Goal: Information Seeking & Learning: Learn about a topic

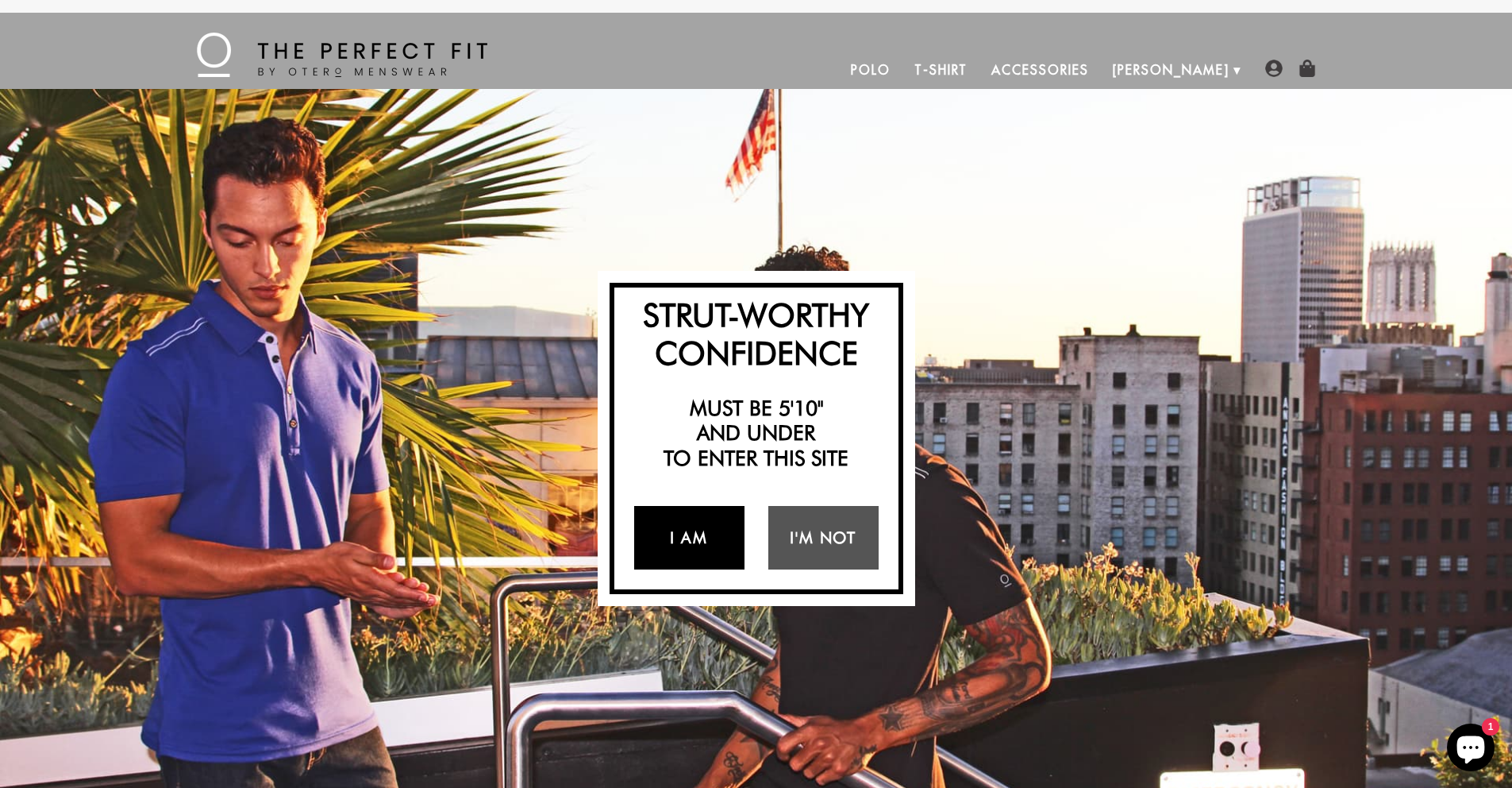
click at [710, 558] on link "I Am" at bounding box center [689, 537] width 110 height 63
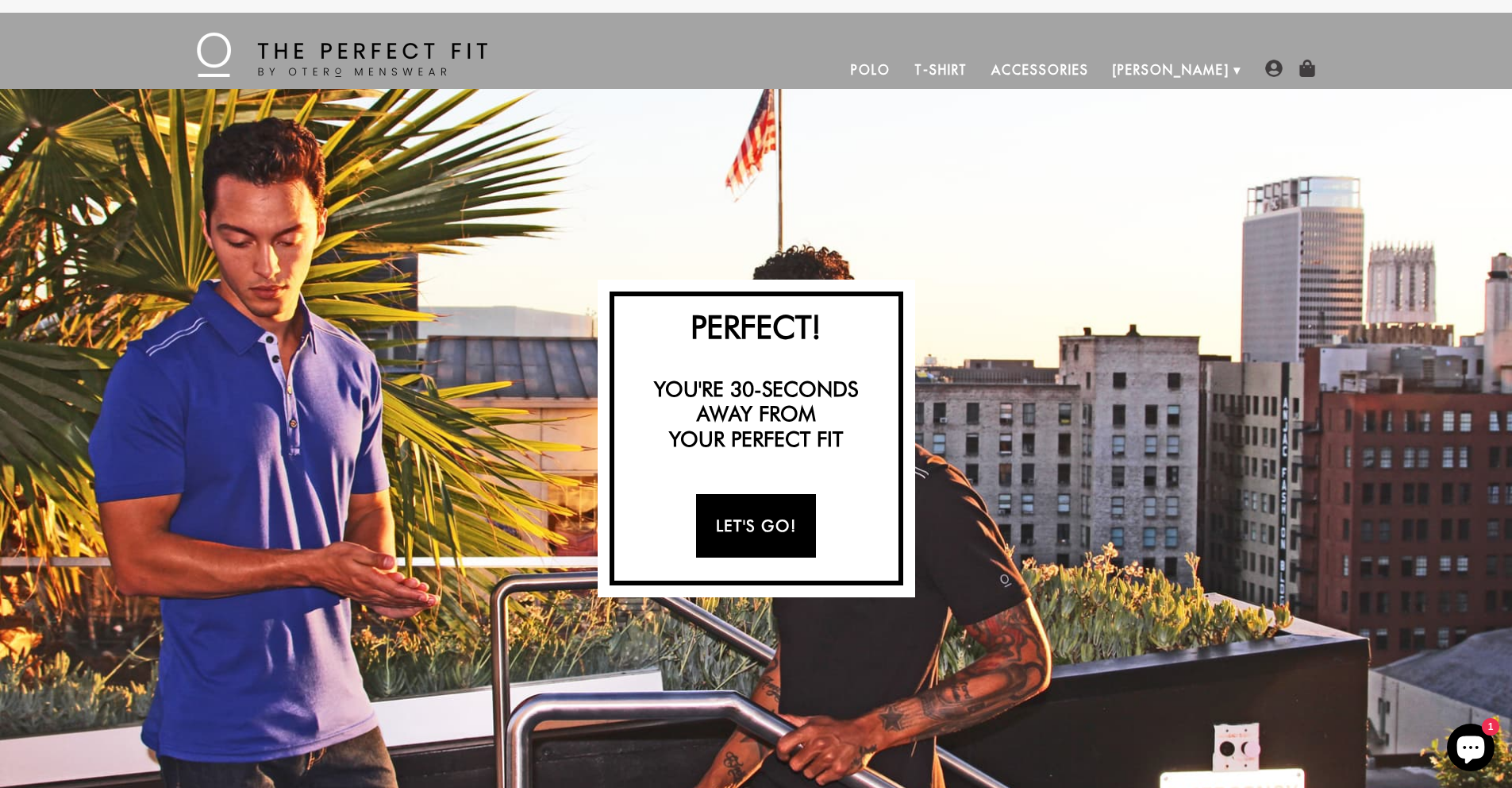
click at [737, 538] on link "Let's Go!" at bounding box center [756, 525] width 120 height 63
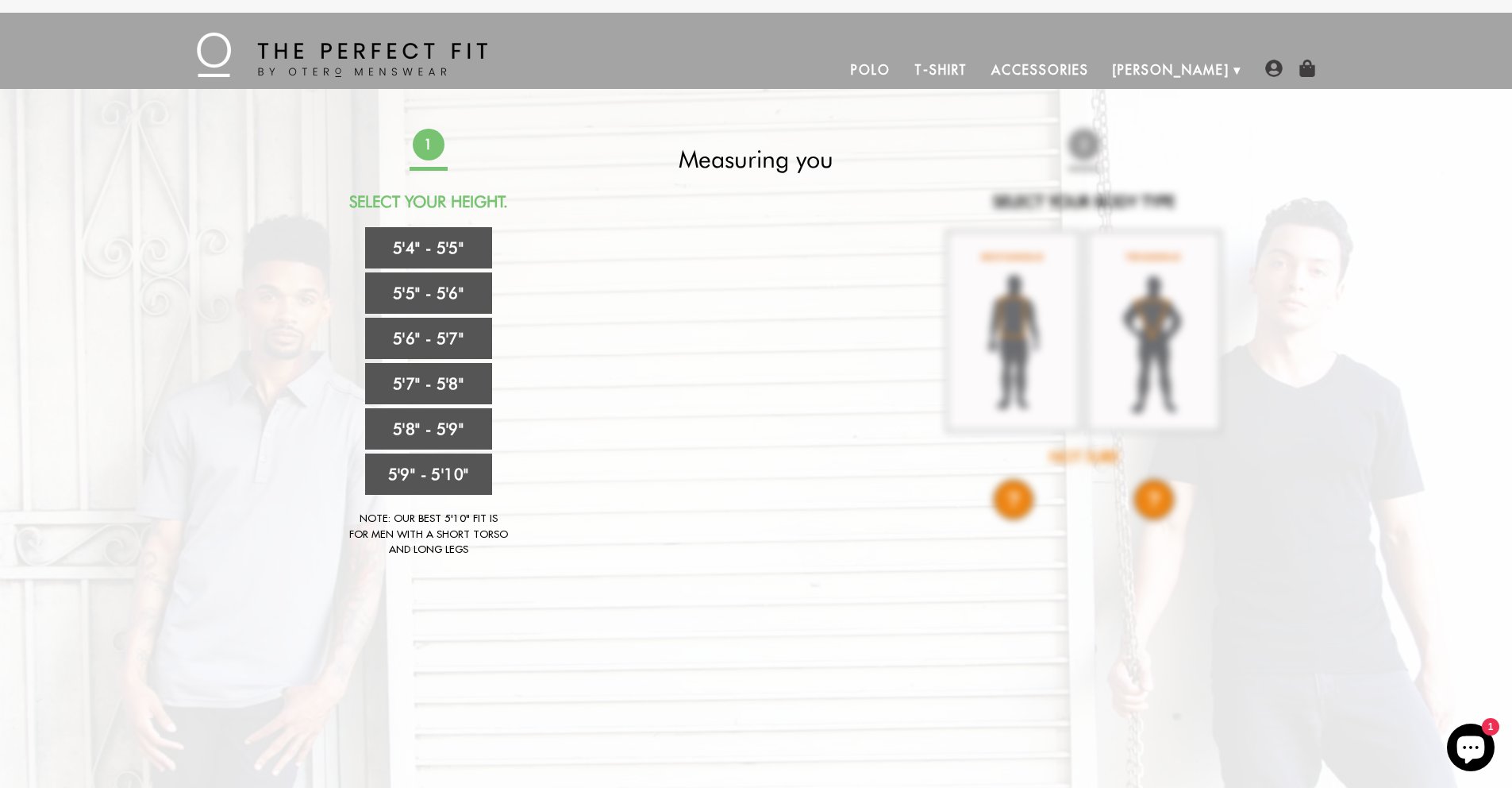
click at [1182, 142] on div "1 Select Your Height. 5'4" - 5'5" 5'5" - 5'6" 5'6" - 5'7" 5'7" - 5'8" 5'8" - 5'…" at bounding box center [756, 351] width 936 height 445
click at [1138, 105] on link "About Us" at bounding box center [1162, 103] width 159 height 30
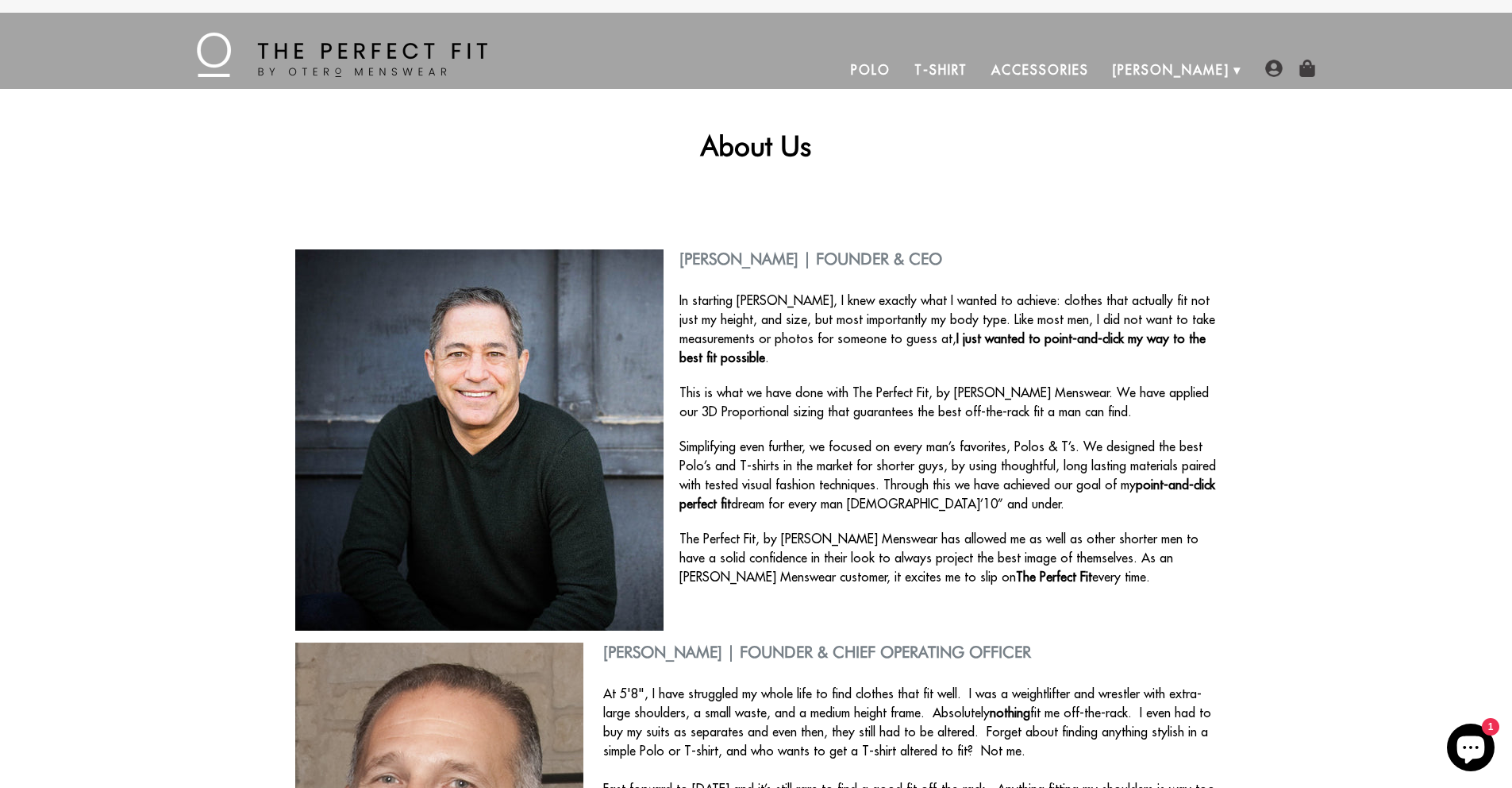
click at [743, 300] on p "In starting [PERSON_NAME], I knew exactly what I wanted to achieve: clothes tha…" at bounding box center [756, 329] width 922 height 76
click at [743, 300] on p "In starting Otero, I knew exactly what I wanted to achieve: clothes that actual…" at bounding box center [756, 329] width 922 height 76
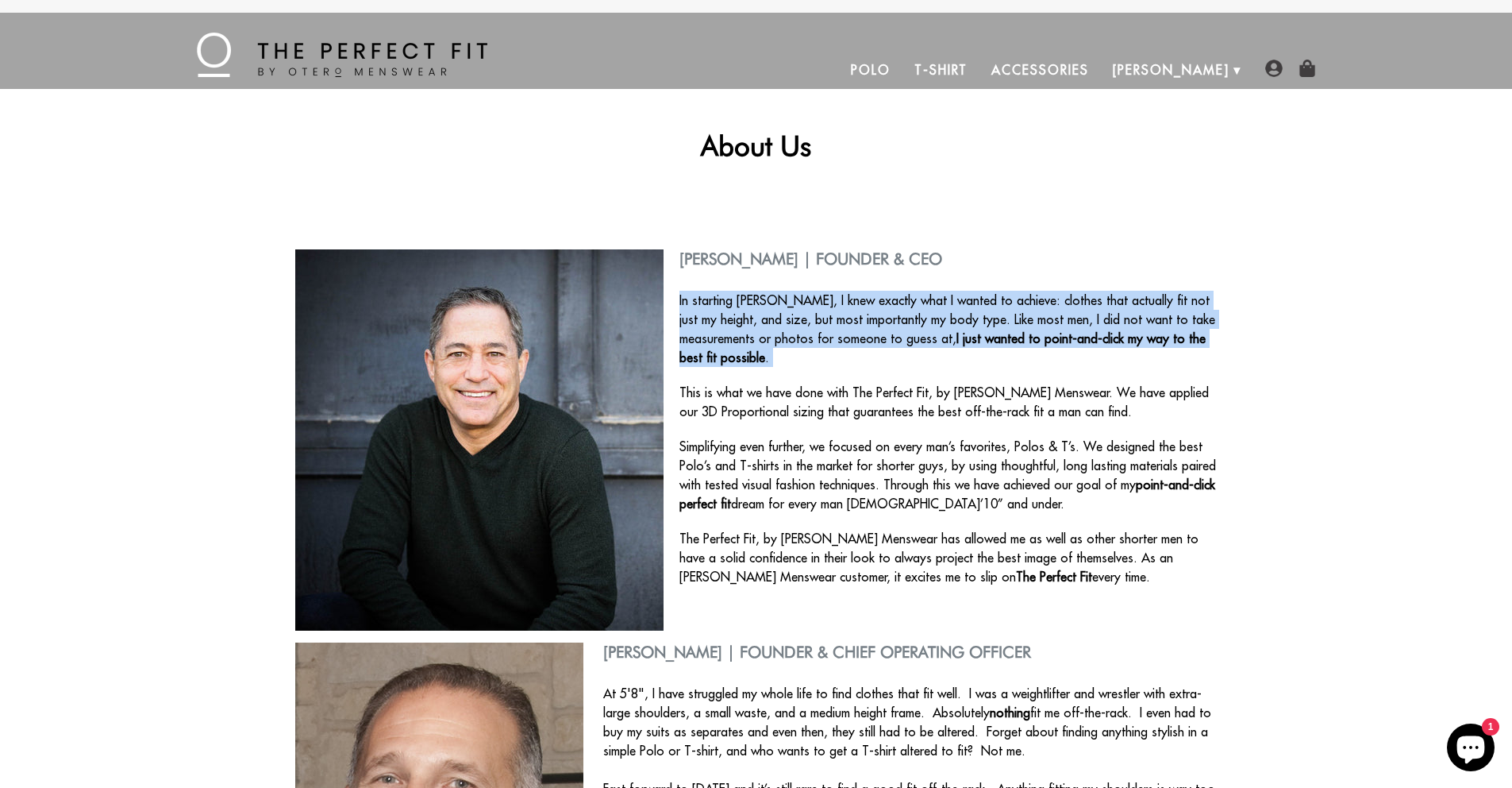
click at [743, 300] on p "In starting Otero, I knew exactly what I wanted to achieve: clothes that actual…" at bounding box center [756, 329] width 922 height 76
click at [749, 310] on p "In starting Otero, I knew exactly what I wanted to achieve: clothes that actual…" at bounding box center [756, 329] width 922 height 76
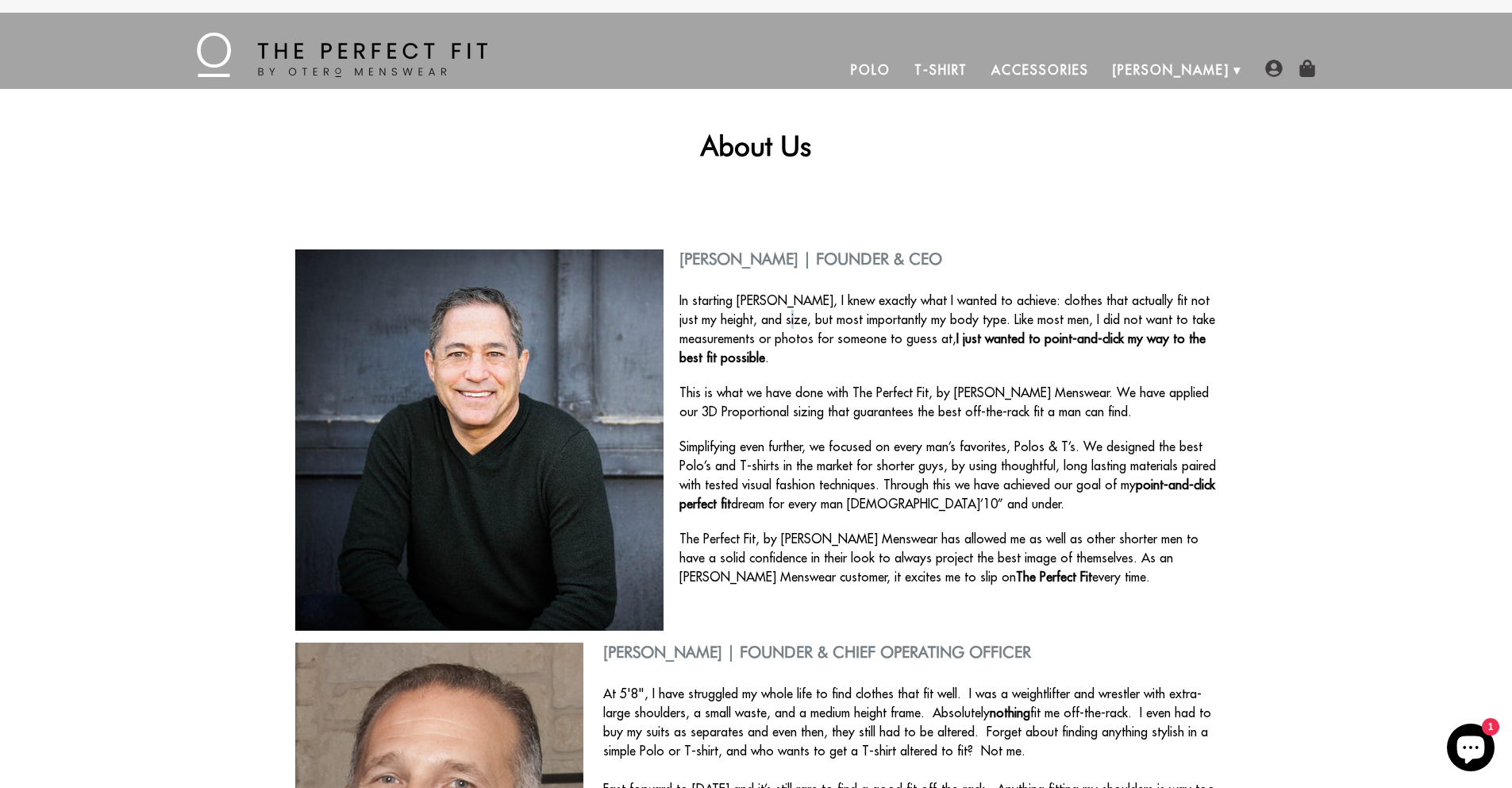
click at [749, 310] on p "In starting Otero, I knew exactly what I wanted to achieve: clothes that actual…" at bounding box center [756, 329] width 922 height 76
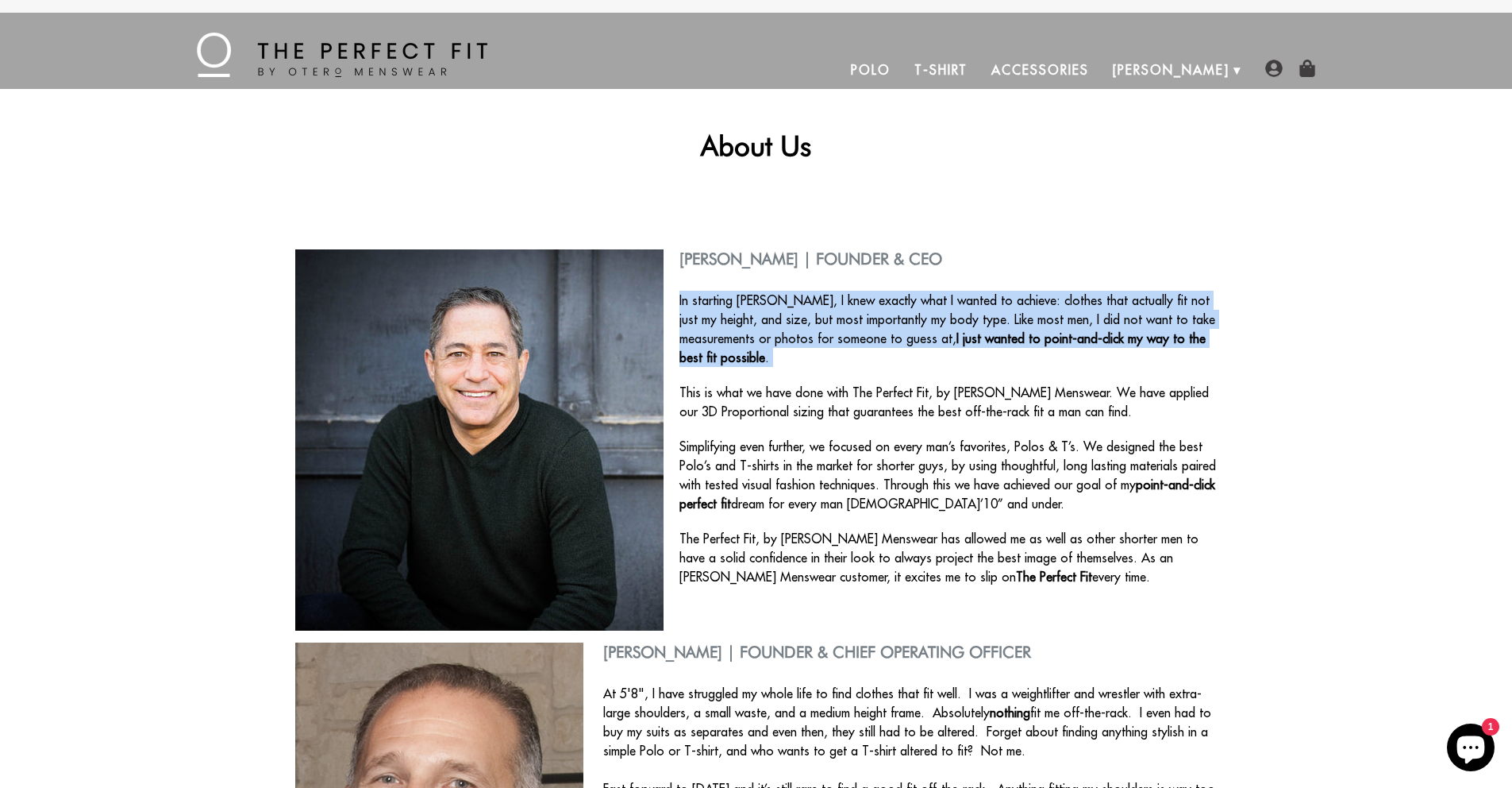
click at [749, 310] on p "In starting Otero, I knew exactly what I wanted to achieve: clothes that actual…" at bounding box center [756, 329] width 922 height 76
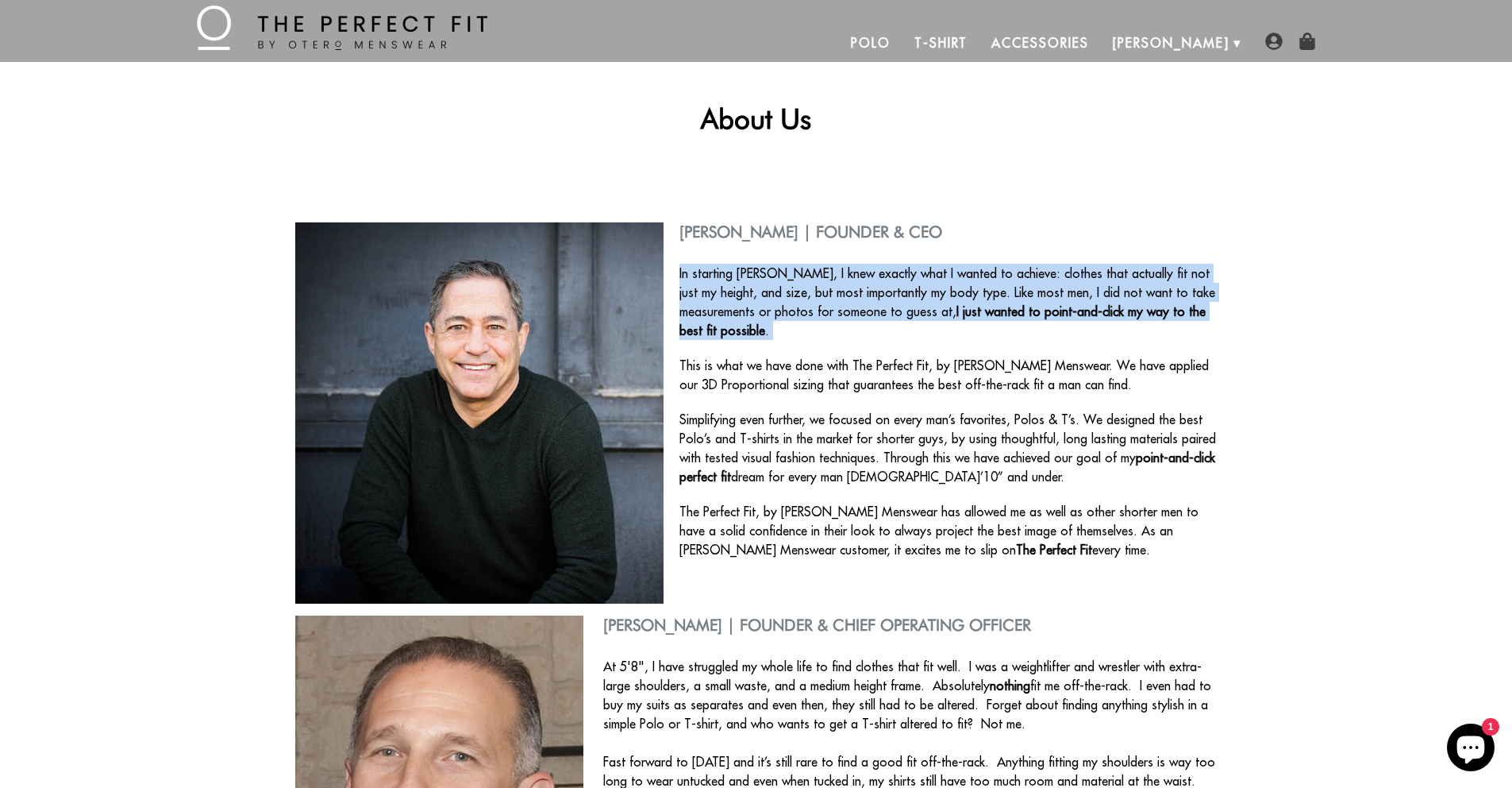
scroll to position [29, 0]
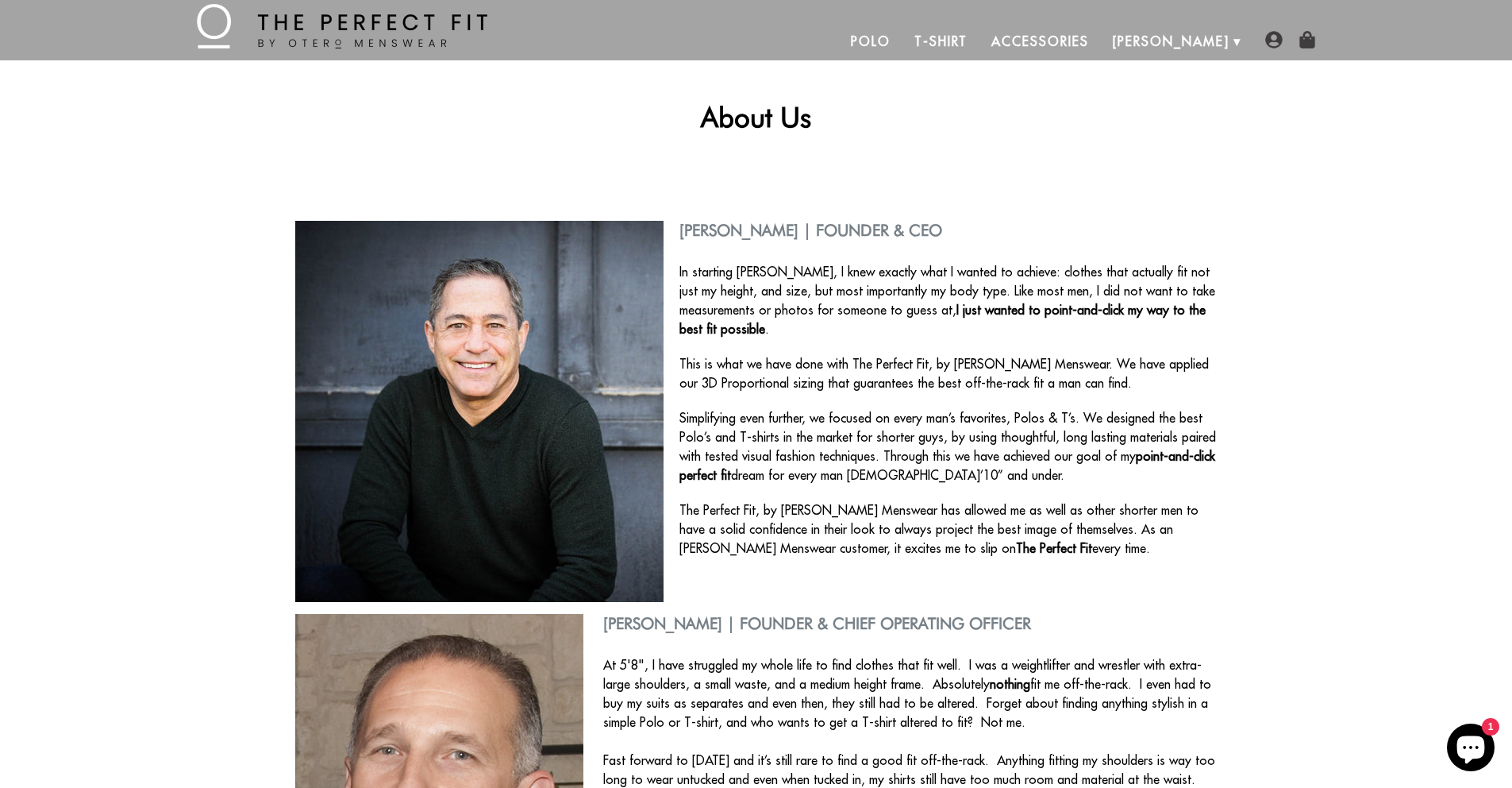
click at [756, 354] on p "This is what we have done with The Perfect Fit, by Otero Menswear. We have appl…" at bounding box center [756, 374] width 922 height 38
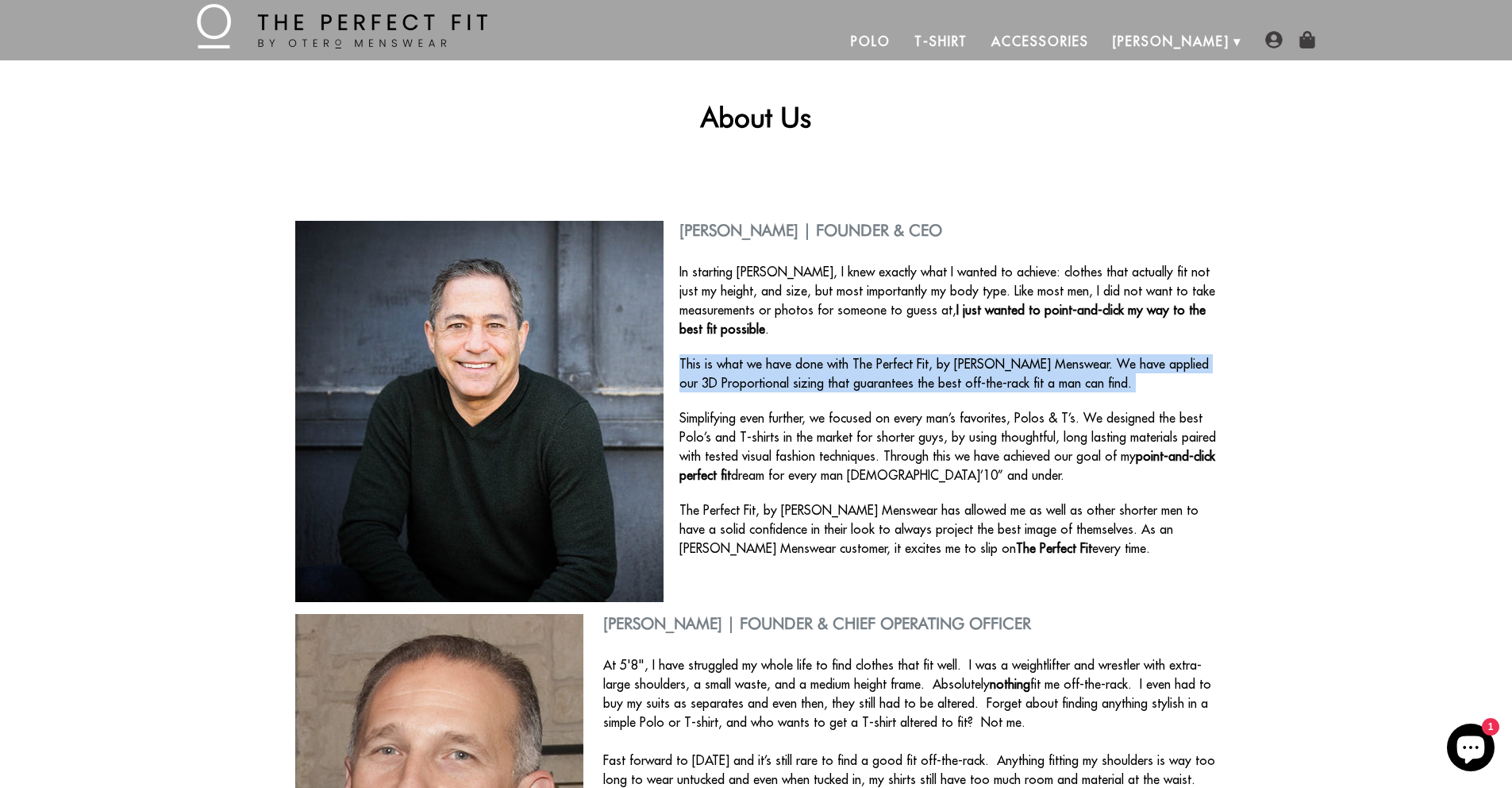
click at [756, 354] on p "This is what we have done with The Perfect Fit, by Otero Menswear. We have appl…" at bounding box center [756, 374] width 922 height 38
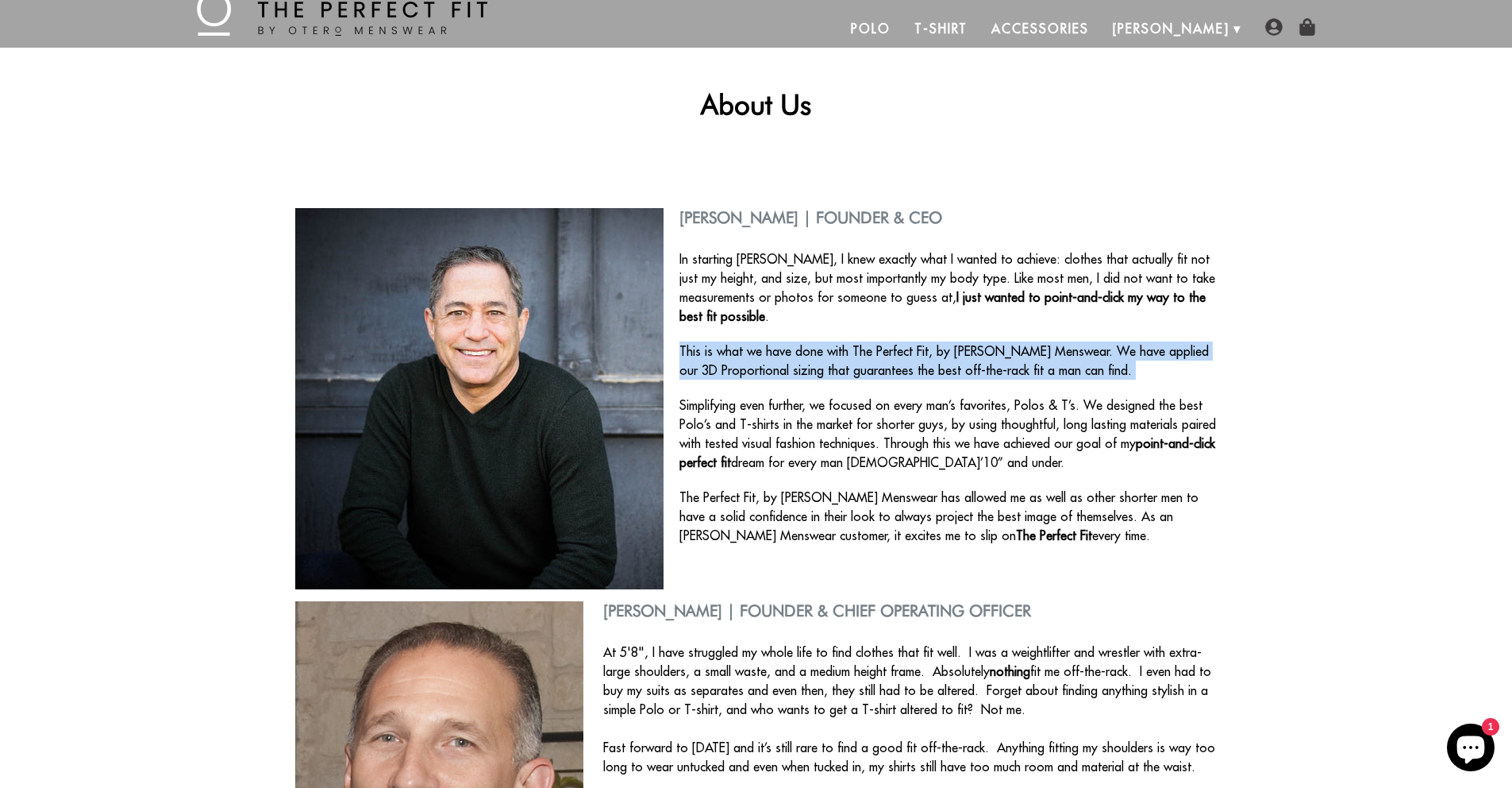
scroll to position [61, 0]
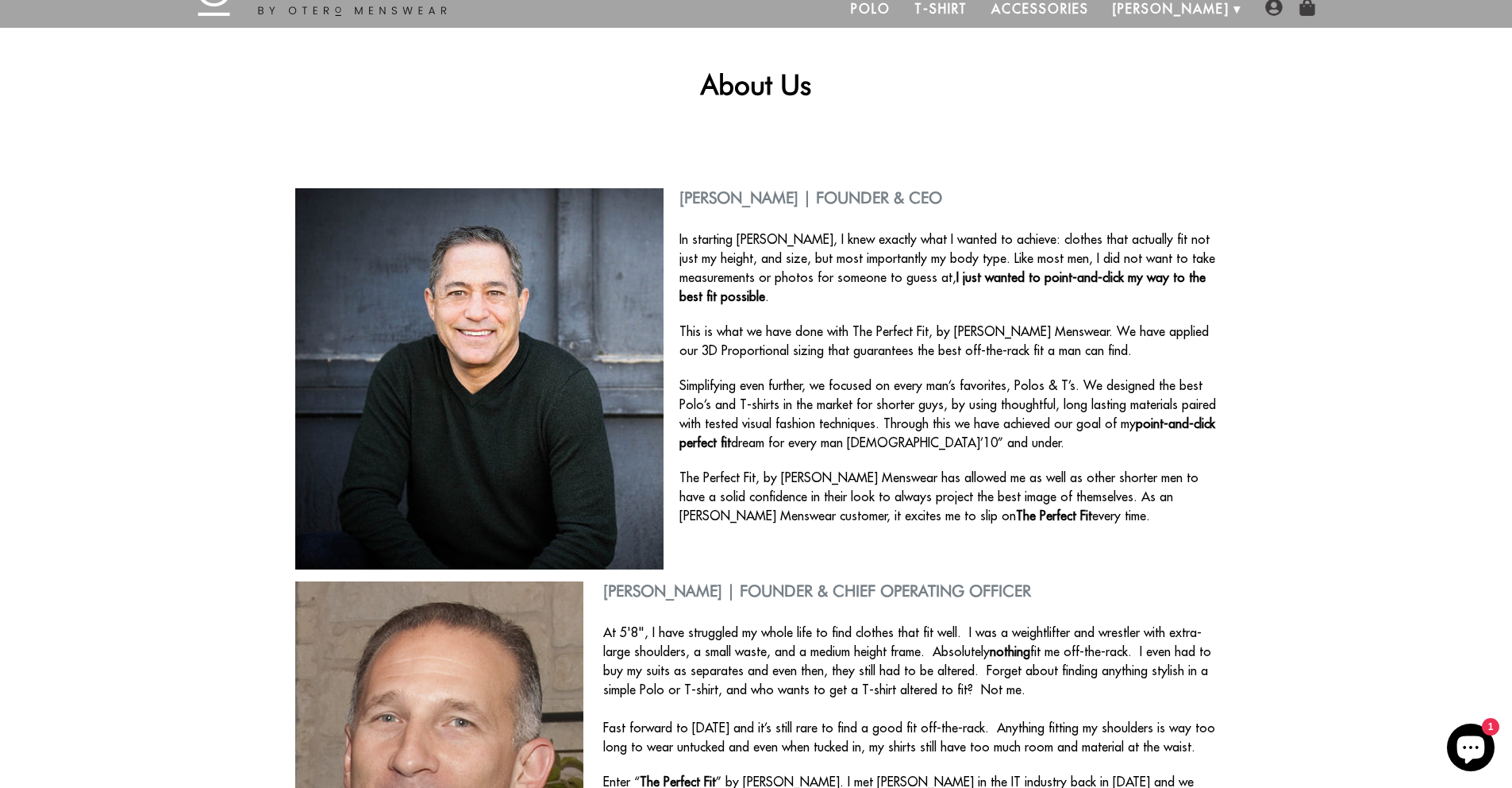
click at [756, 375] on p "Simplifying even further, we focused on every man’s favorites, Polos & T’s. We …" at bounding box center [756, 414] width 922 height 76
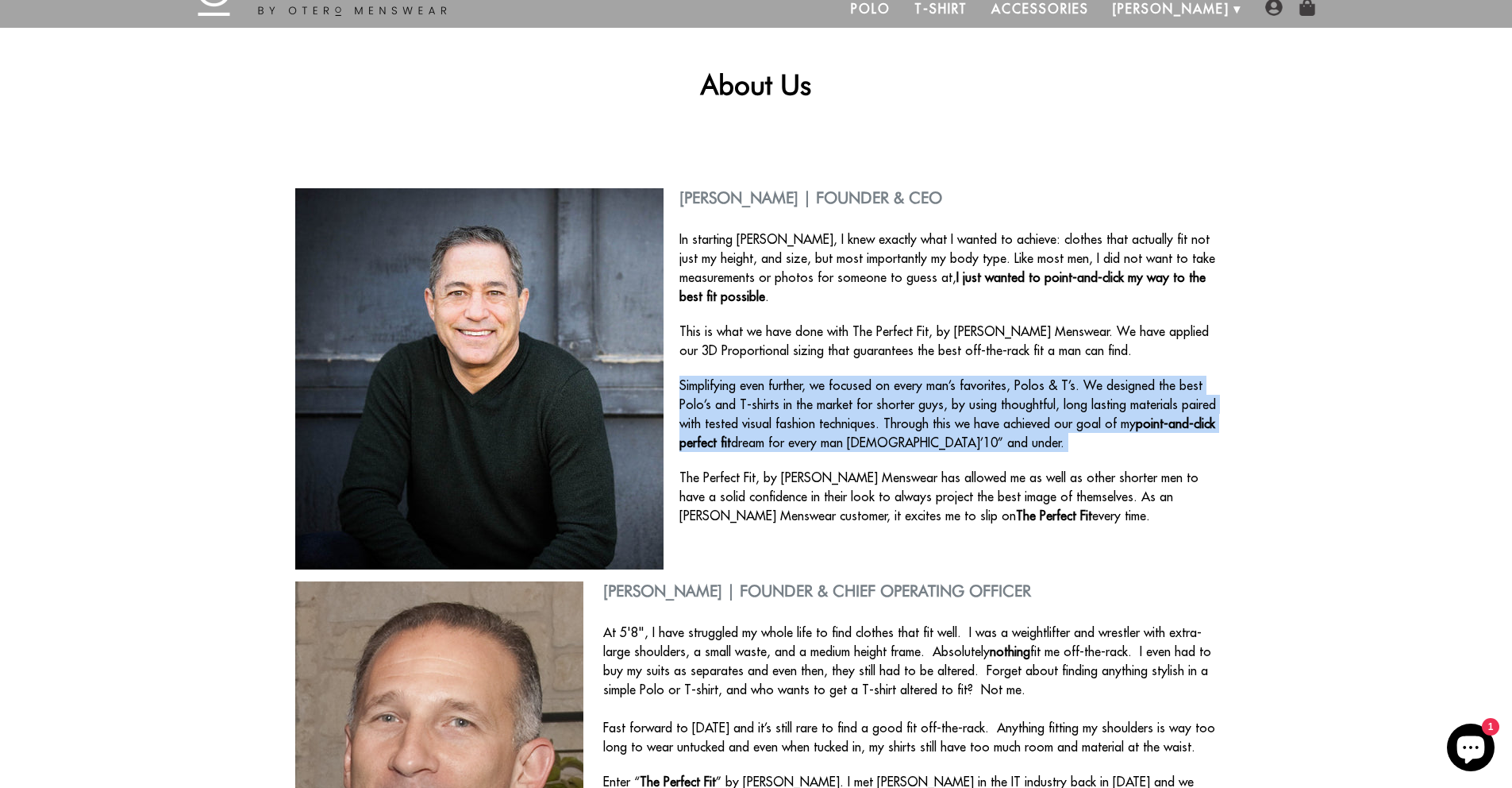
click at [756, 375] on p "Simplifying even further, we focused on every man’s favorites, Polos & T’s. We …" at bounding box center [756, 414] width 922 height 76
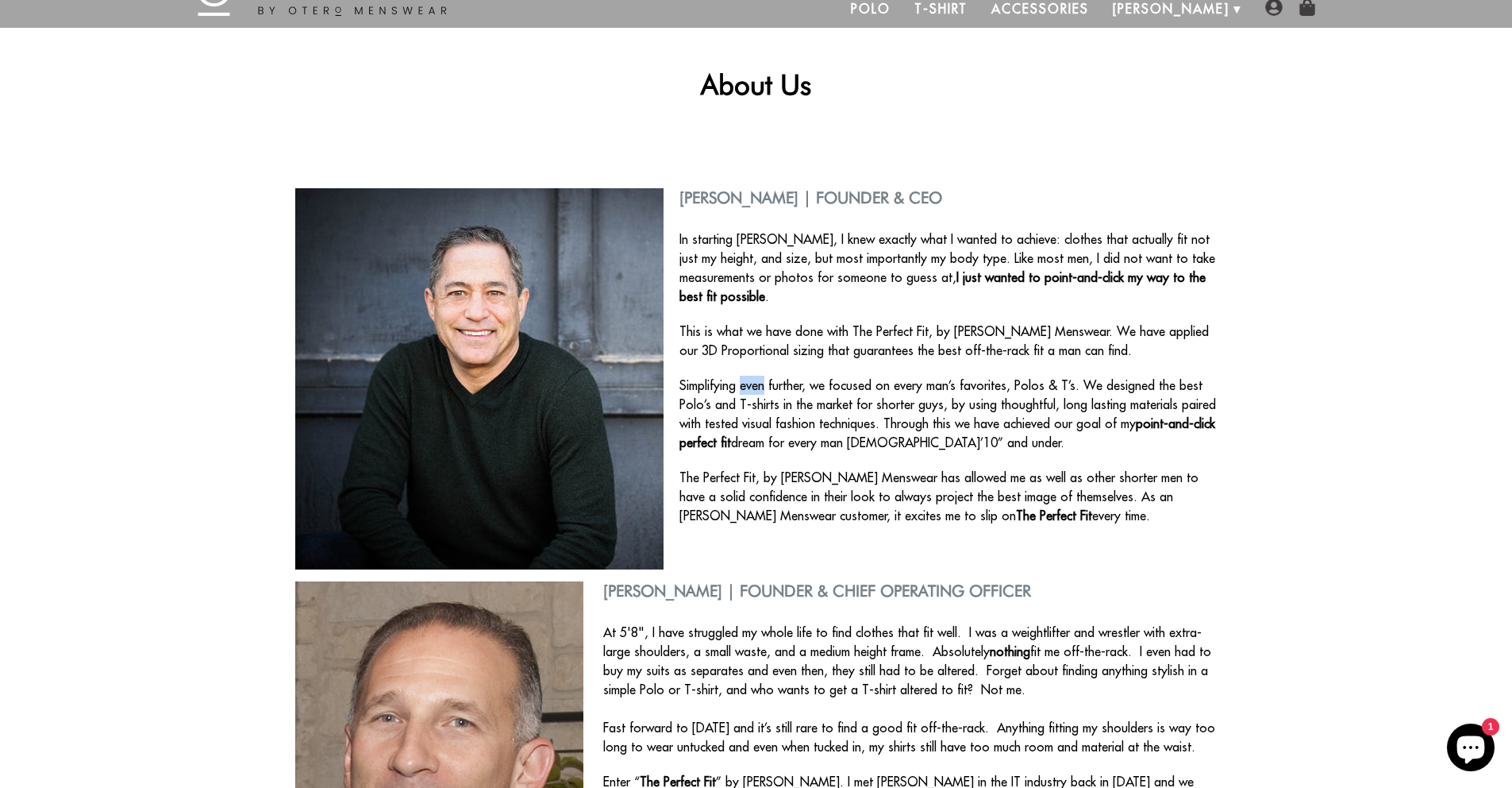
click at [756, 375] on p "Simplifying even further, we focused on every man’s favorites, Polos & T’s. We …" at bounding box center [756, 414] width 922 height 76
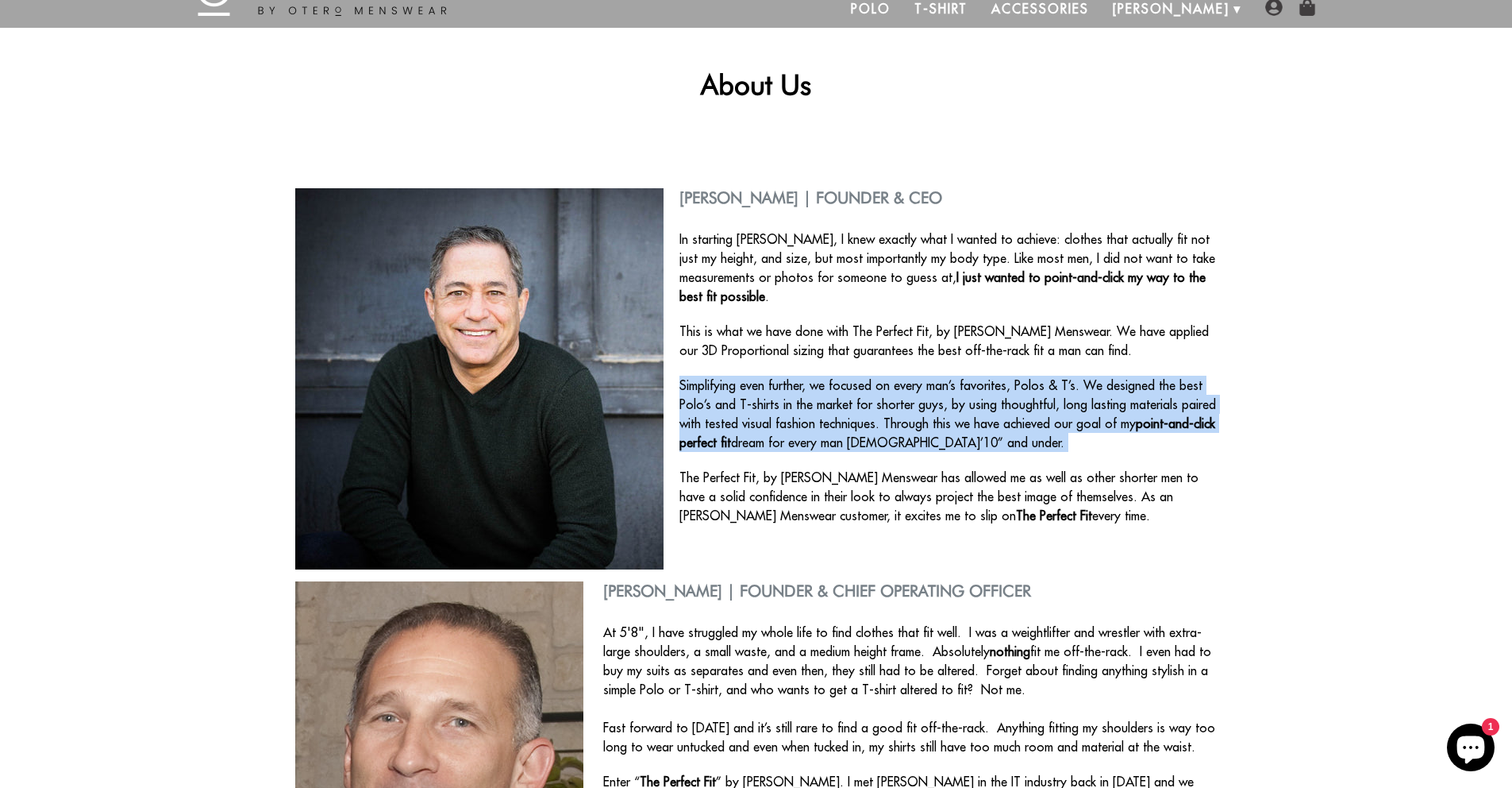
click at [756, 375] on p "Simplifying even further, we focused on every man’s favorites, Polos & T’s. We …" at bounding box center [756, 414] width 922 height 76
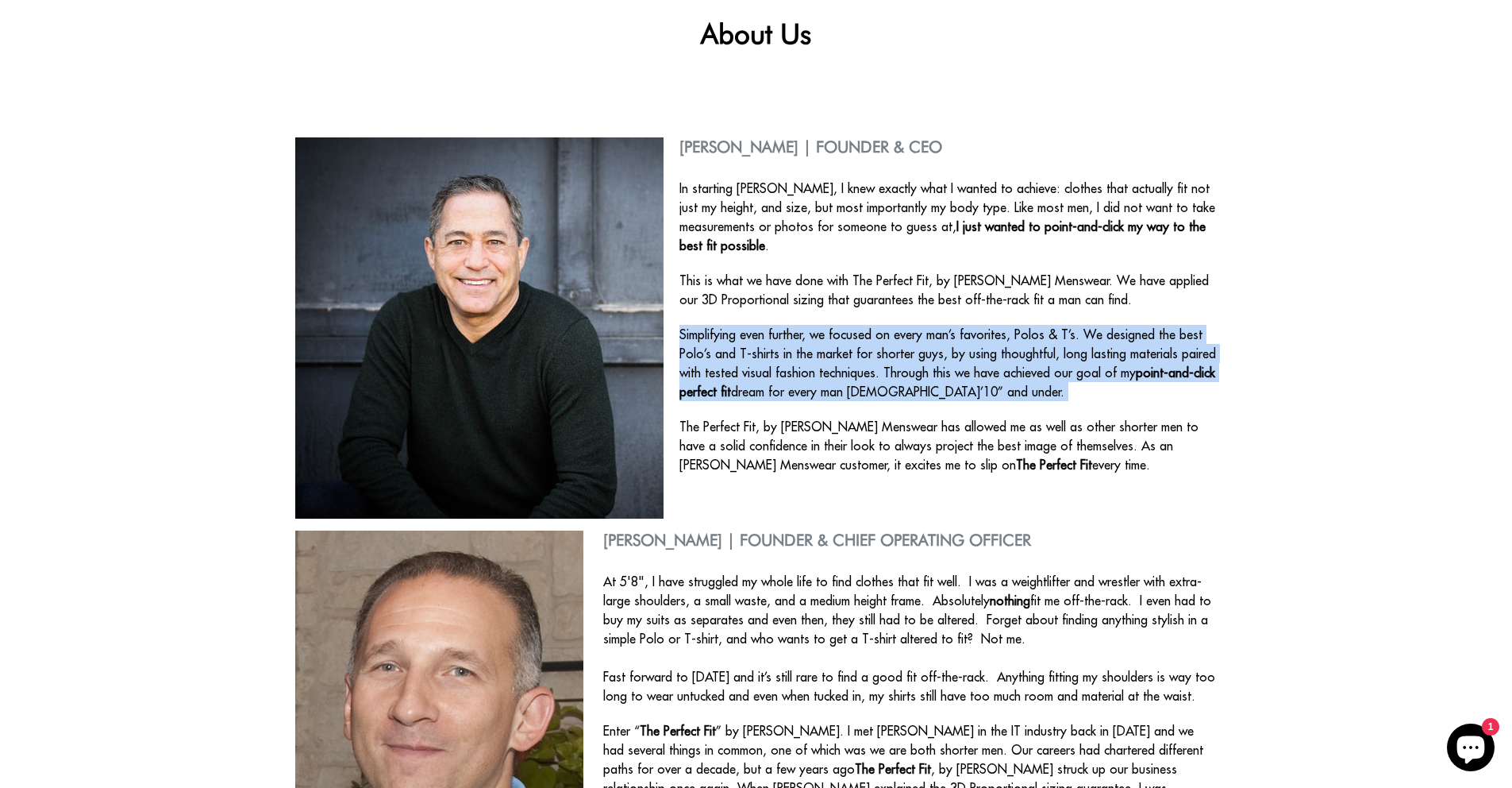
scroll to position [120, 0]
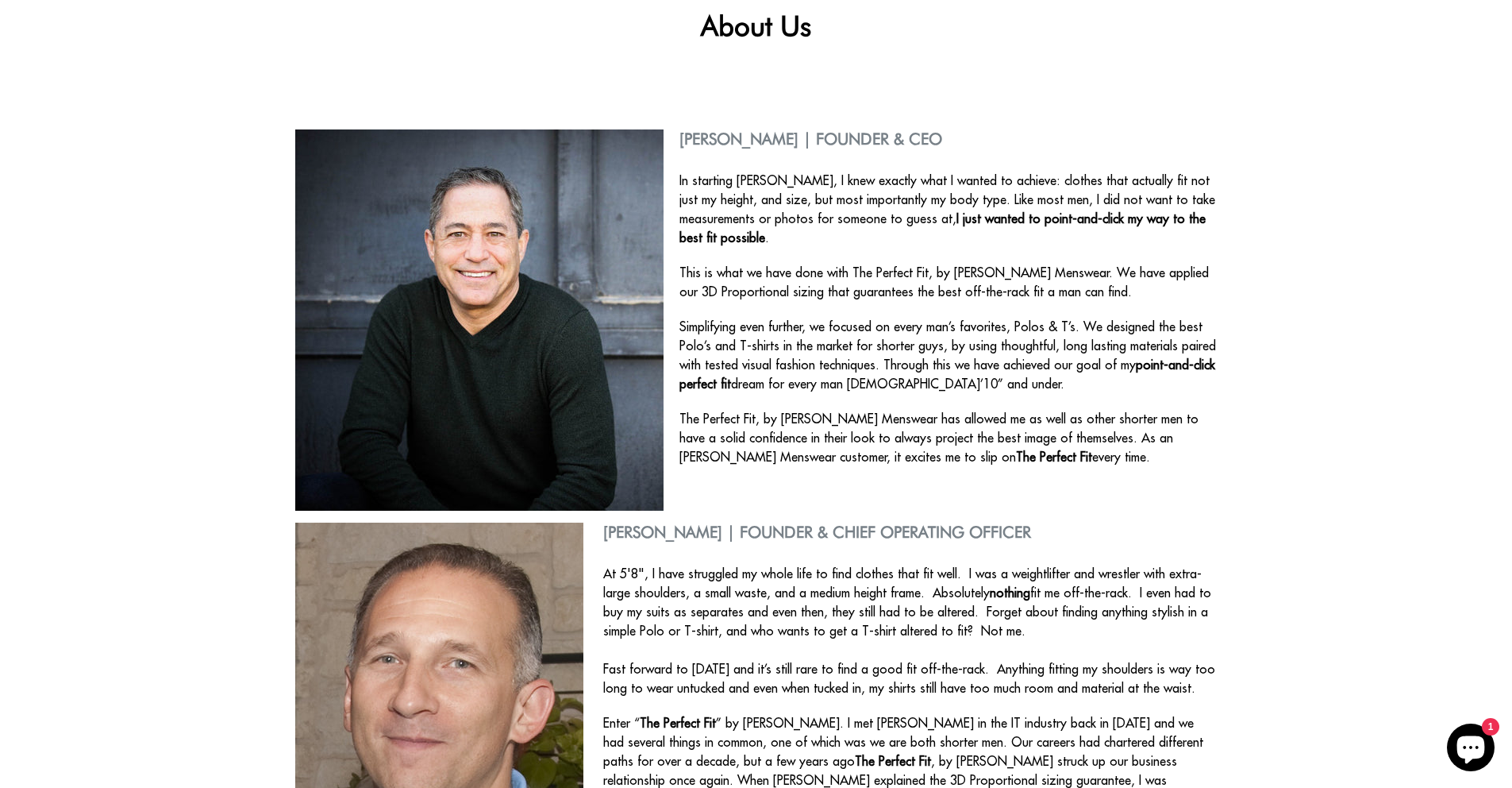
click at [792, 427] on p "The Perfect Fit, by Otero Menswear has allowed me as well as other shorter men …" at bounding box center [756, 438] width 922 height 57
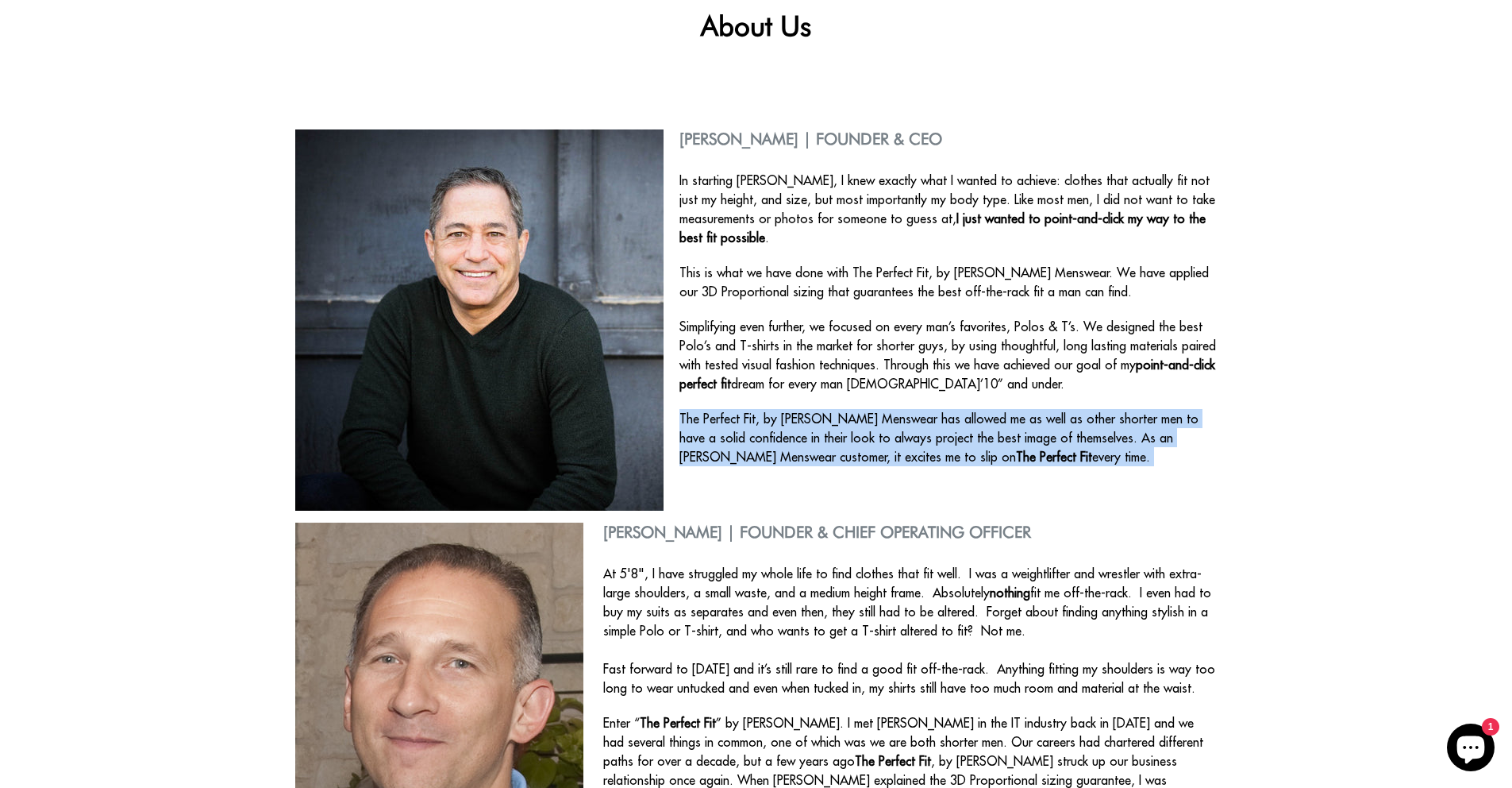
click at [792, 427] on p "The Perfect Fit, by Otero Menswear has allowed me as well as other shorter men …" at bounding box center [756, 438] width 922 height 57
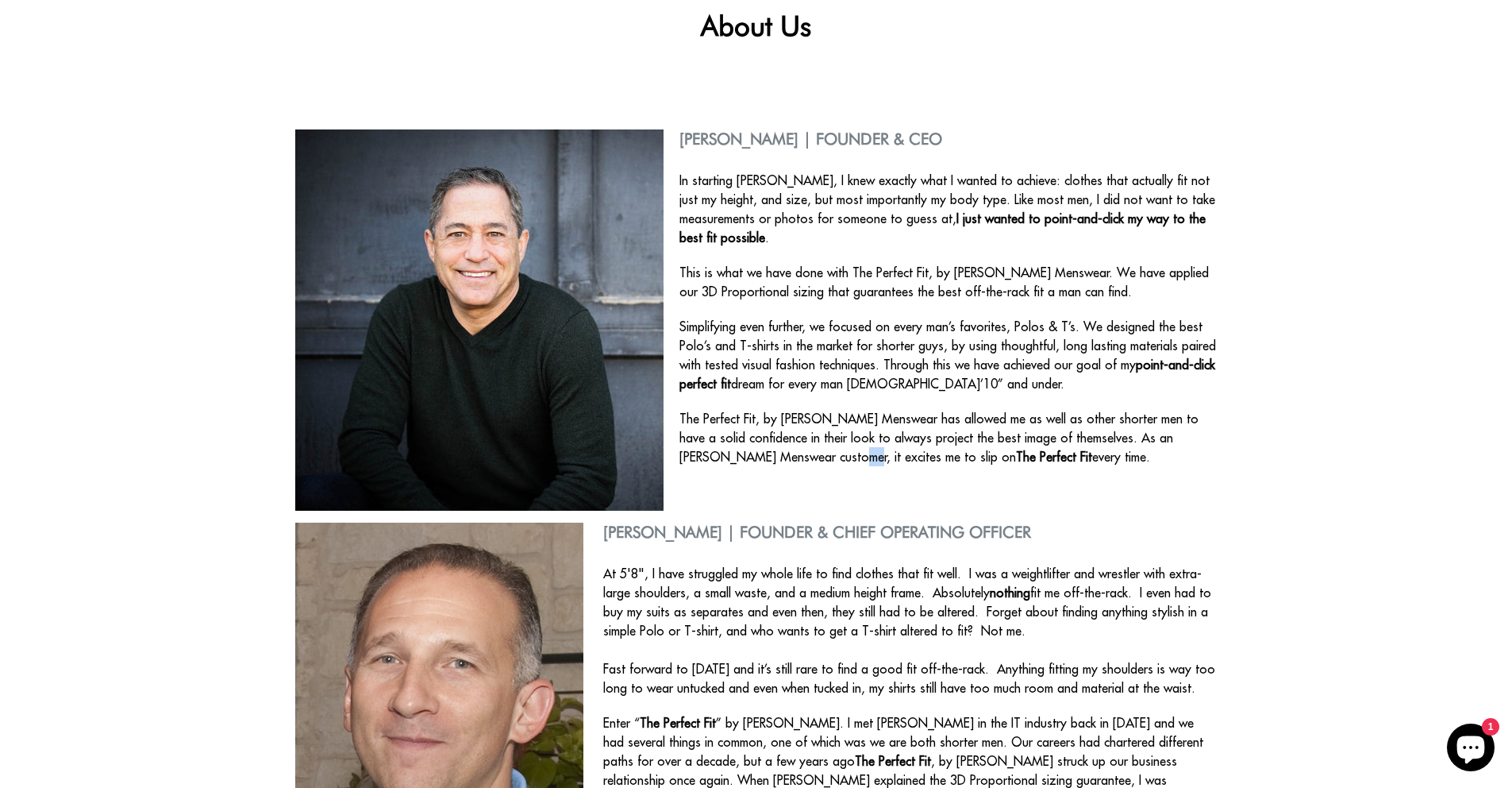
click at [792, 427] on p "The Perfect Fit, by Otero Menswear has allowed me as well as other shorter men …" at bounding box center [756, 438] width 922 height 57
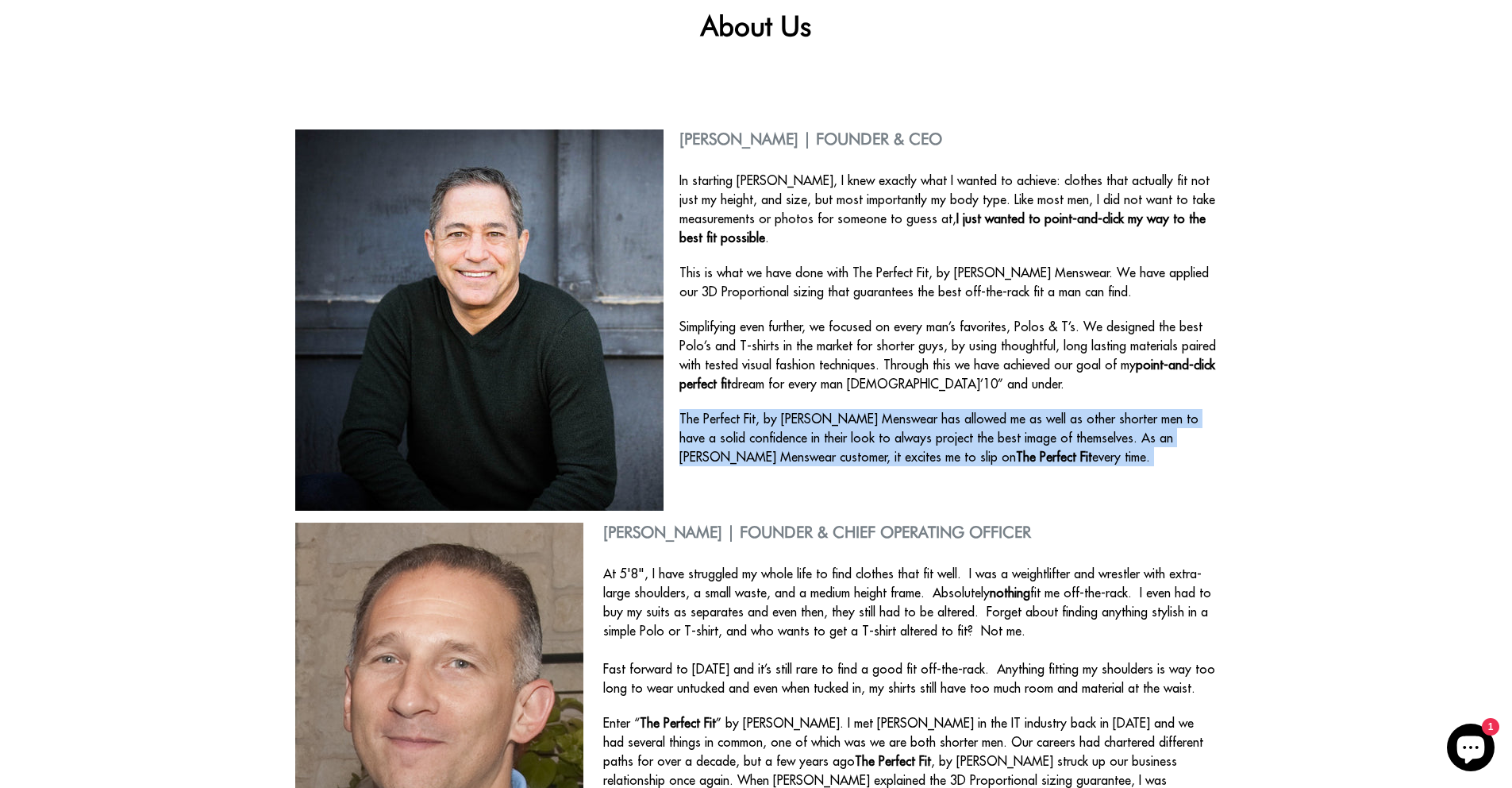
click at [792, 427] on p "The Perfect Fit, by Otero Menswear has allowed me as well as other shorter men …" at bounding box center [756, 438] width 922 height 57
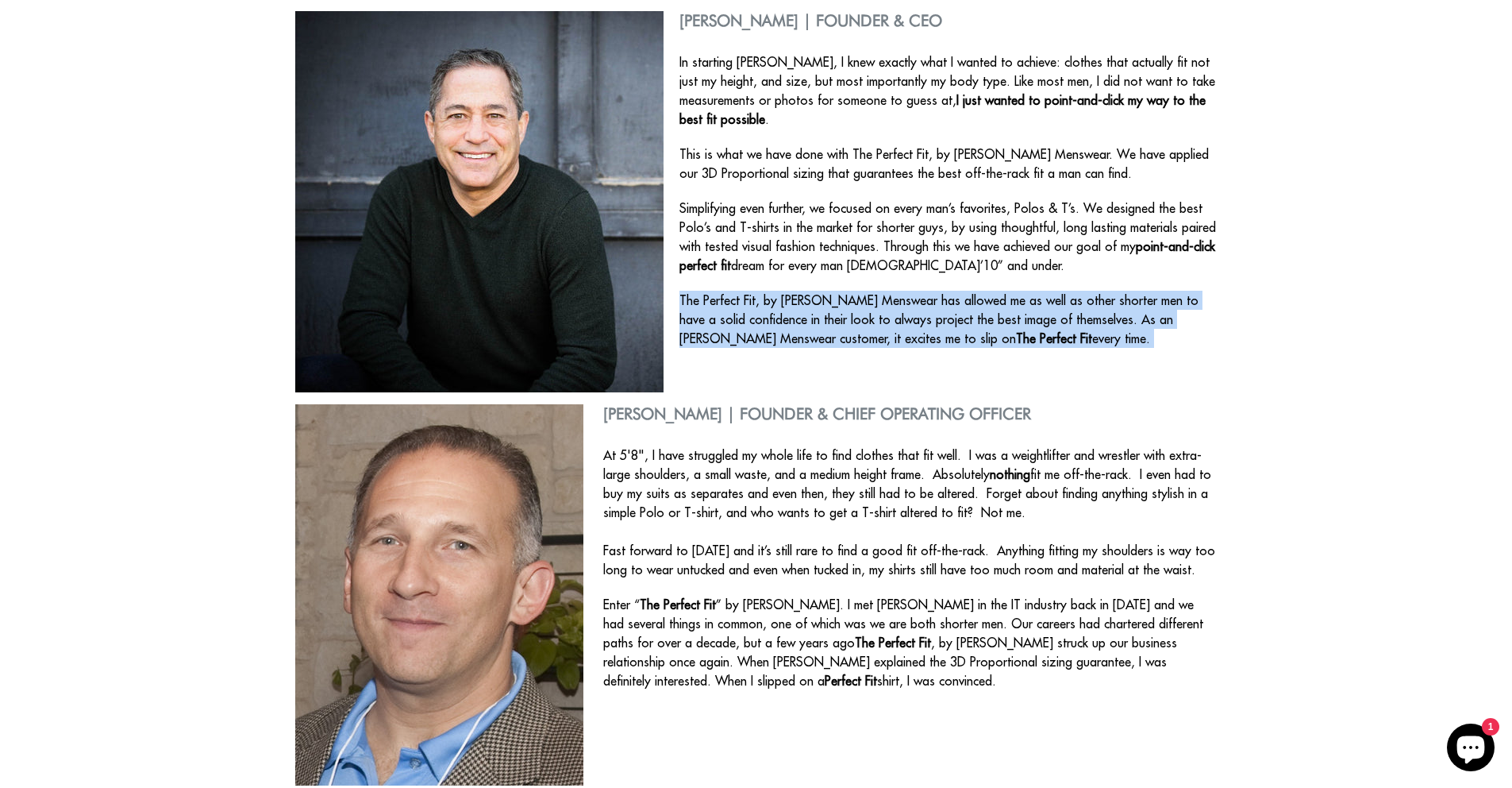
scroll to position [241, 0]
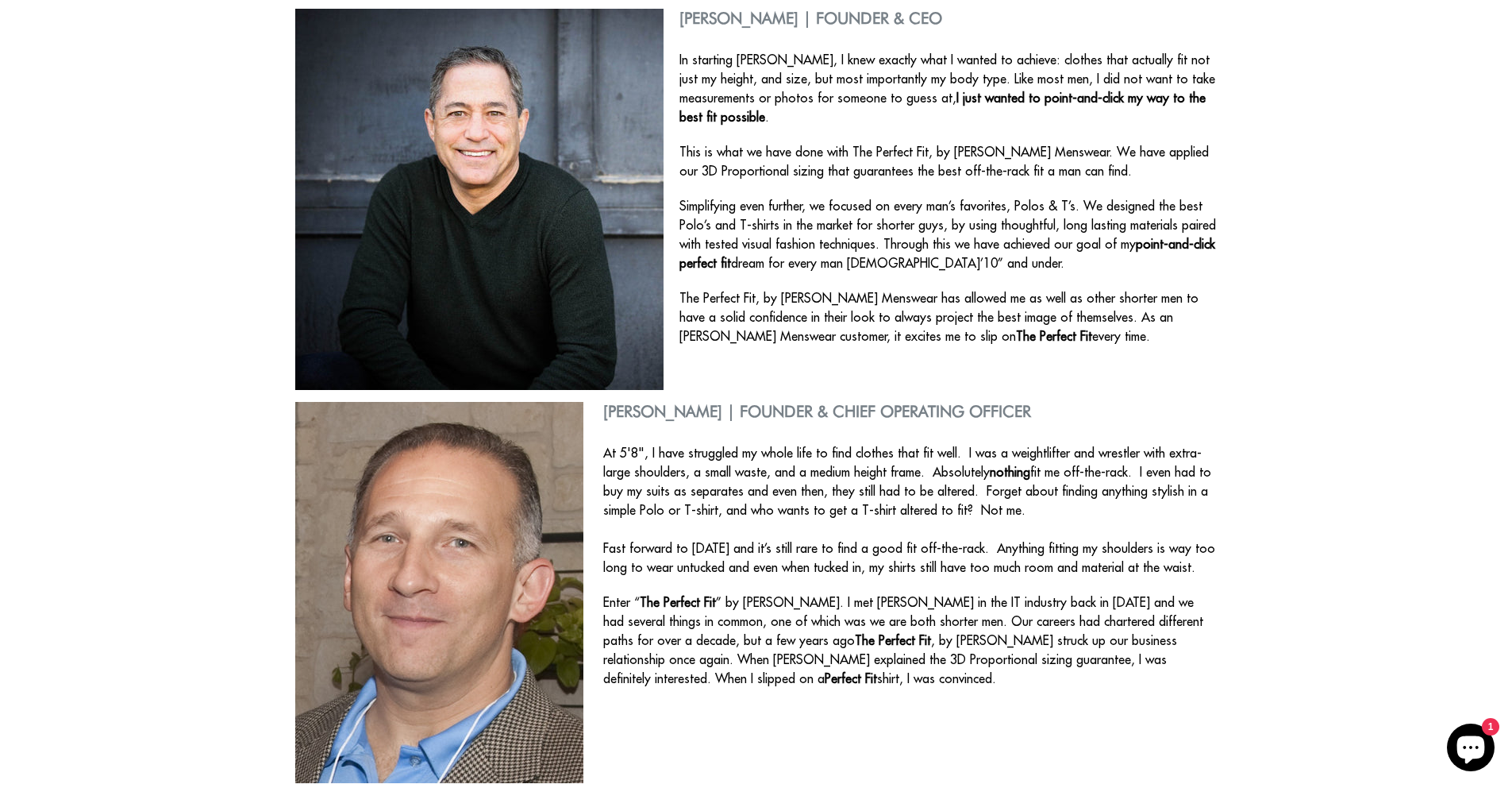
click at [803, 454] on span "At 5'8", I have struggled my whole life to find clothes that fit well. I was a …" at bounding box center [909, 510] width 612 height 130
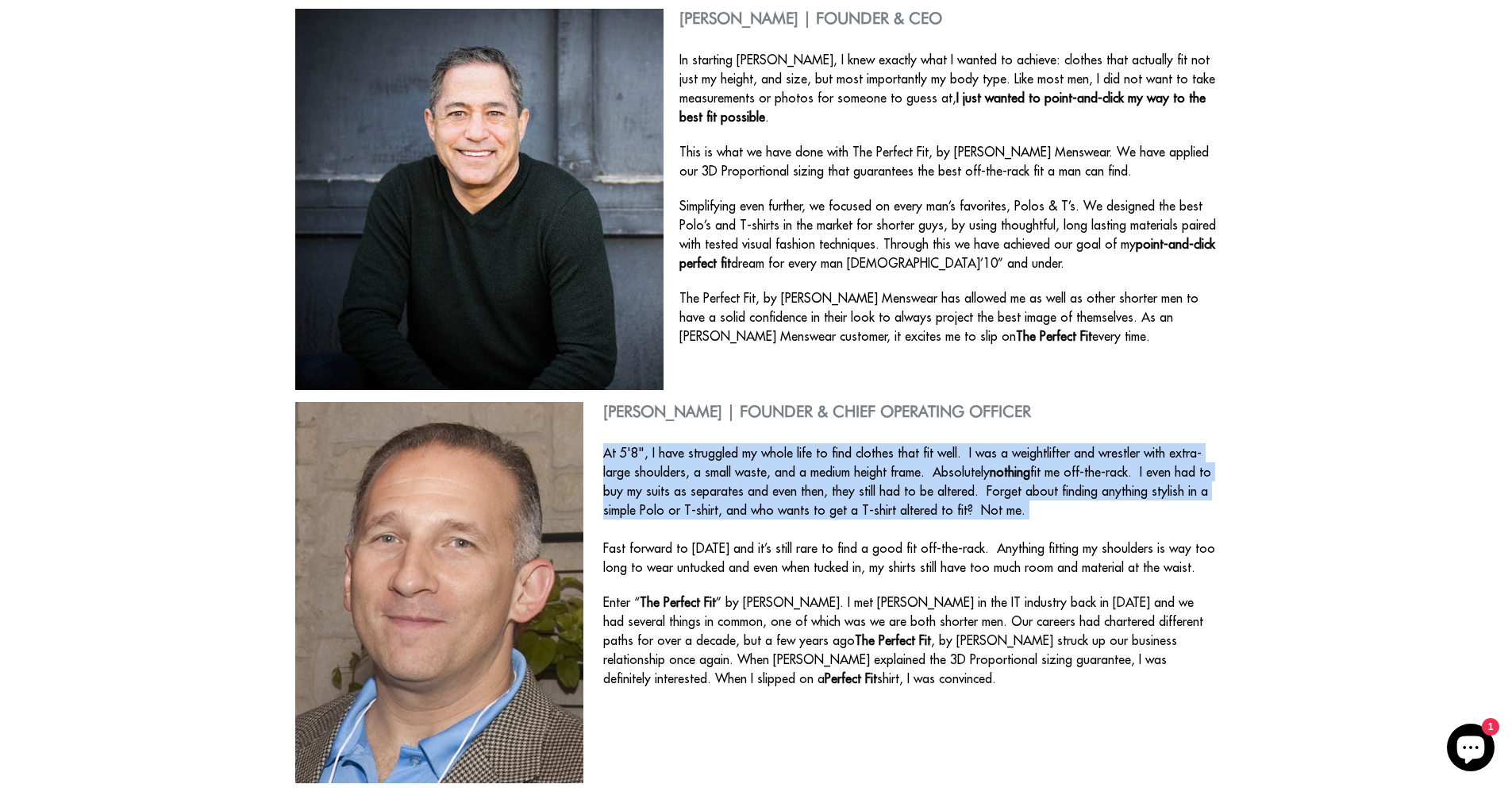
click at [803, 454] on span "At 5'8", I have struggled my whole life to find clothes that fit well. I was a …" at bounding box center [909, 510] width 612 height 130
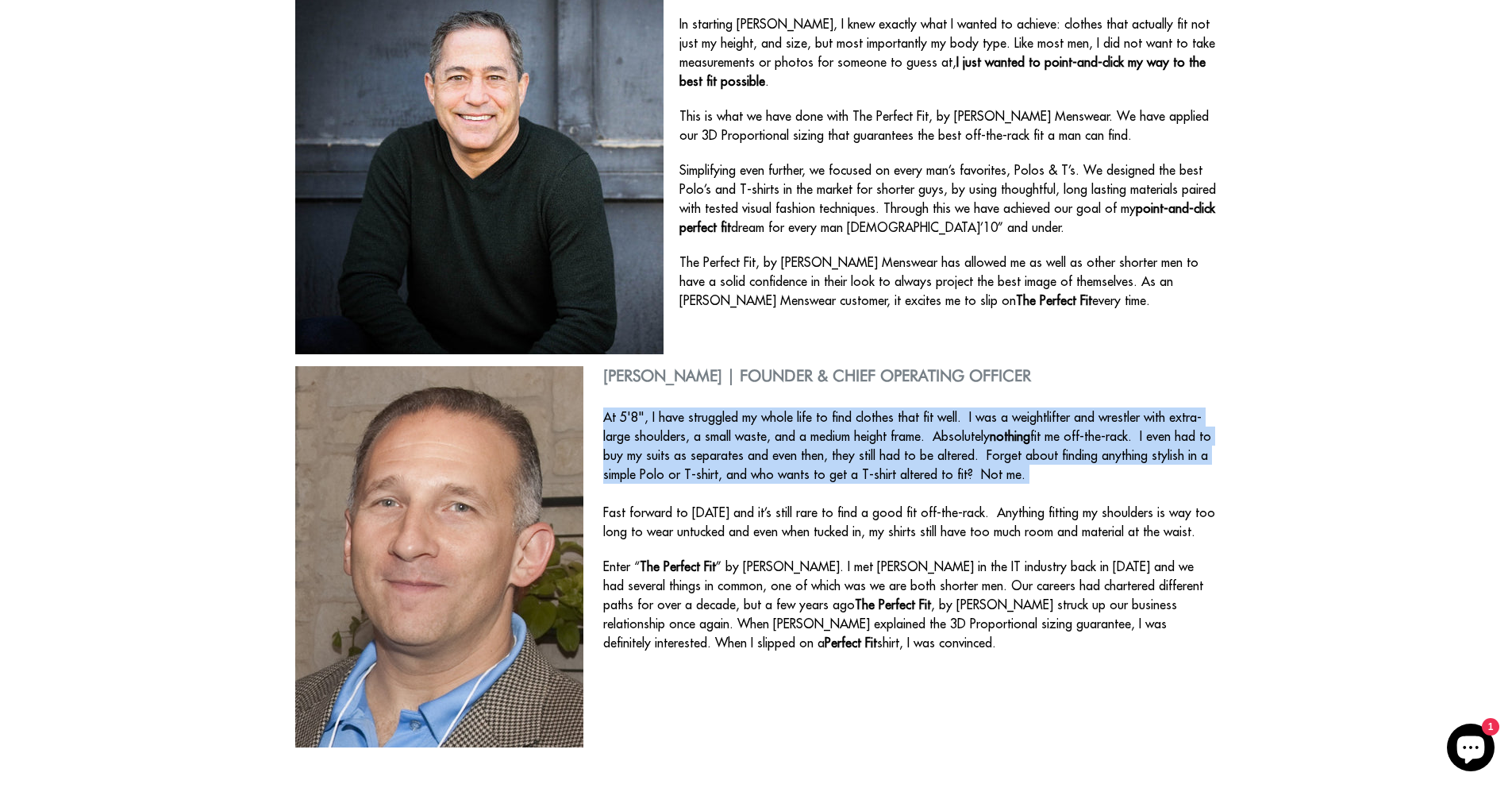
scroll to position [279, 0]
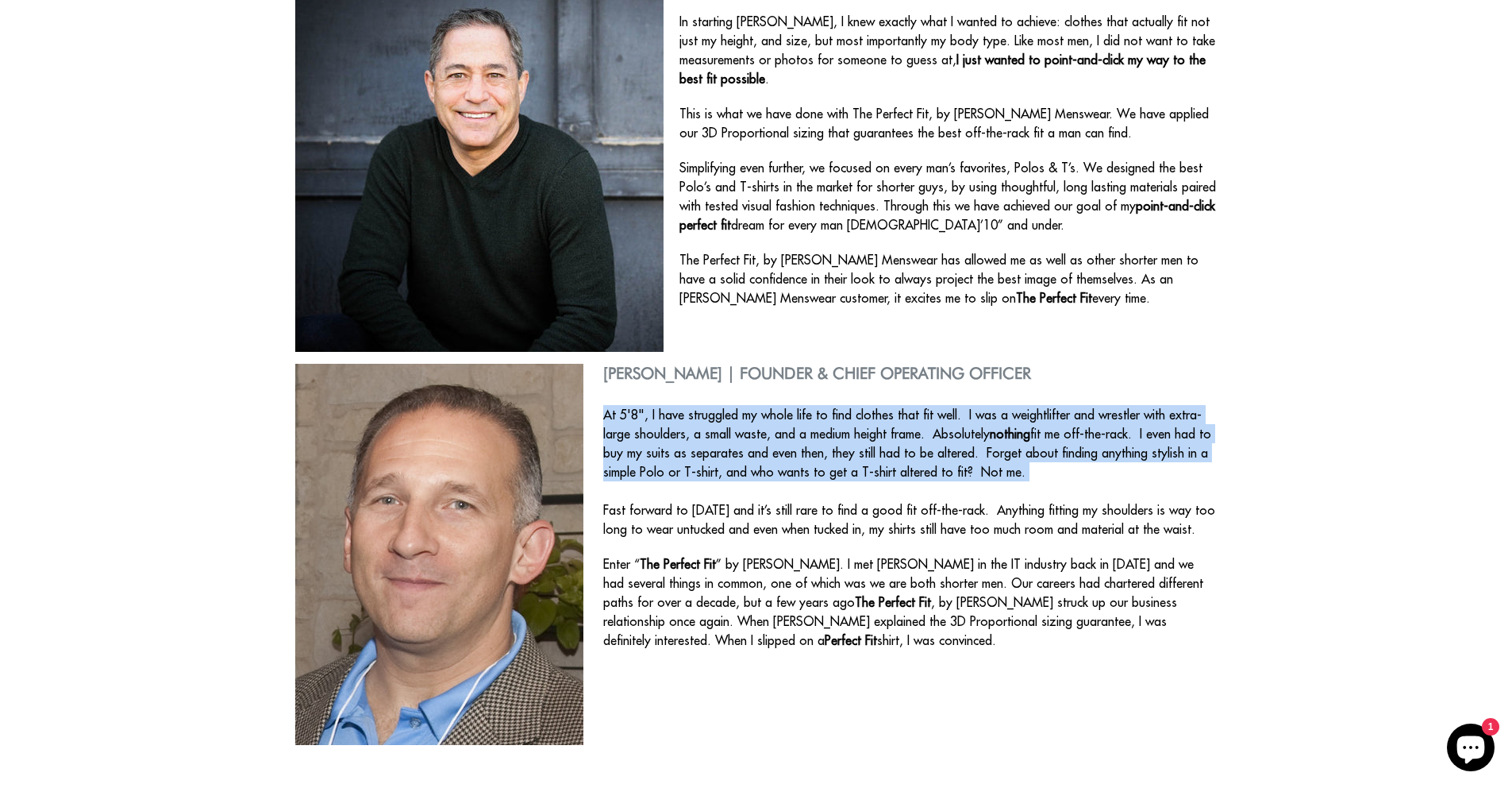
click at [803, 454] on span "At 5'8", I have struggled my whole life to find clothes that fit well. I was a …" at bounding box center [909, 472] width 612 height 130
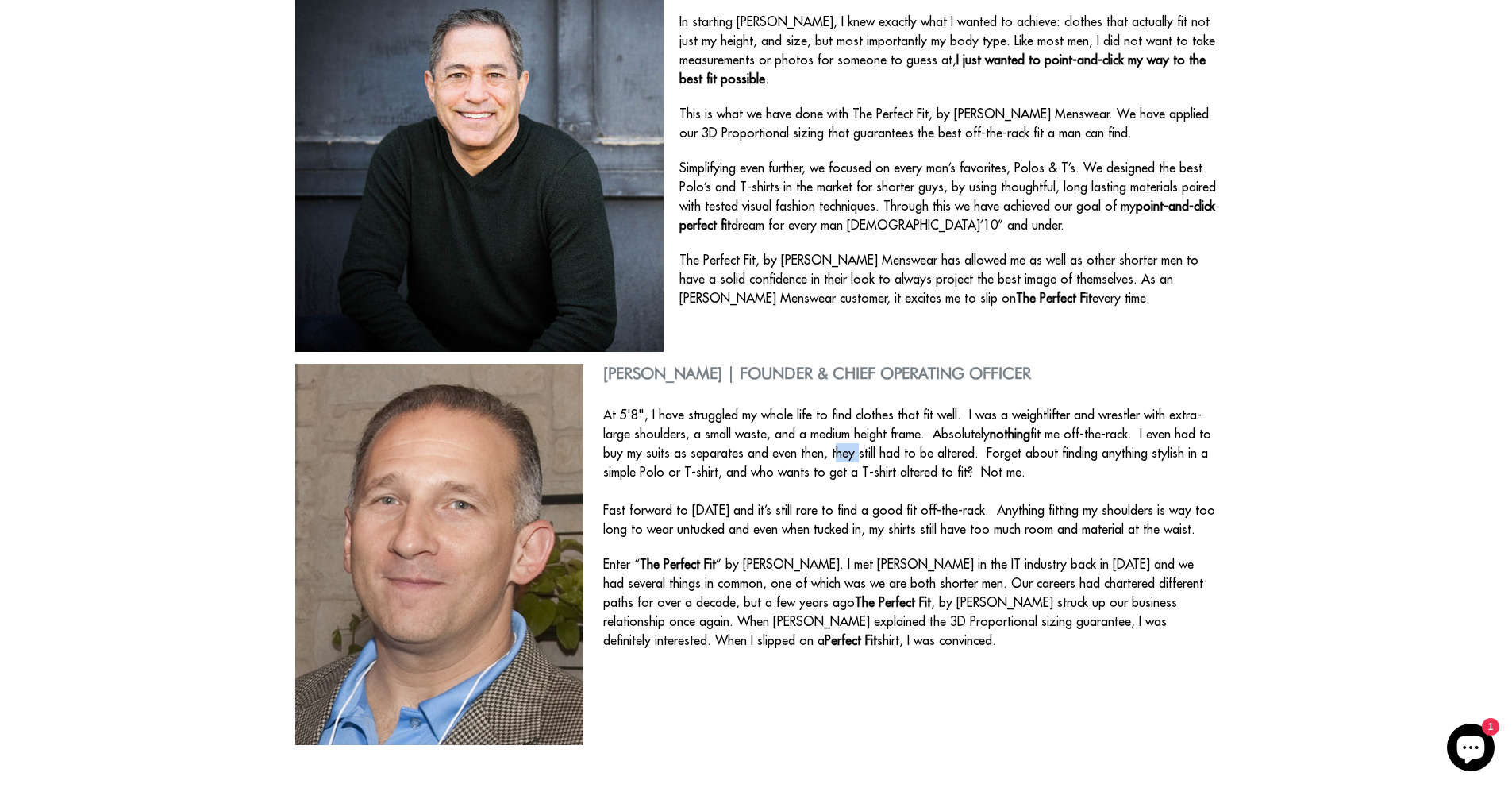
click at [803, 454] on span "At 5'8", I have struggled my whole life to find clothes that fit well. I was a …" at bounding box center [909, 472] width 612 height 130
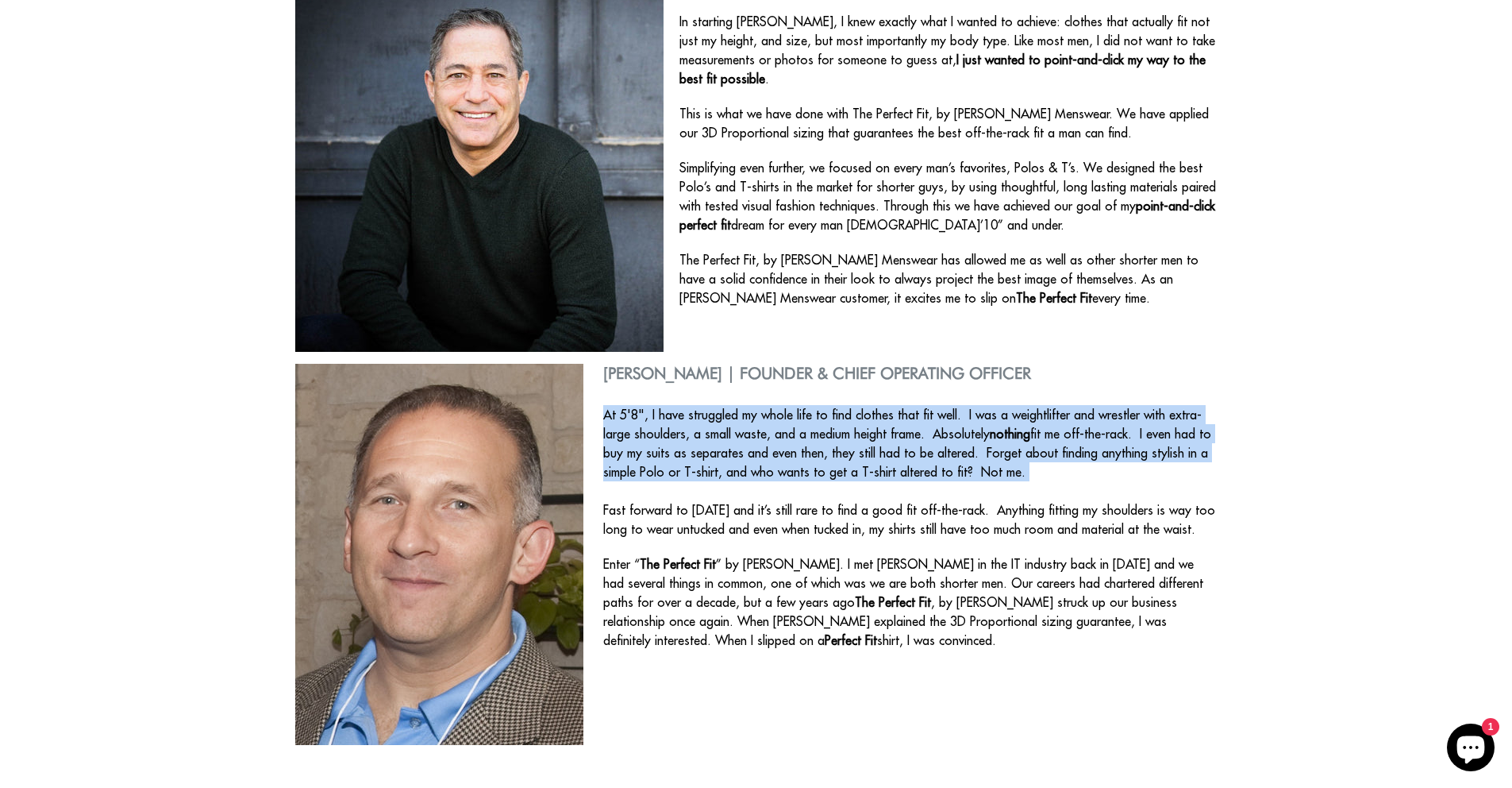
click at [803, 454] on span "At 5'8", I have struggled my whole life to find clothes that fit well. I was a …" at bounding box center [909, 472] width 612 height 130
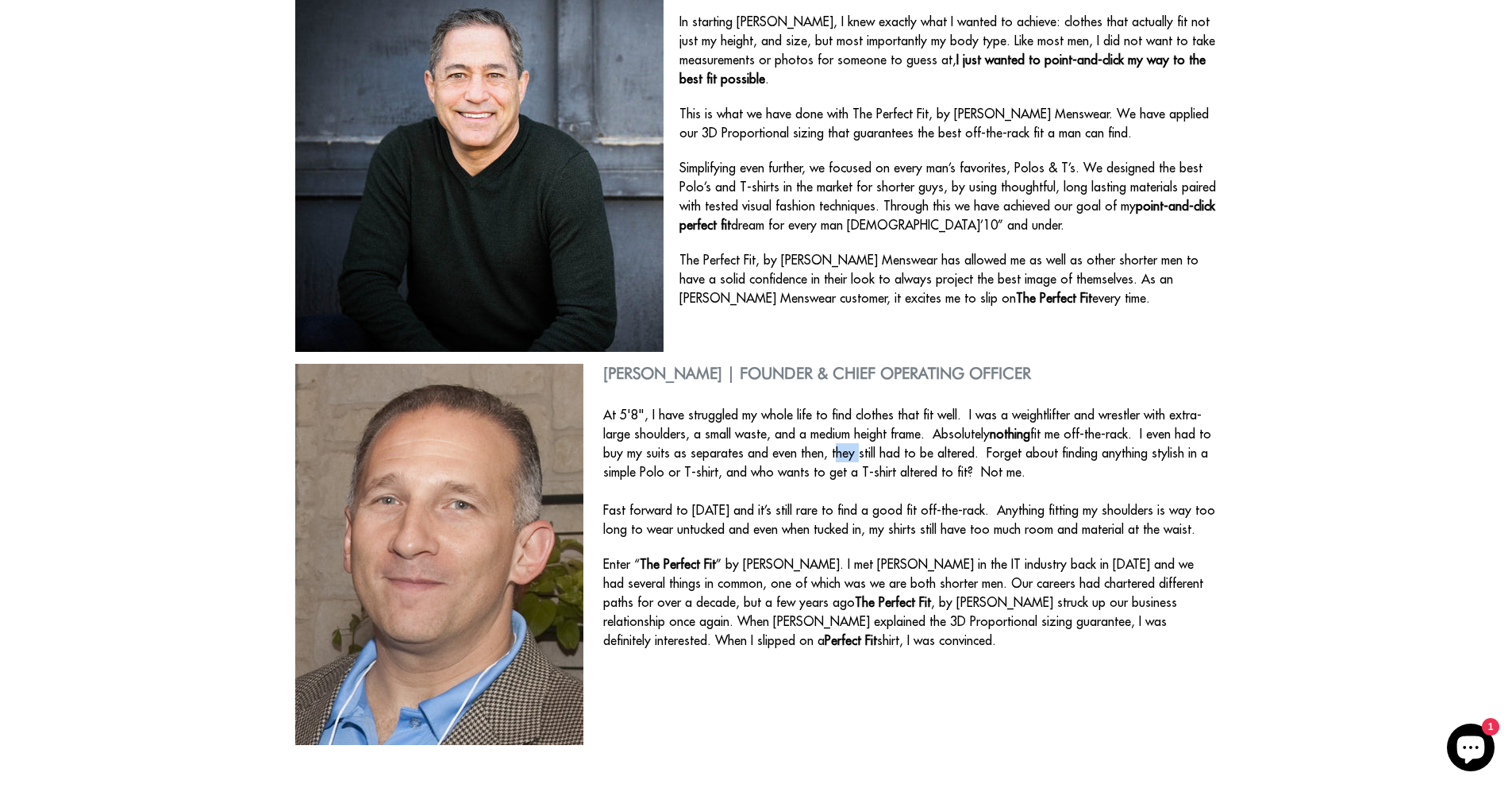
click at [803, 454] on span "At 5'8", I have struggled my whole life to find clothes that fit well. I was a …" at bounding box center [909, 472] width 612 height 130
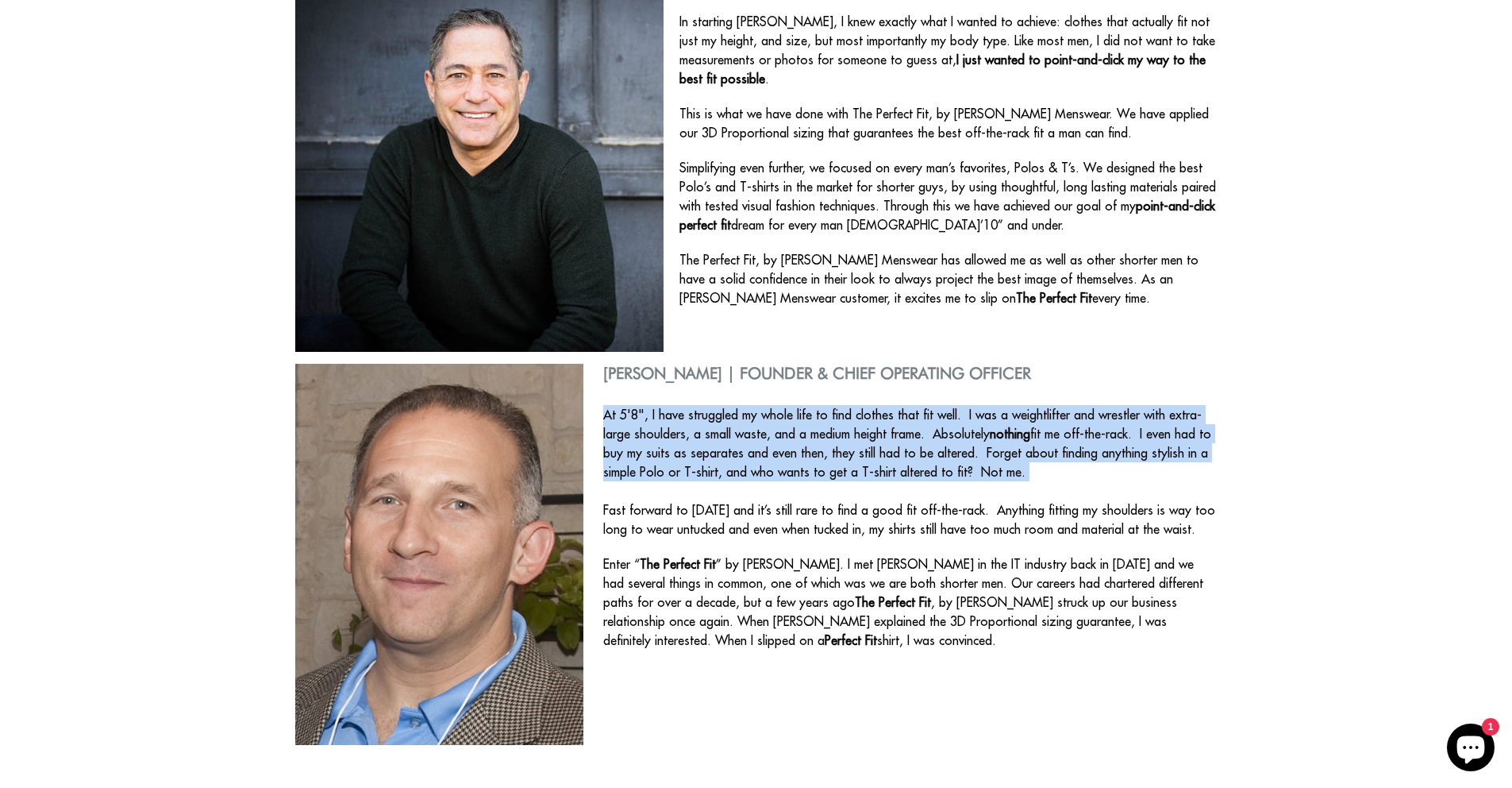
click at [803, 454] on span "At 5'8", I have struggled my whole life to find clothes that fit well. I was a …" at bounding box center [909, 472] width 612 height 130
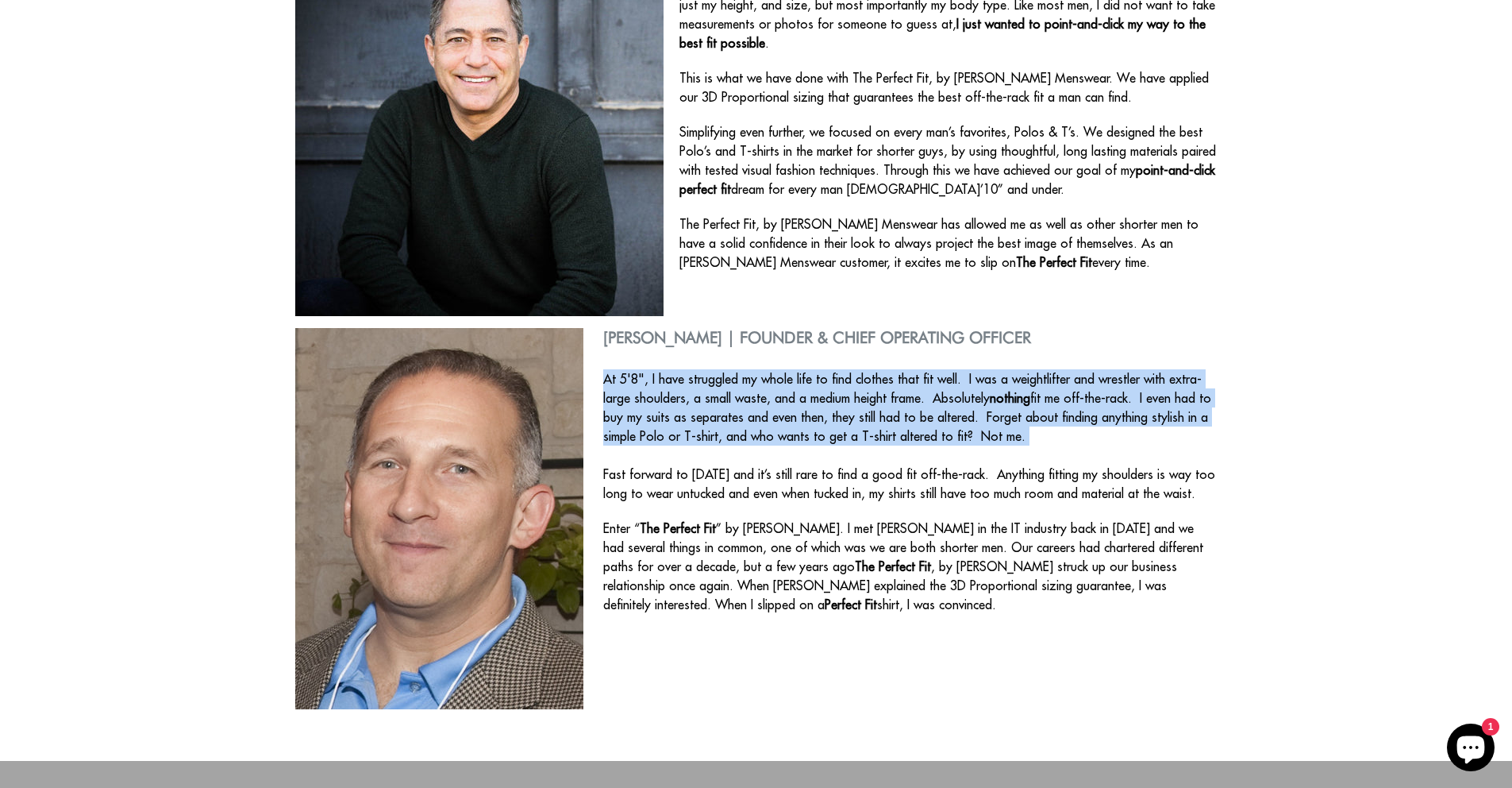
scroll to position [317, 0]
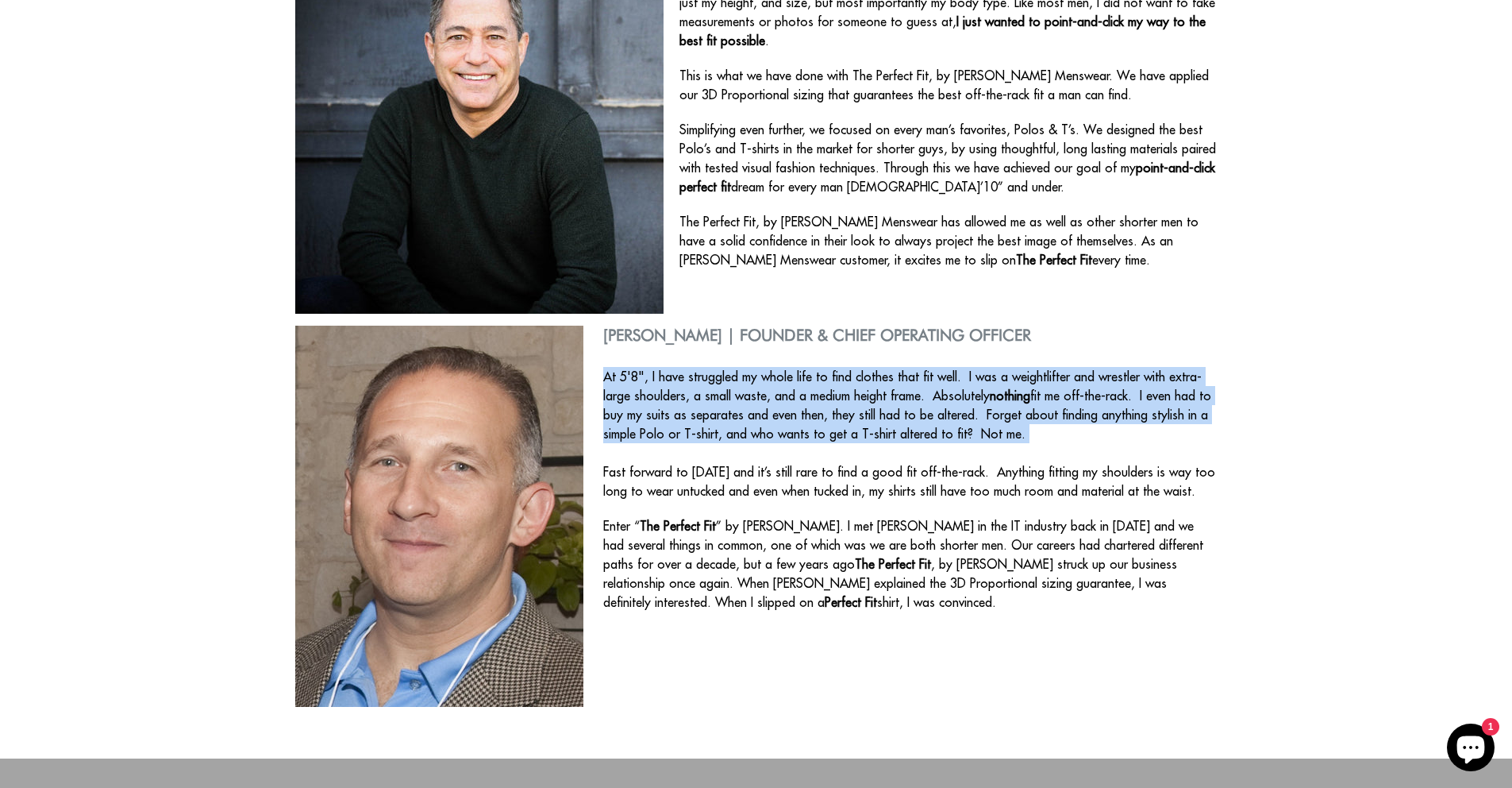
click at [806, 454] on p "At 5'8", I have struggled my whole life to find clothes that fit well. I was a …" at bounding box center [756, 434] width 922 height 134
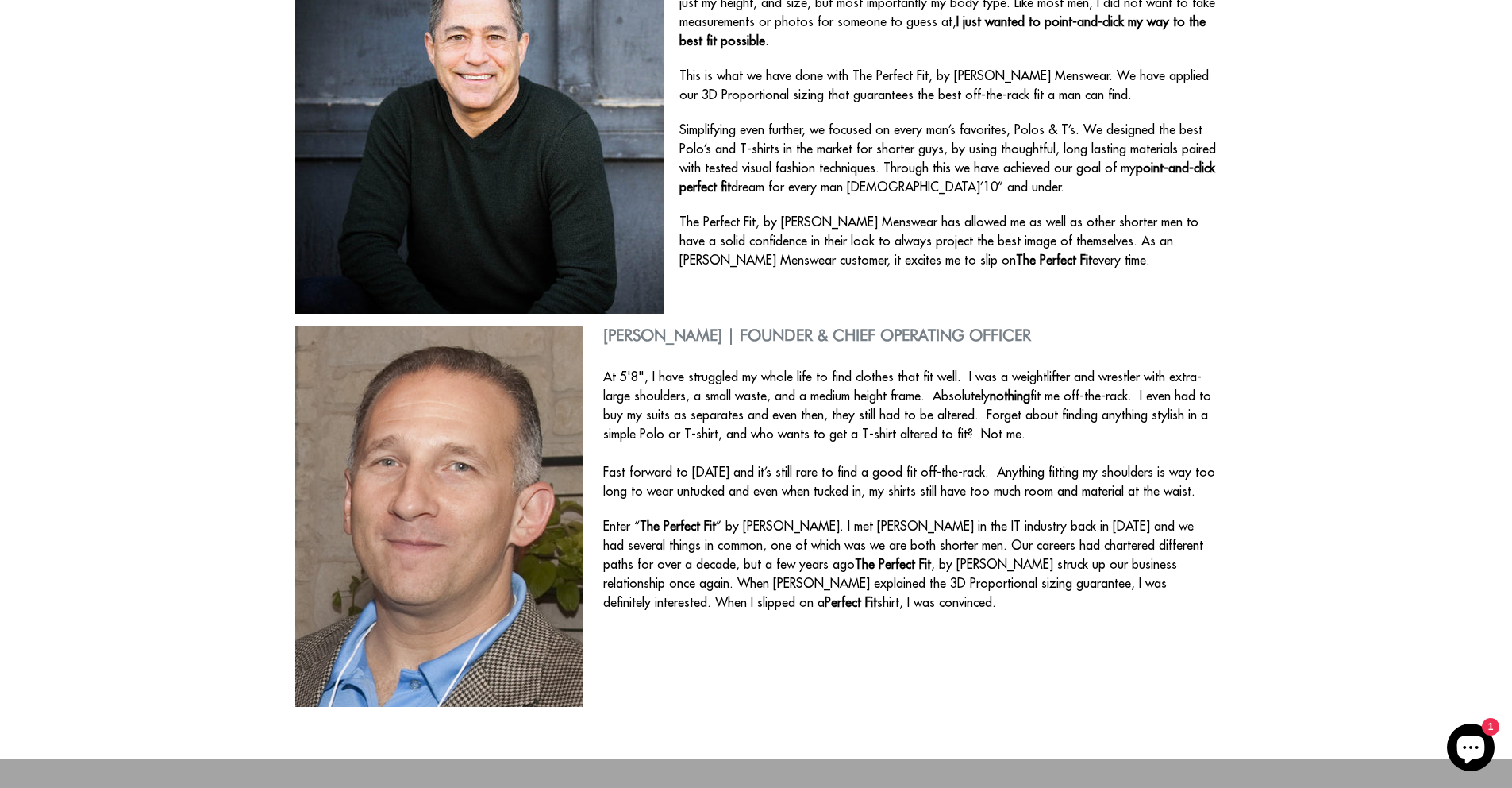
click at [806, 454] on p "At 5'8", I have struggled my whole life to find clothes that fit well. I was a …" at bounding box center [756, 434] width 922 height 134
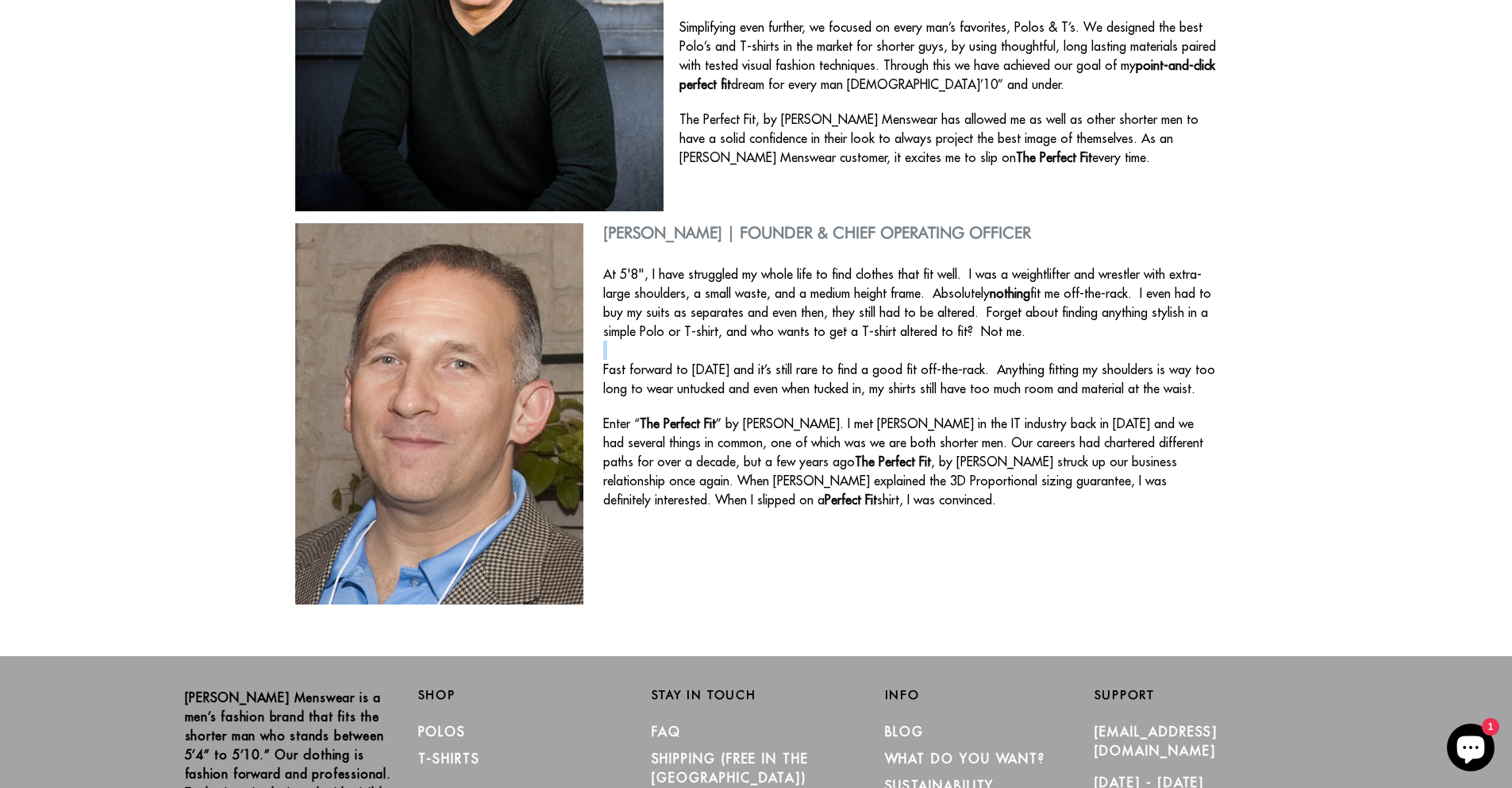
scroll to position [454, 0]
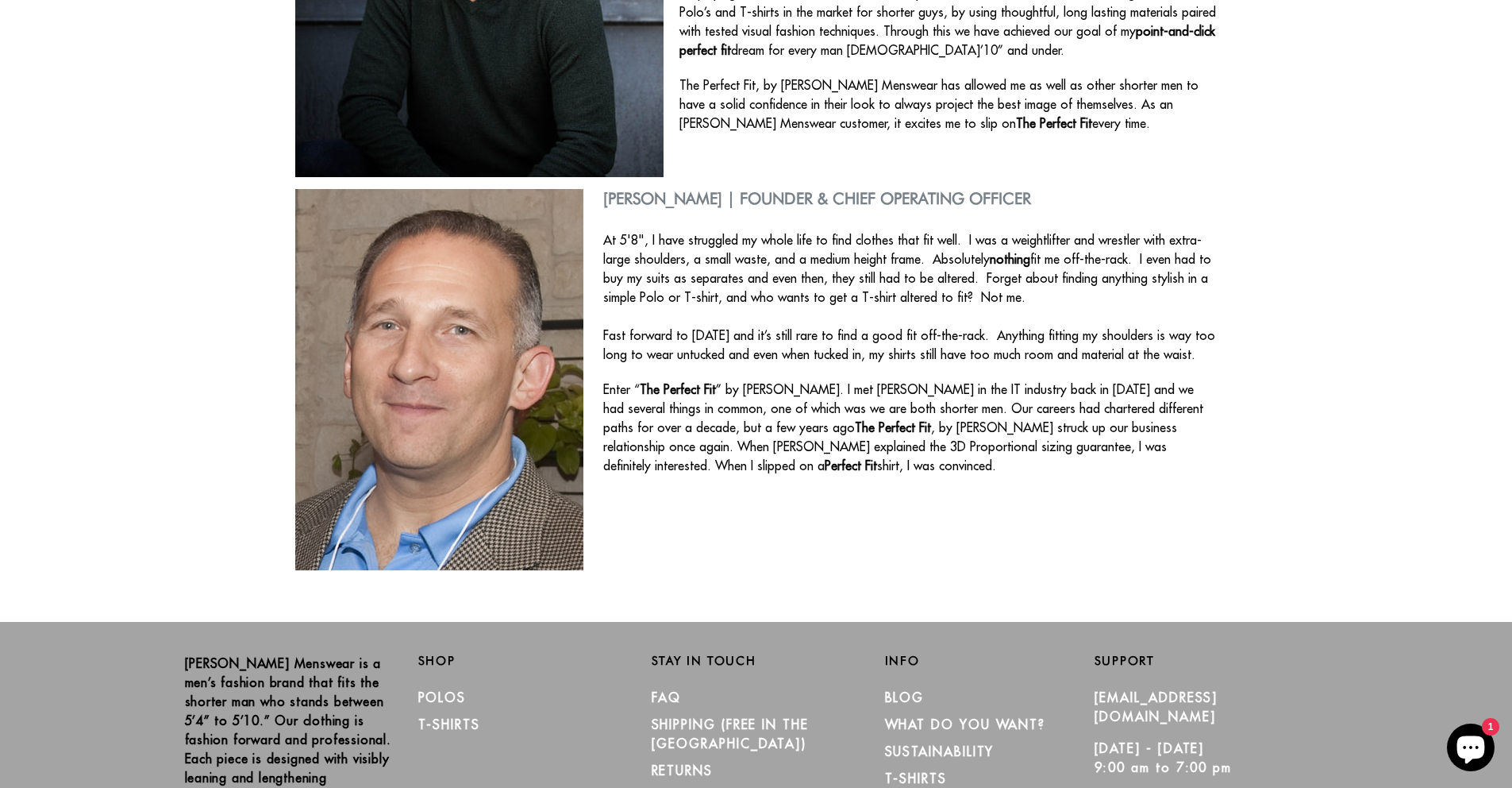
click at [898, 410] on p "Enter “ The Perfect Fit ” by Otero Menswear. I met Steve in the IT industry bac…" at bounding box center [756, 427] width 922 height 96
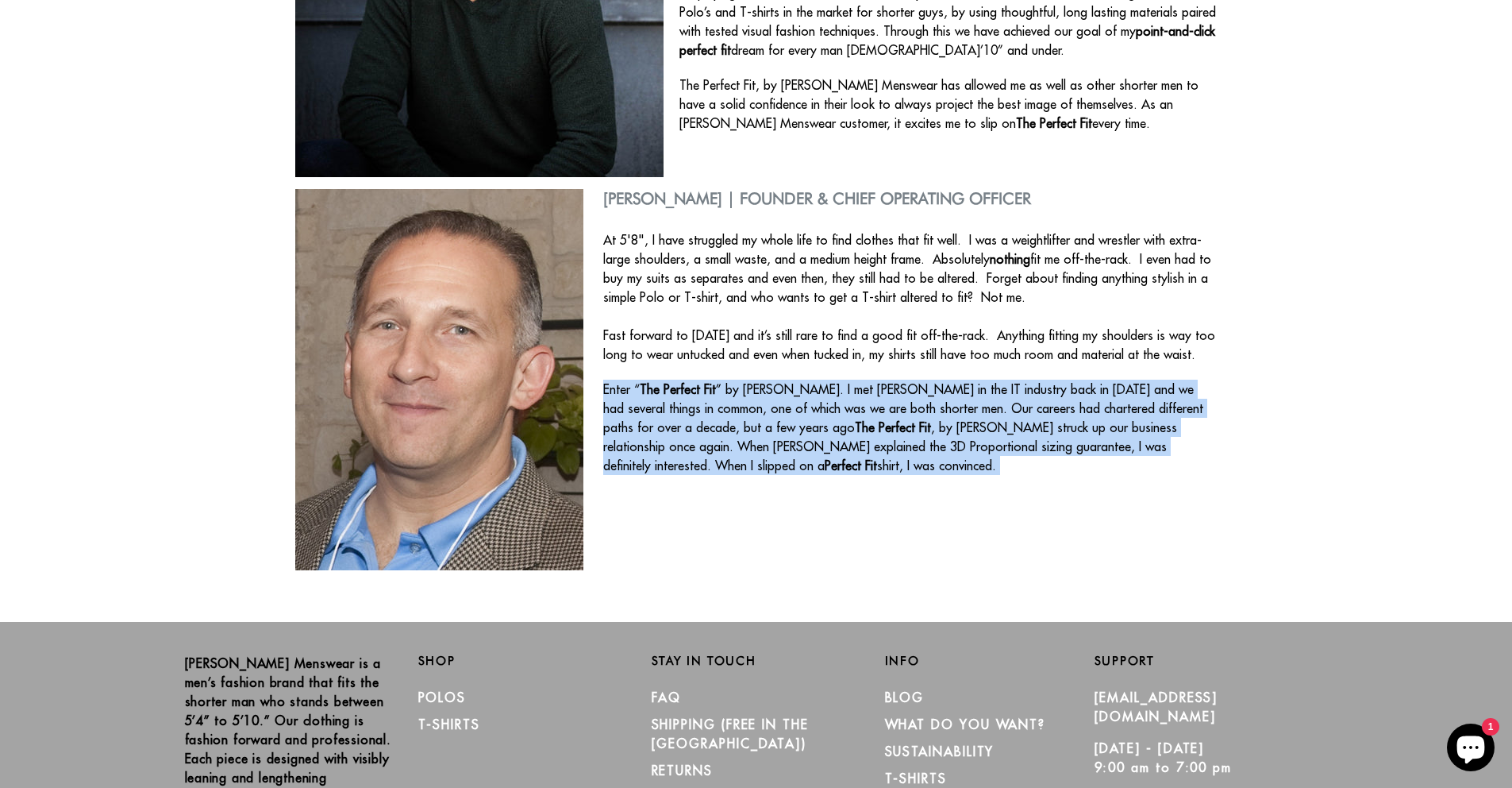
click at [898, 410] on p "Enter “ The Perfect Fit ” by Otero Menswear. I met Steve in the IT industry bac…" at bounding box center [756, 427] width 922 height 96
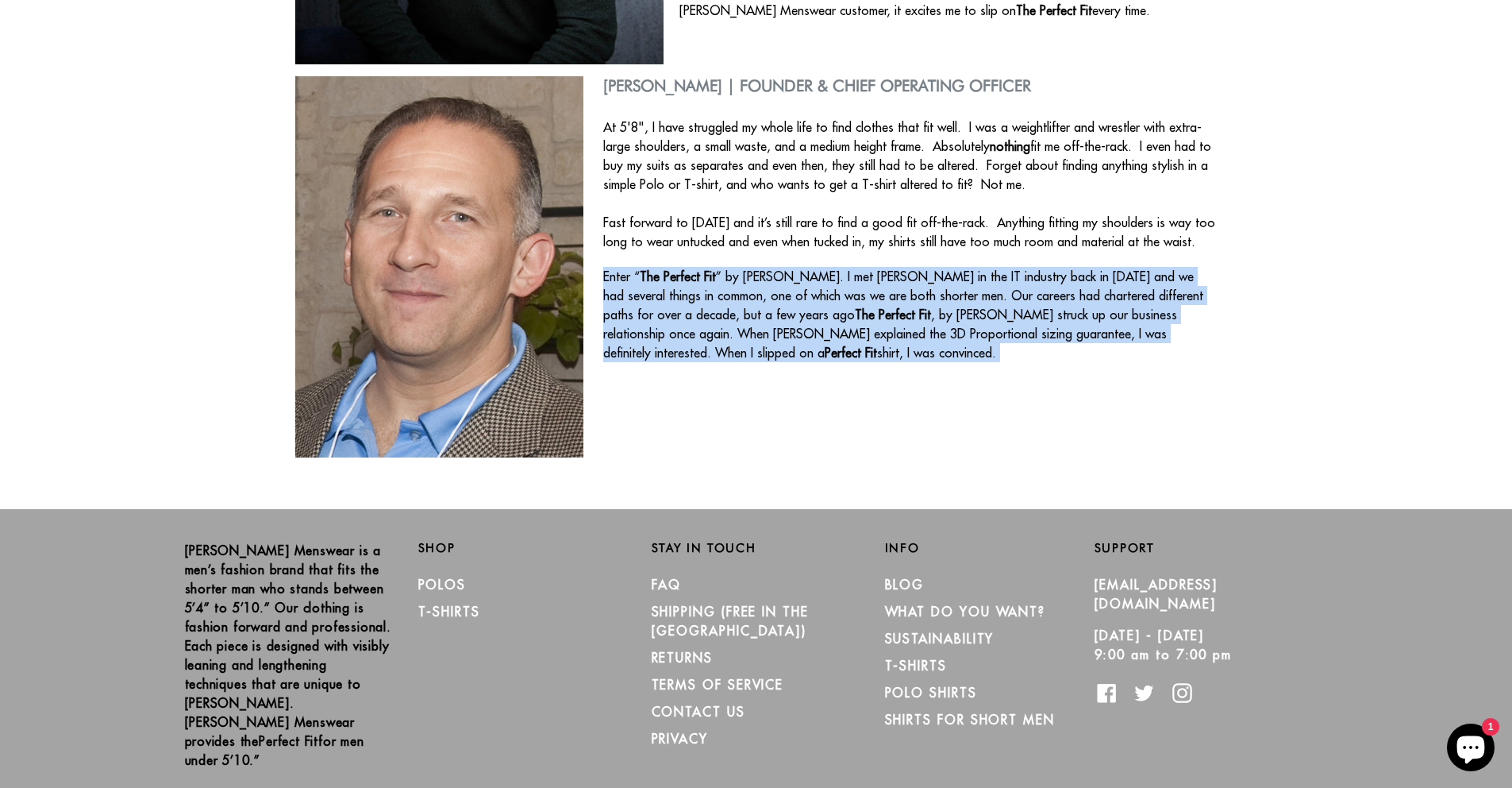
scroll to position [594, 0]
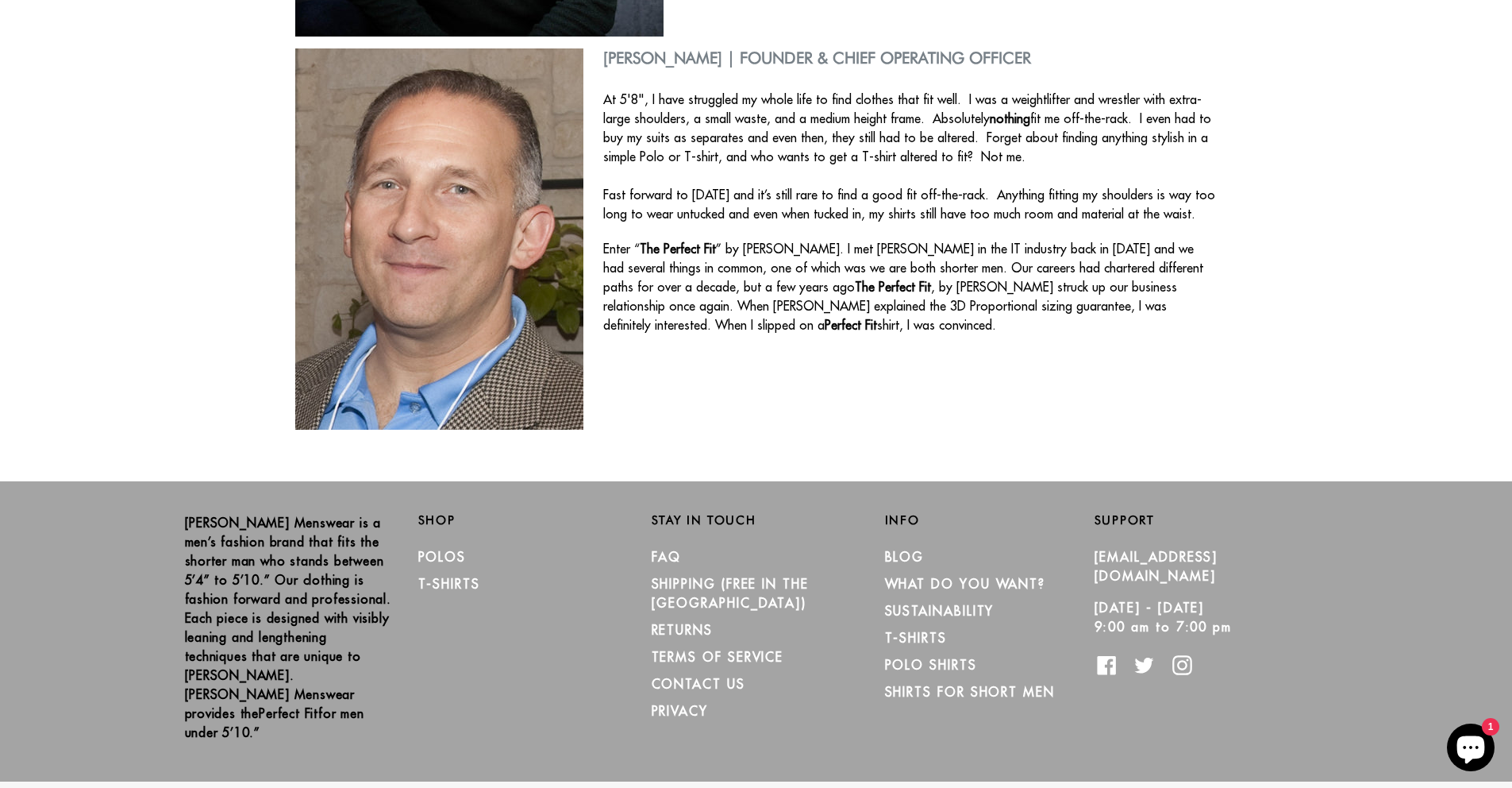
click at [288, 530] on p "Otero Menswear is a men’s fashion brand that fits the shorter man who stands be…" at bounding box center [289, 626] width 209 height 228
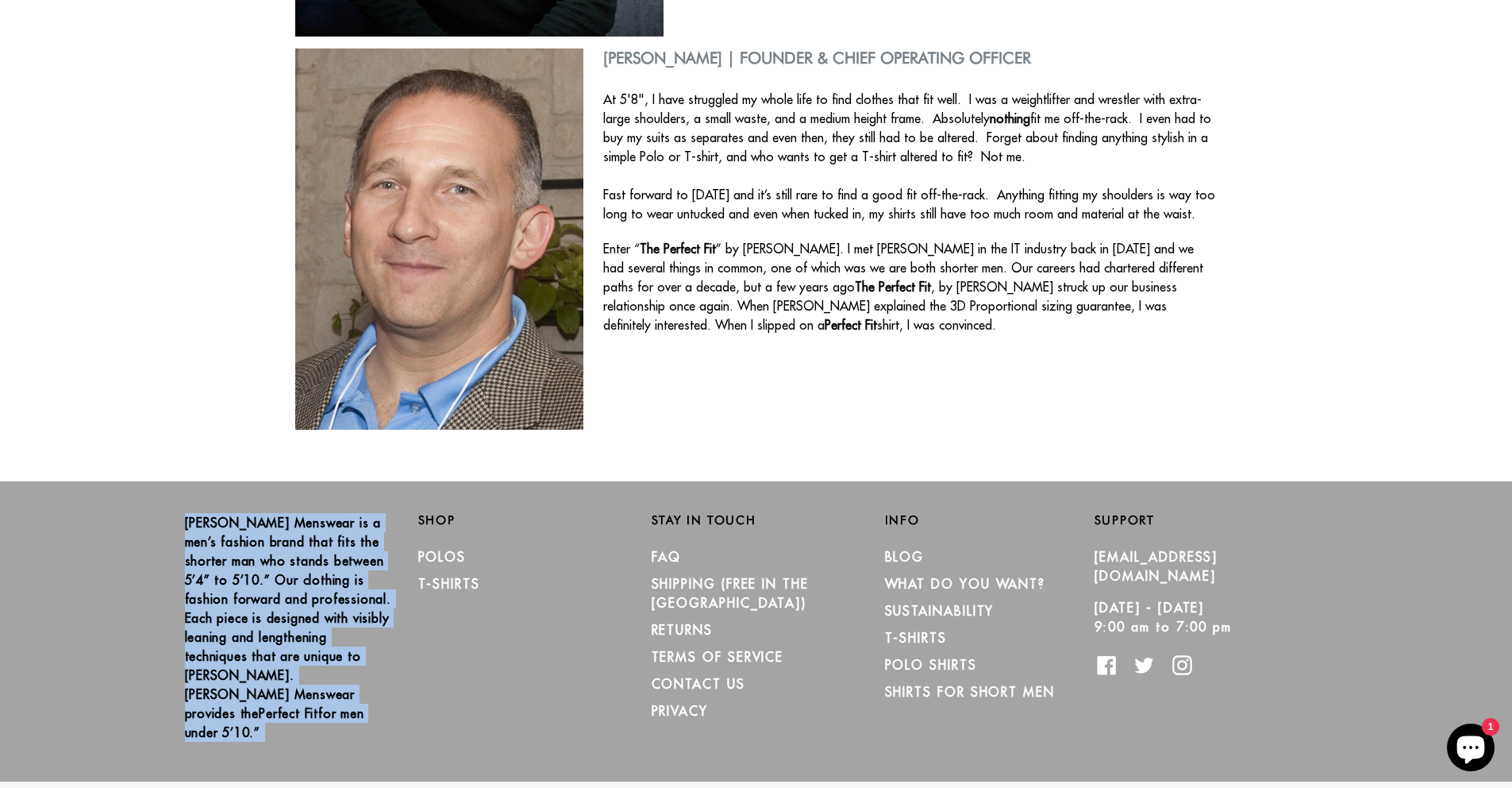
click at [288, 530] on p "Otero Menswear is a men’s fashion brand that fits the shorter man who stands be…" at bounding box center [289, 626] width 209 height 228
click at [670, 562] on link "FAQ" at bounding box center [666, 557] width 30 height 16
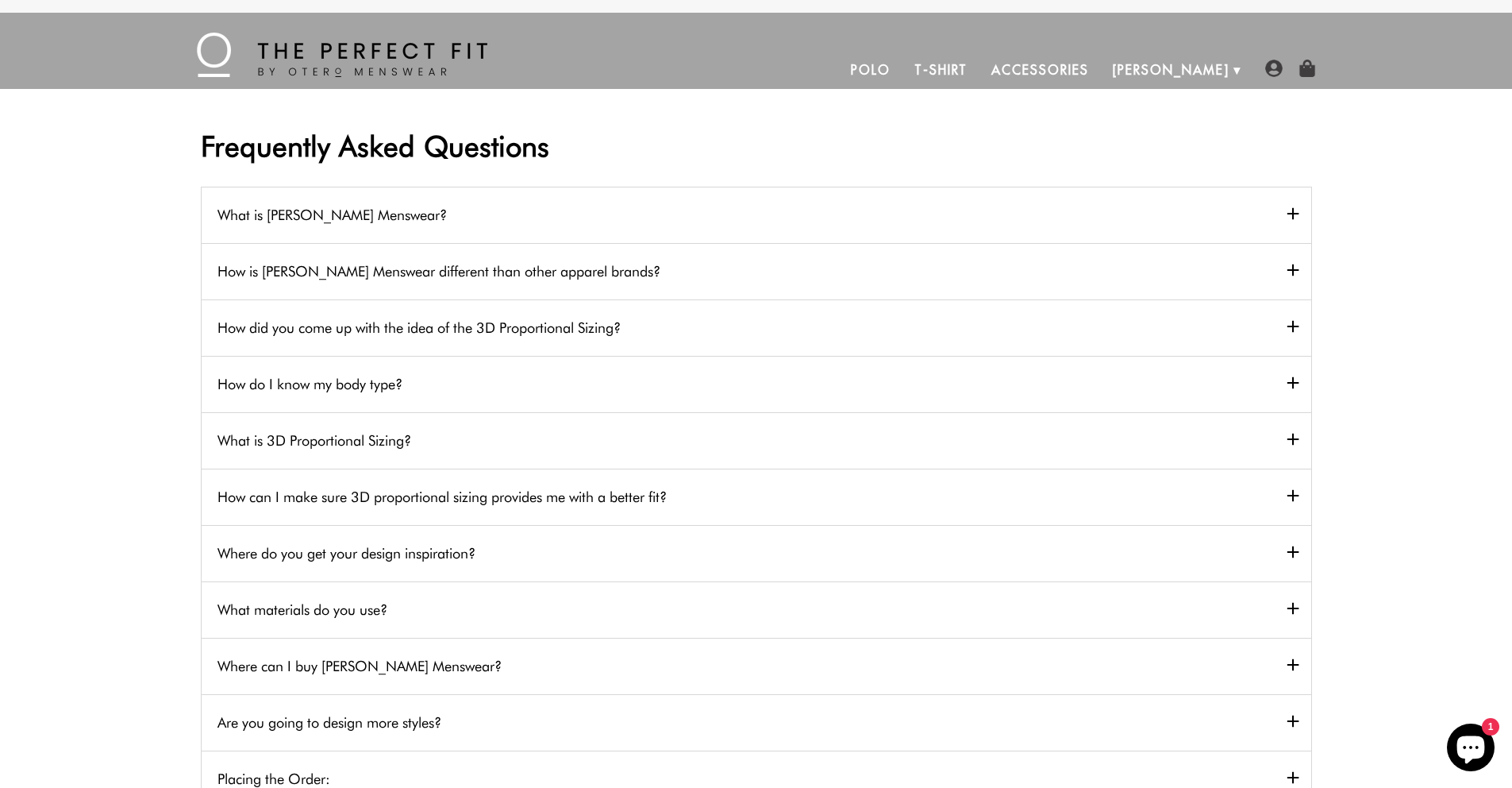
click at [701, 195] on h2 "What is Otero Menswear?" at bounding box center [756, 215] width 1110 height 56
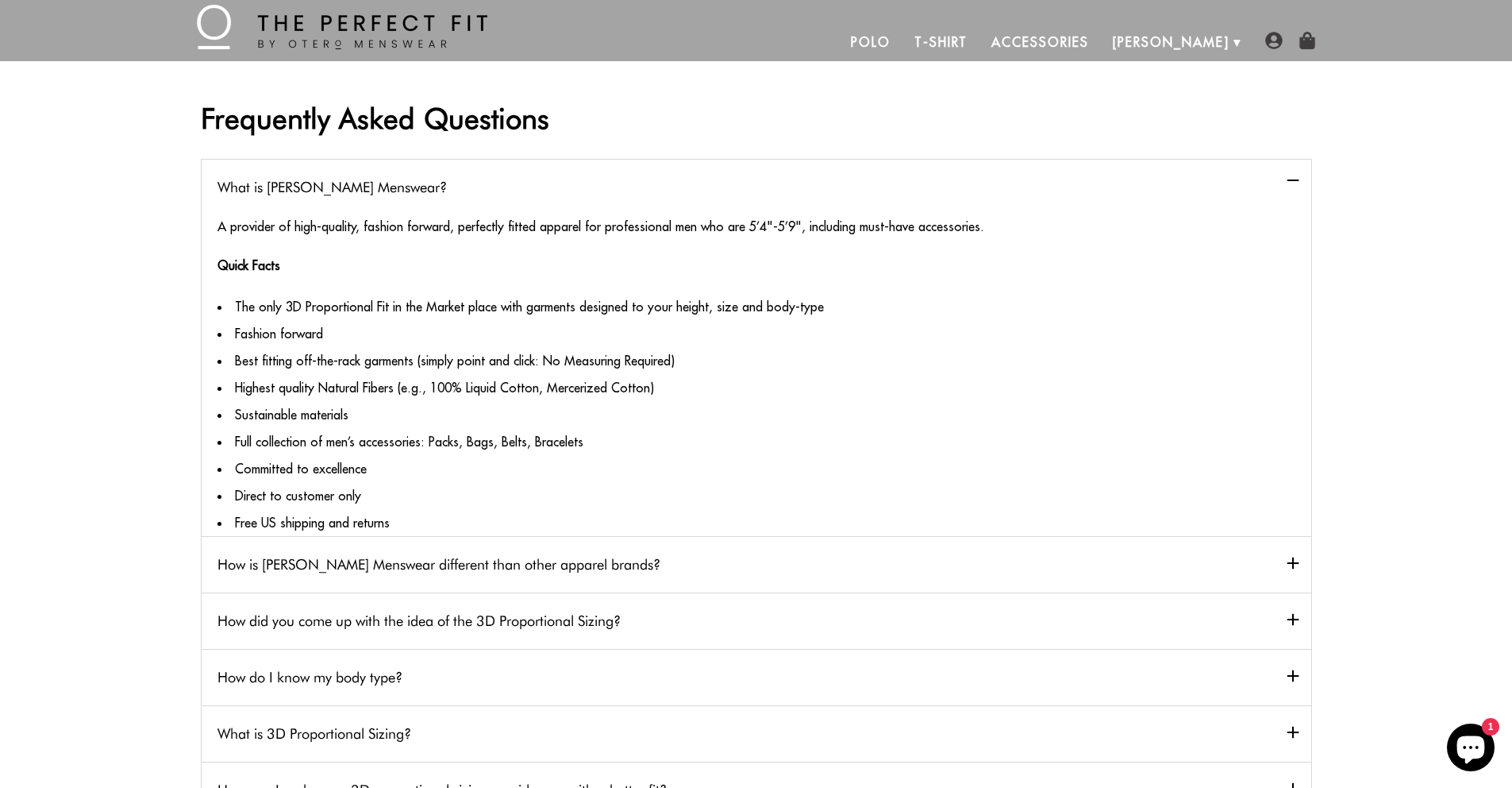
scroll to position [30, 0]
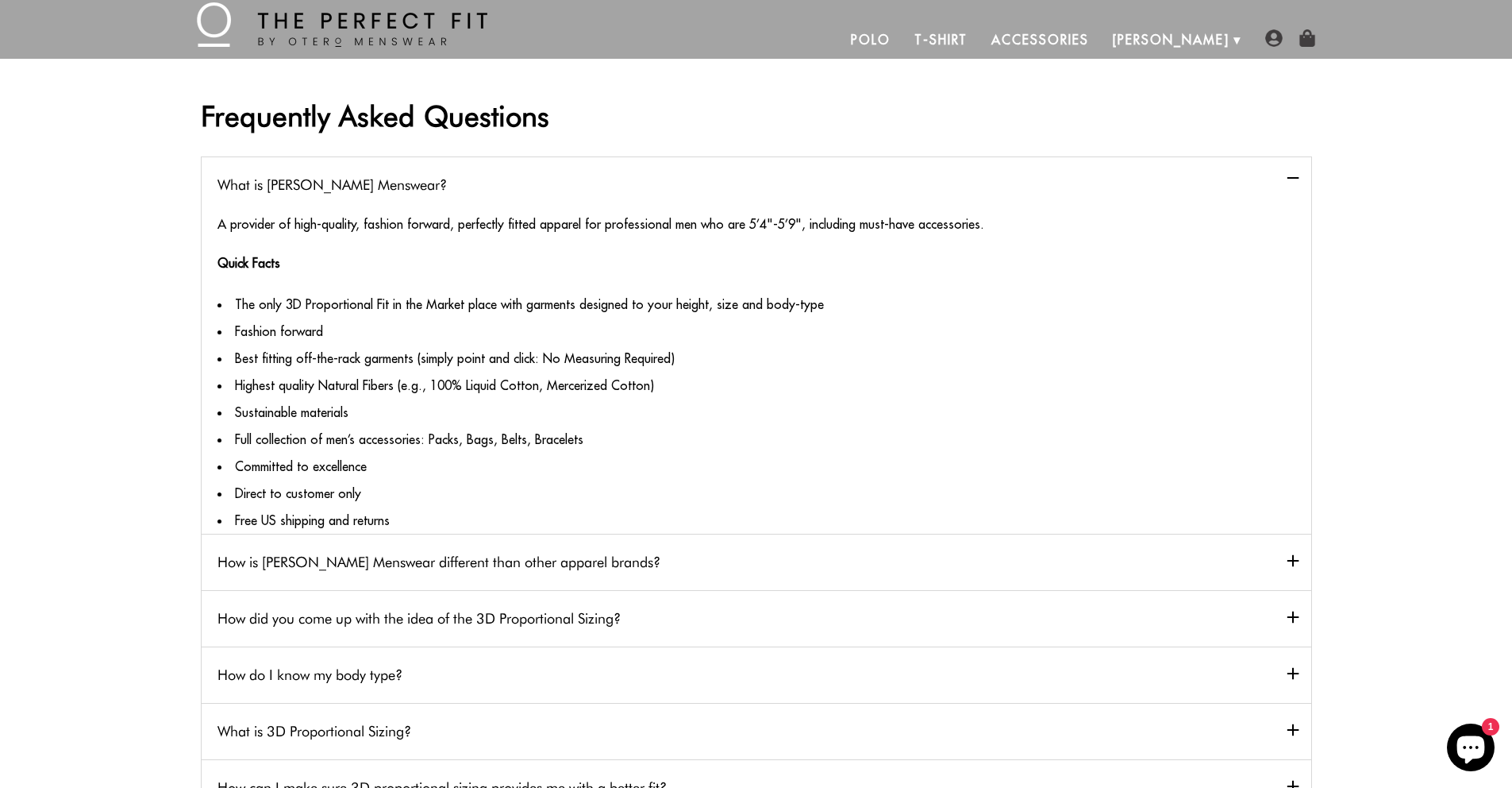
click at [438, 390] on li "Highest quality Natural Fibers (e.g., 100% Liquid Cotton, Mercerized Cotton)" at bounding box center [756, 385] width 1078 height 27
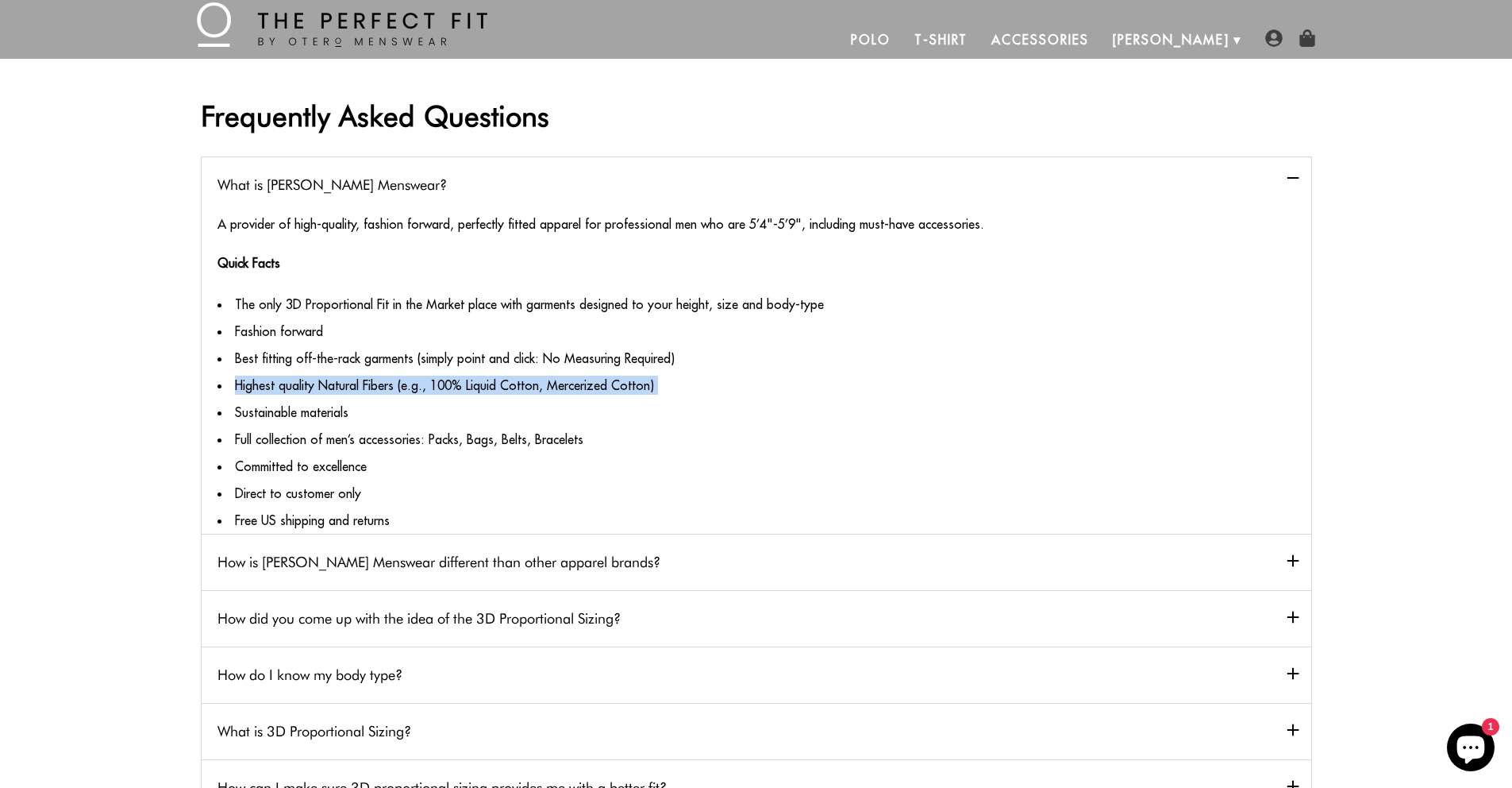
click at [438, 390] on li "Highest quality Natural Fibers (e.g., 100% Liquid Cotton, Mercerized Cotton)" at bounding box center [756, 385] width 1078 height 27
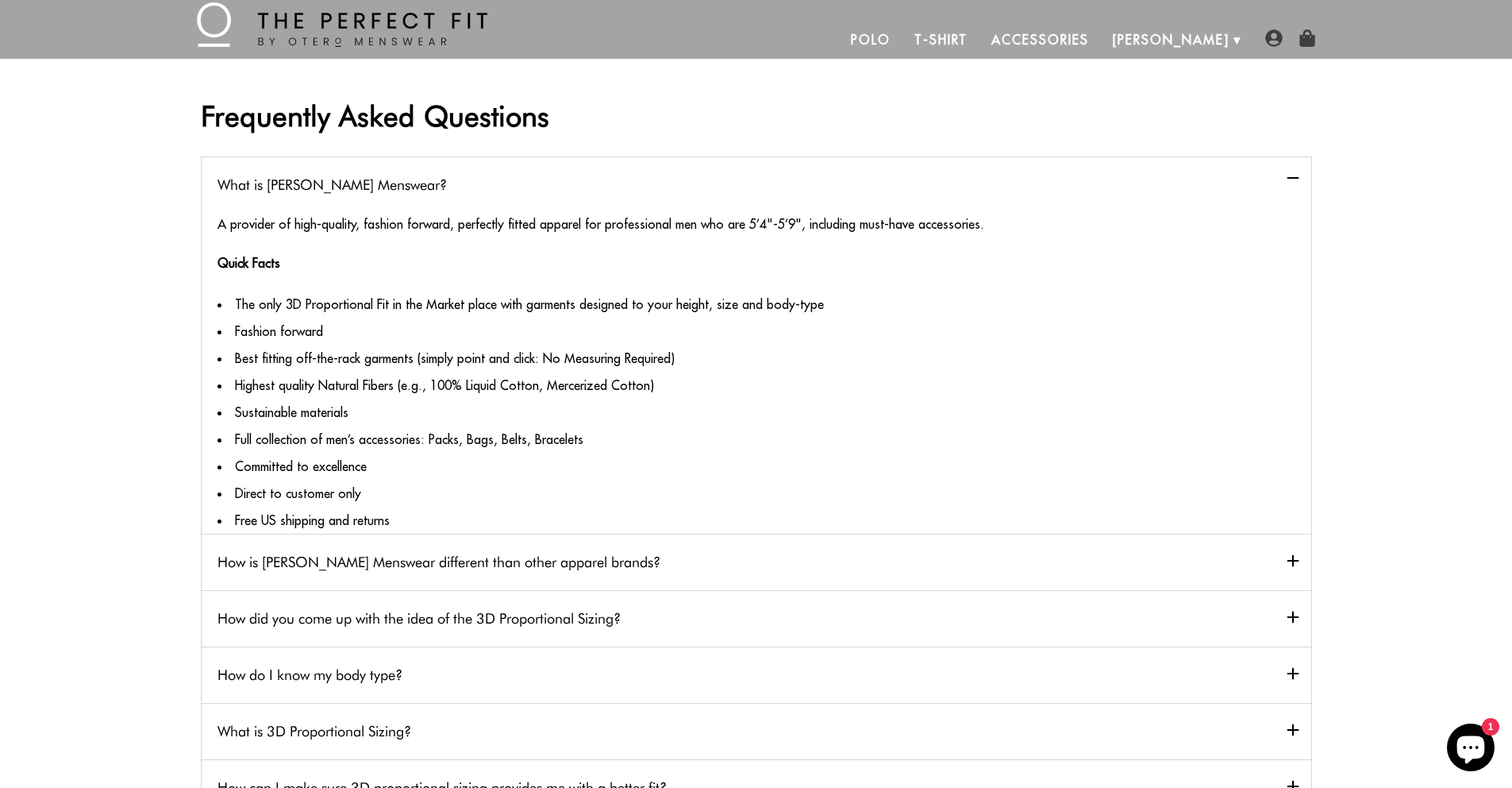
click at [436, 406] on li "Sustainable materials" at bounding box center [756, 412] width 1078 height 27
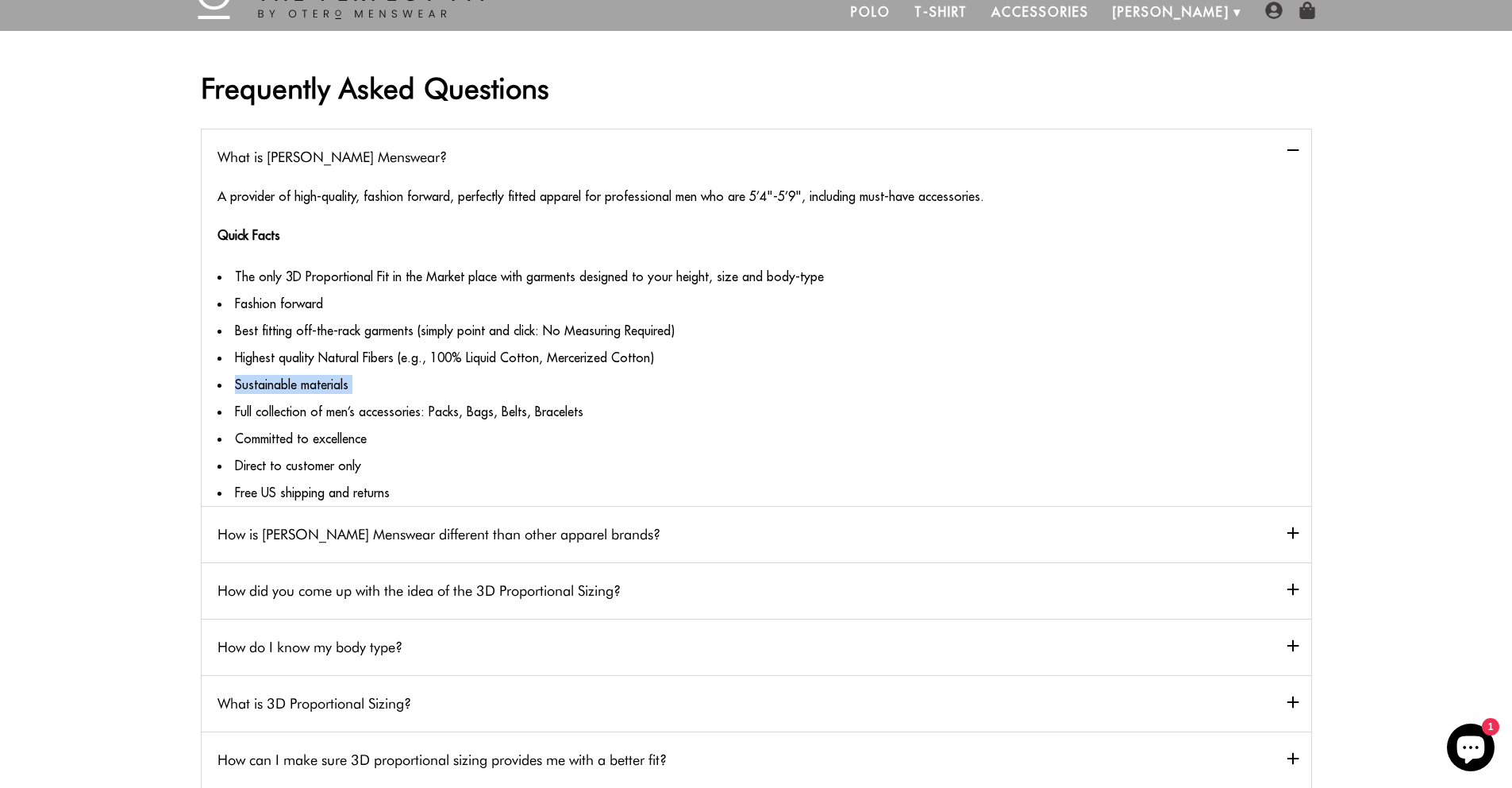
scroll to position [60, 0]
click at [436, 406] on li "Full collection of men’s accessories: Packs, Bags, Belts, Bracelets" at bounding box center [756, 409] width 1078 height 27
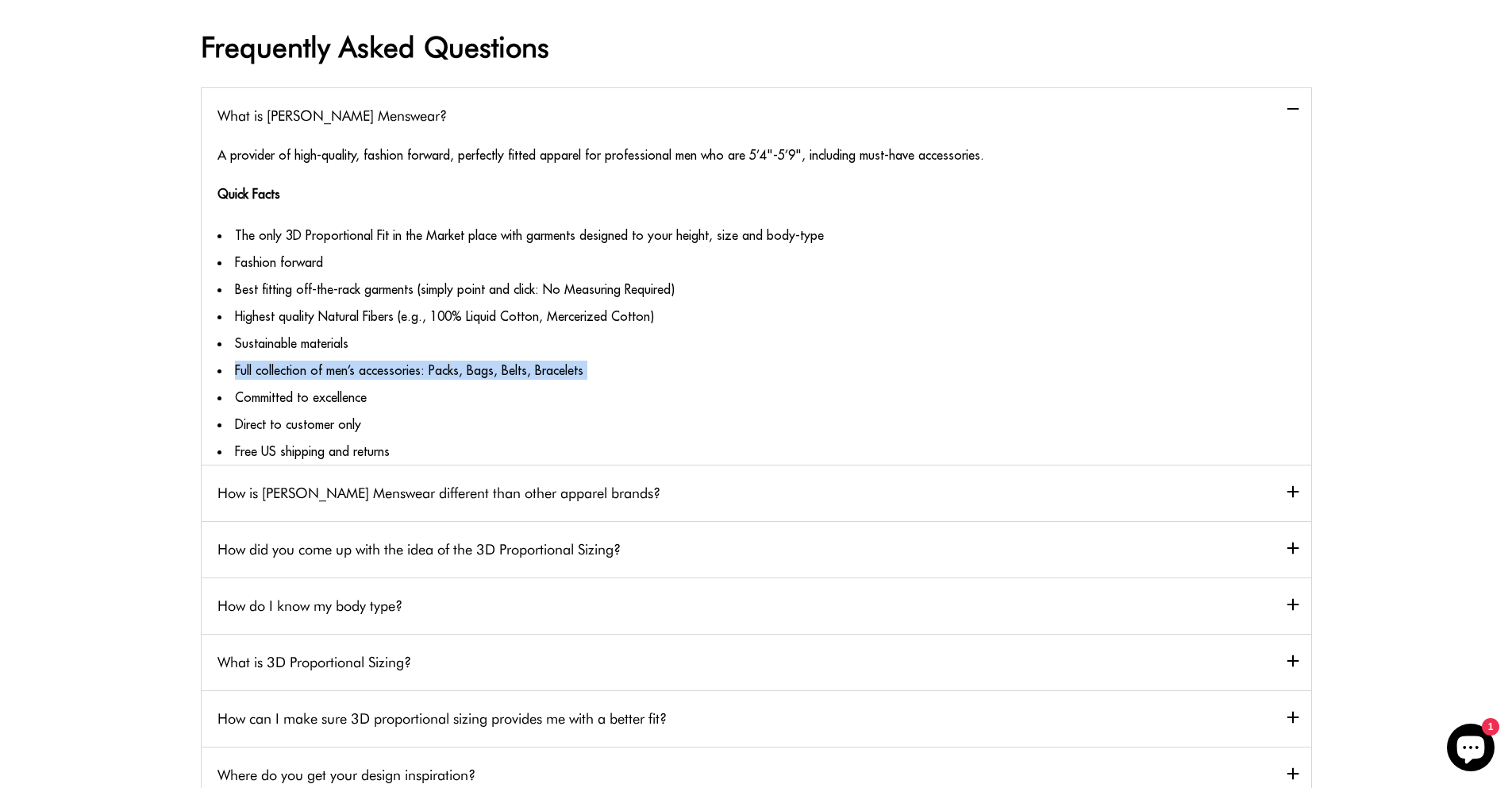
scroll to position [104, 0]
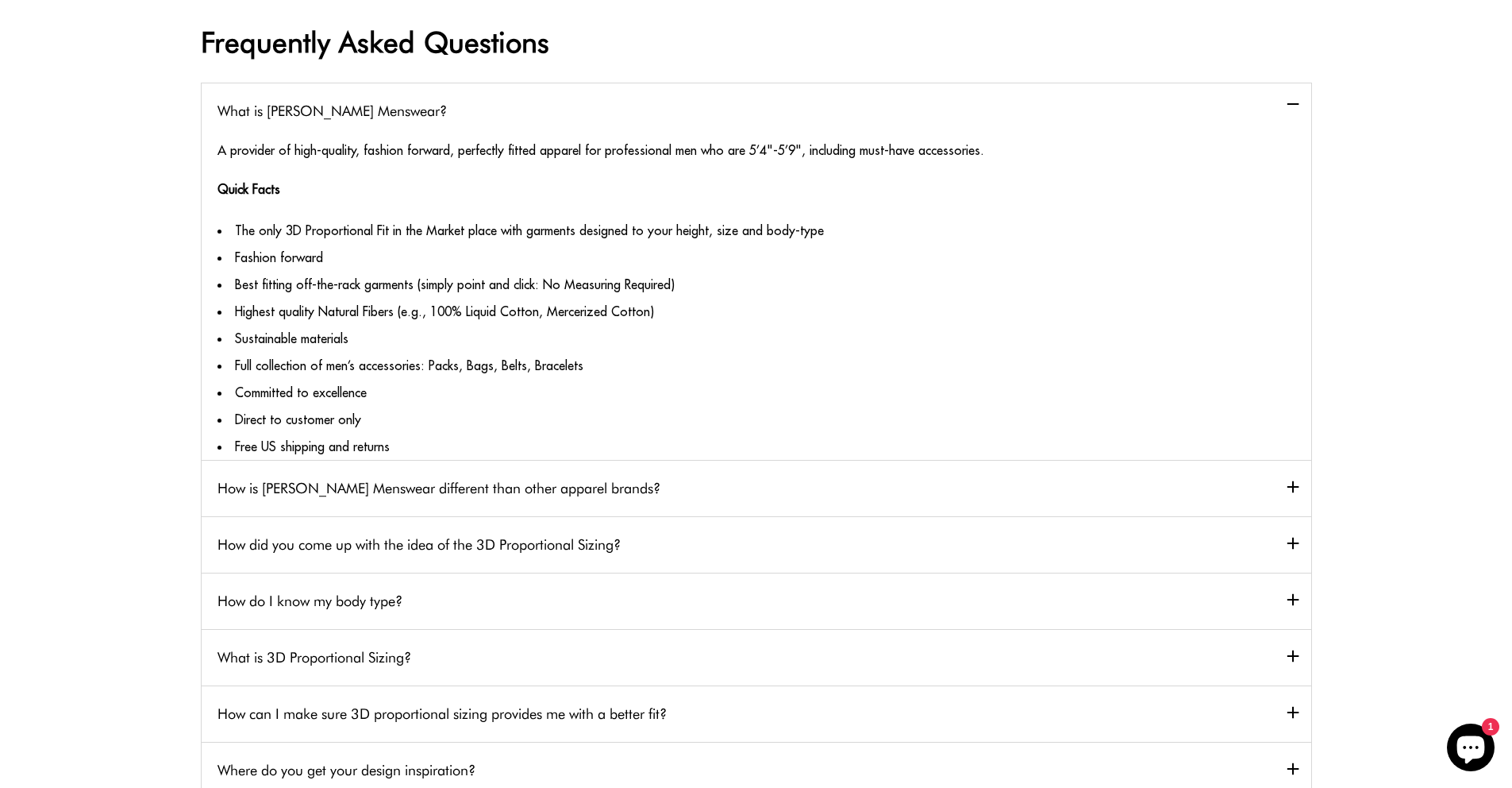
click at [438, 477] on h2 "How is Otero Menswear different than other apparel brands?" at bounding box center [756, 487] width 1110 height 56
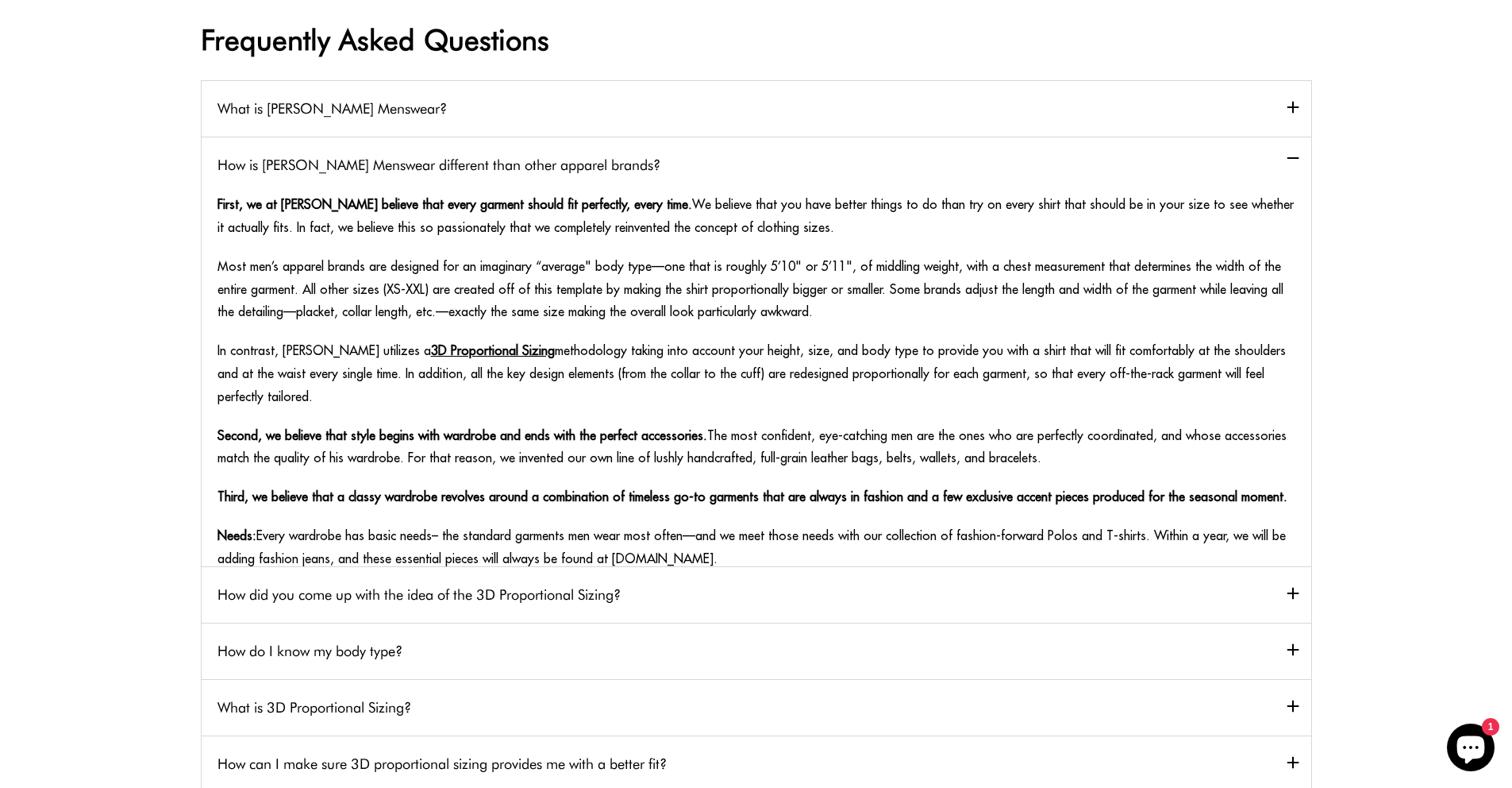
scroll to position [105, 0]
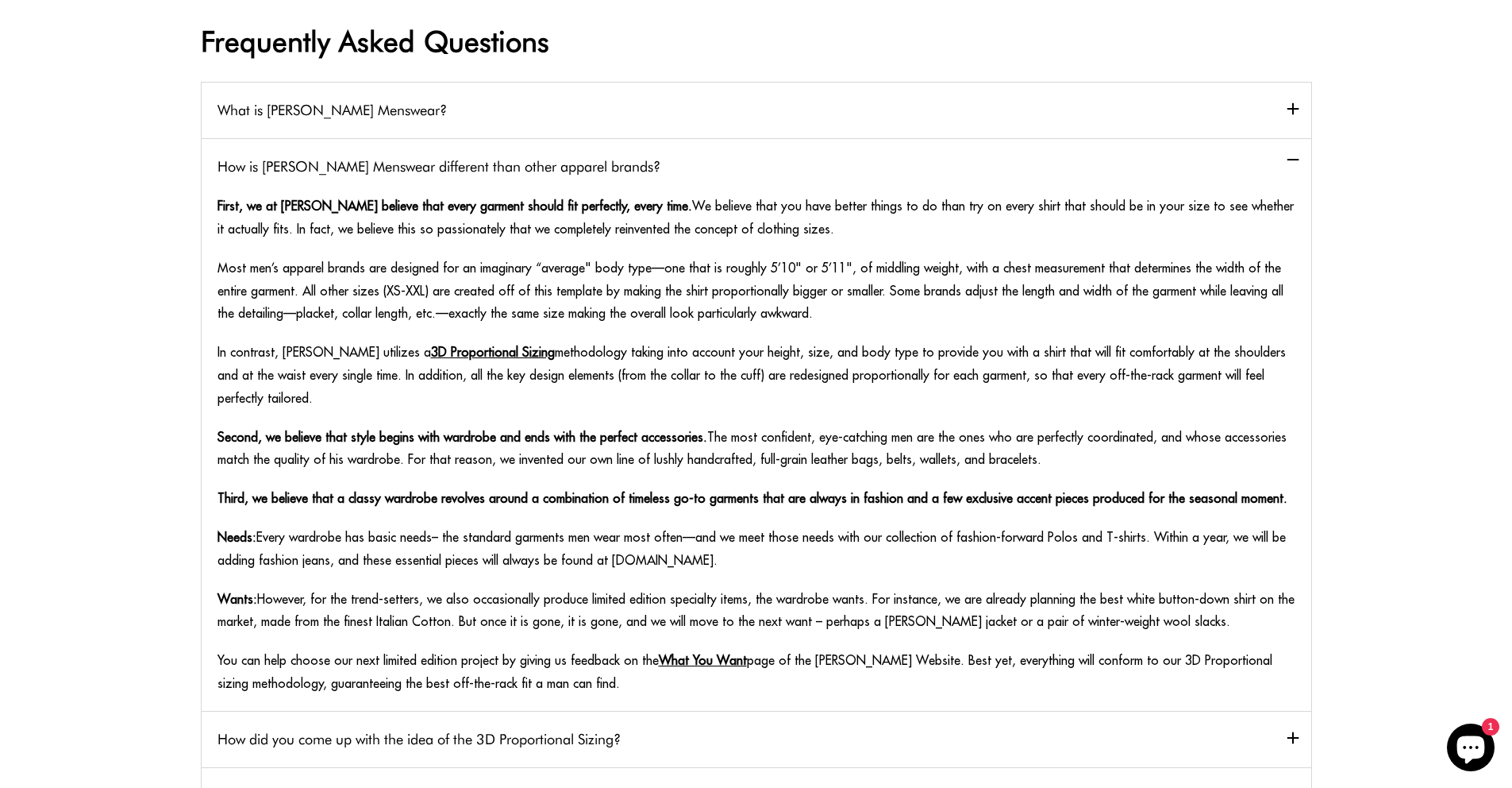
click at [469, 440] on p "Second, we believe that style begins with wardrobe and ends with the perfect ac…" at bounding box center [756, 448] width 1078 height 46
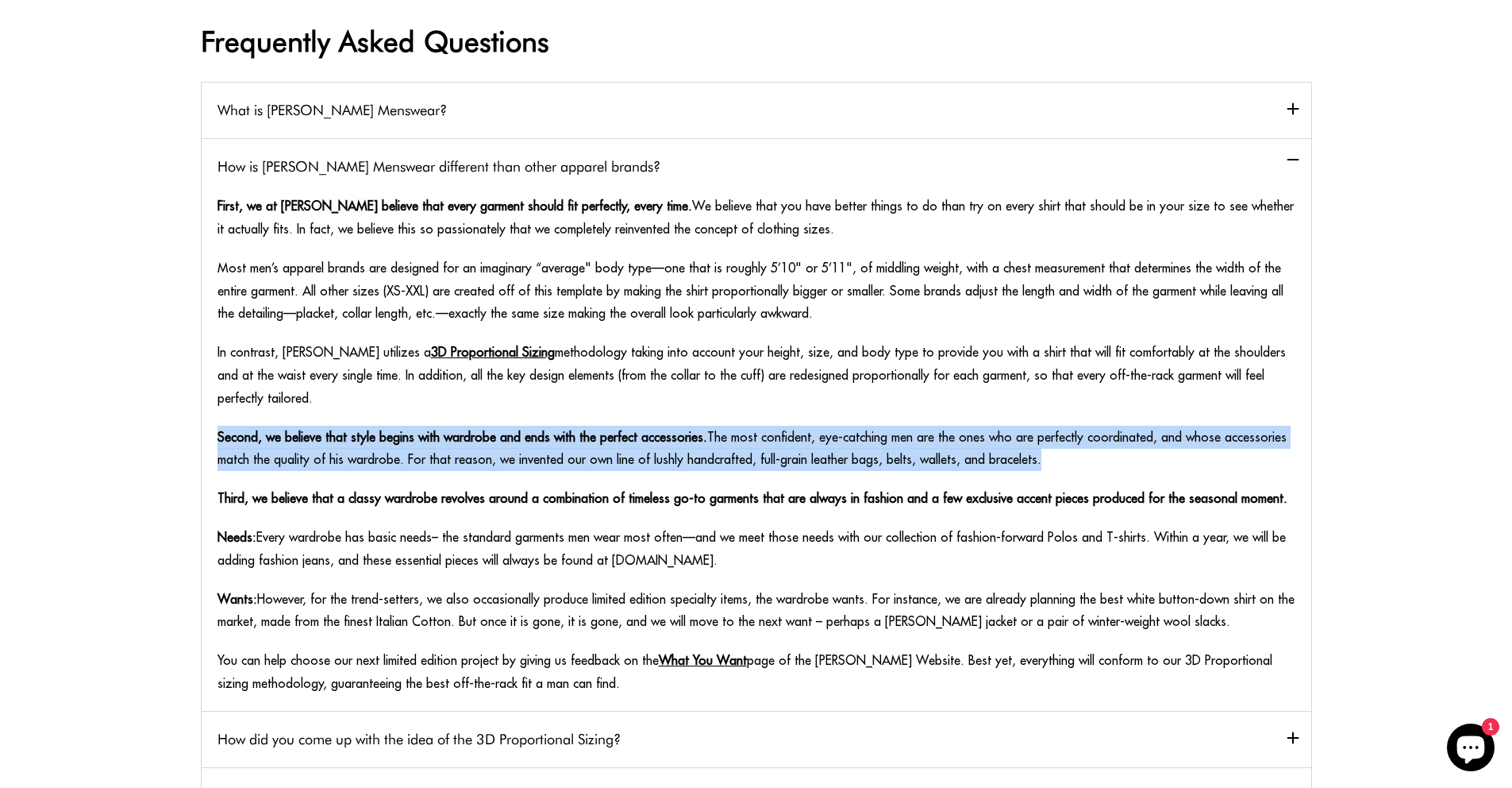
click at [469, 440] on p "Second, we believe that style begins with wardrobe and ends with the perfect ac…" at bounding box center [756, 448] width 1078 height 46
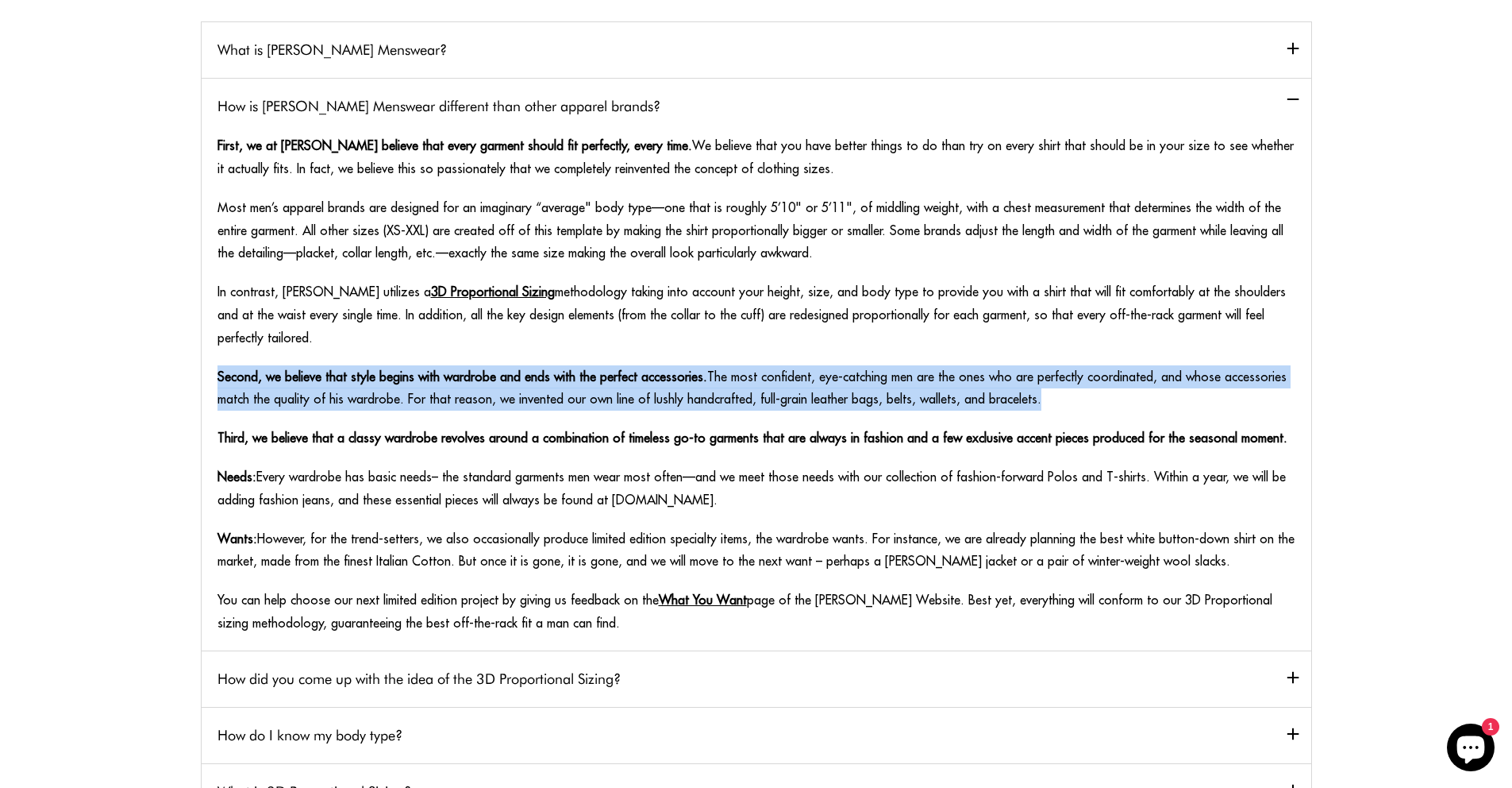
scroll to position [166, 0]
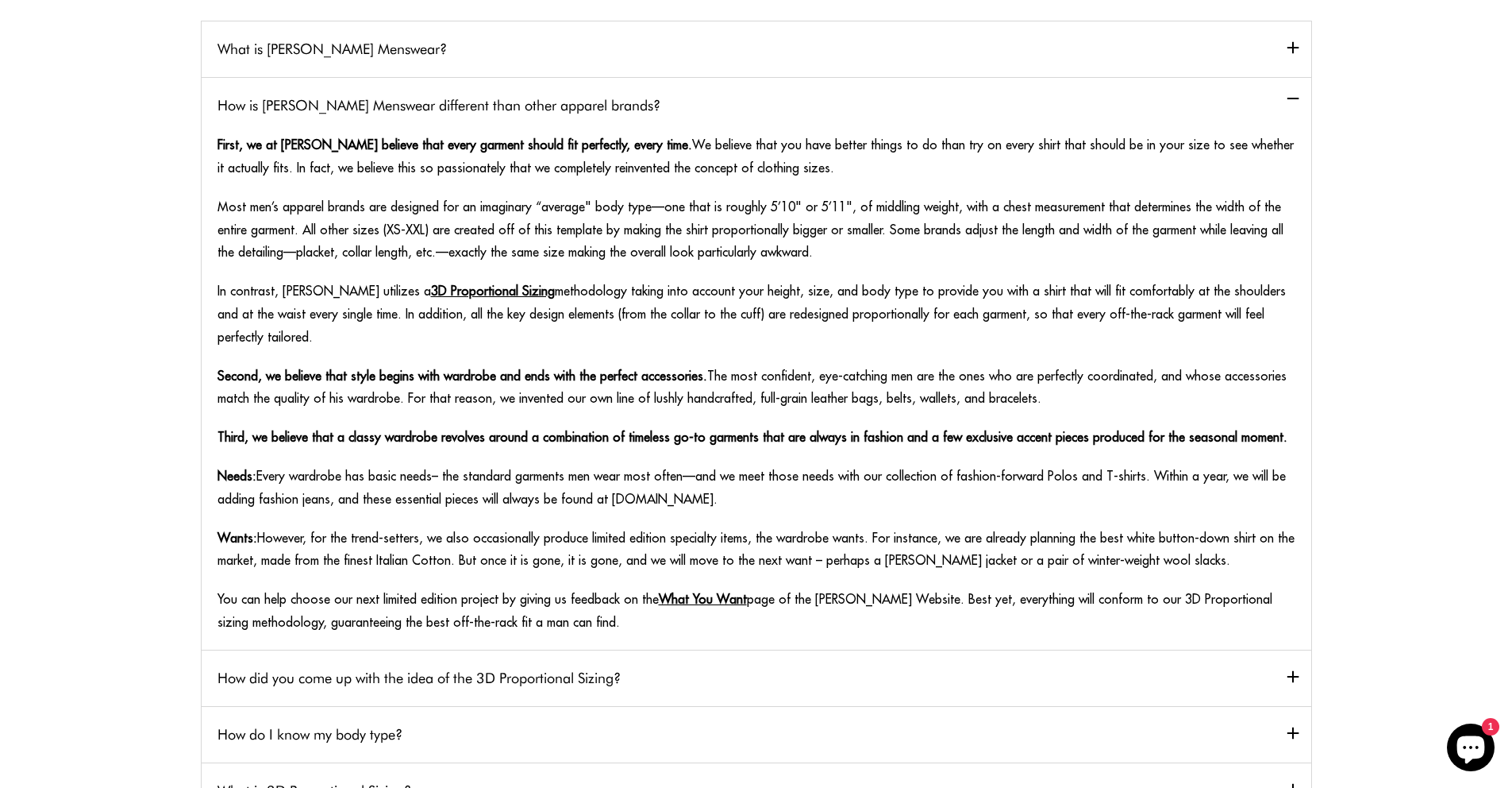
click at [469, 440] on div "First, we at Otero believe that every garment should fit perfectly, every time.…" at bounding box center [756, 384] width 1078 height 500
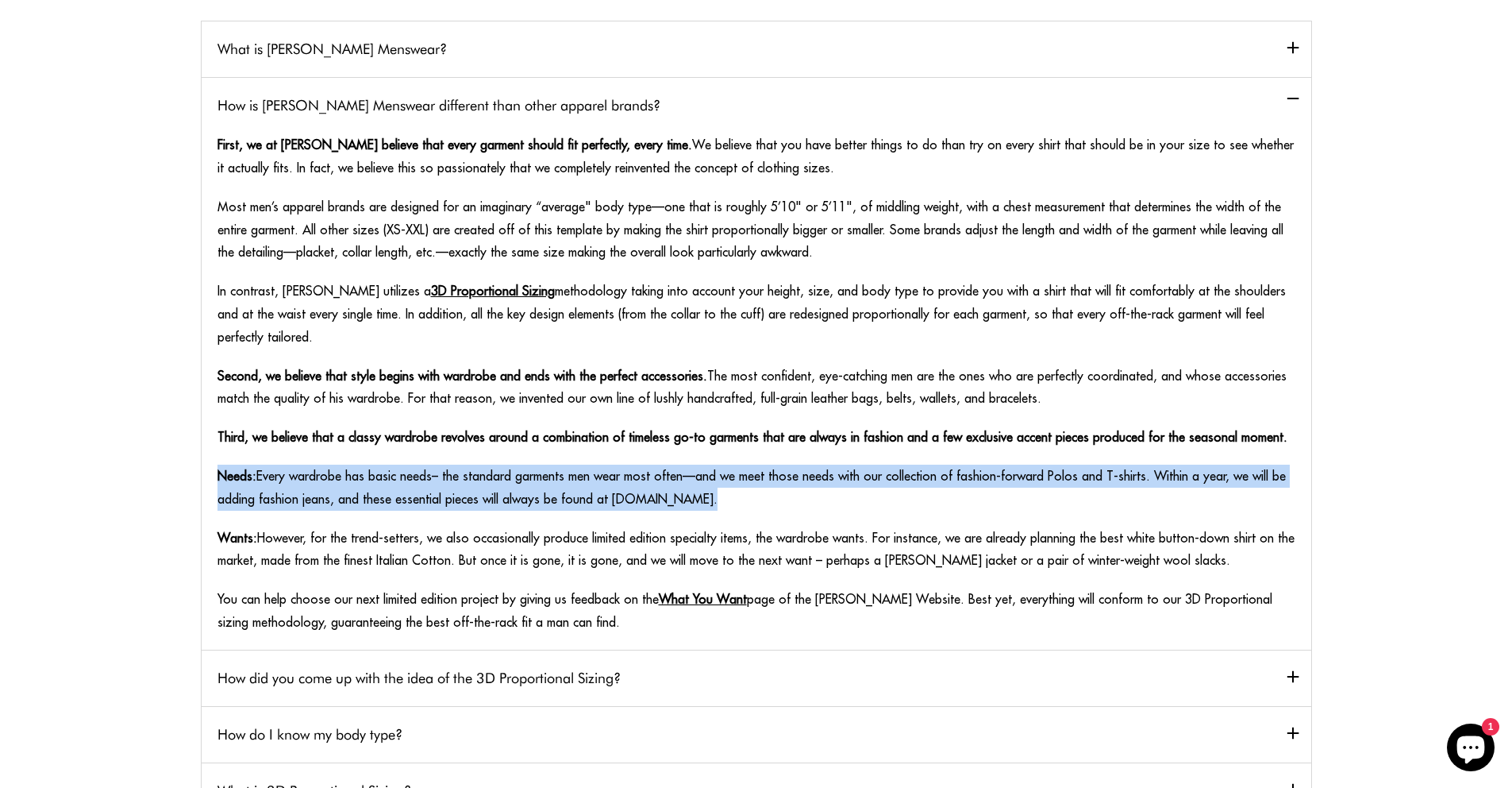
click at [469, 440] on div "First, we at Otero believe that every garment should fit perfectly, every time.…" at bounding box center [756, 384] width 1078 height 500
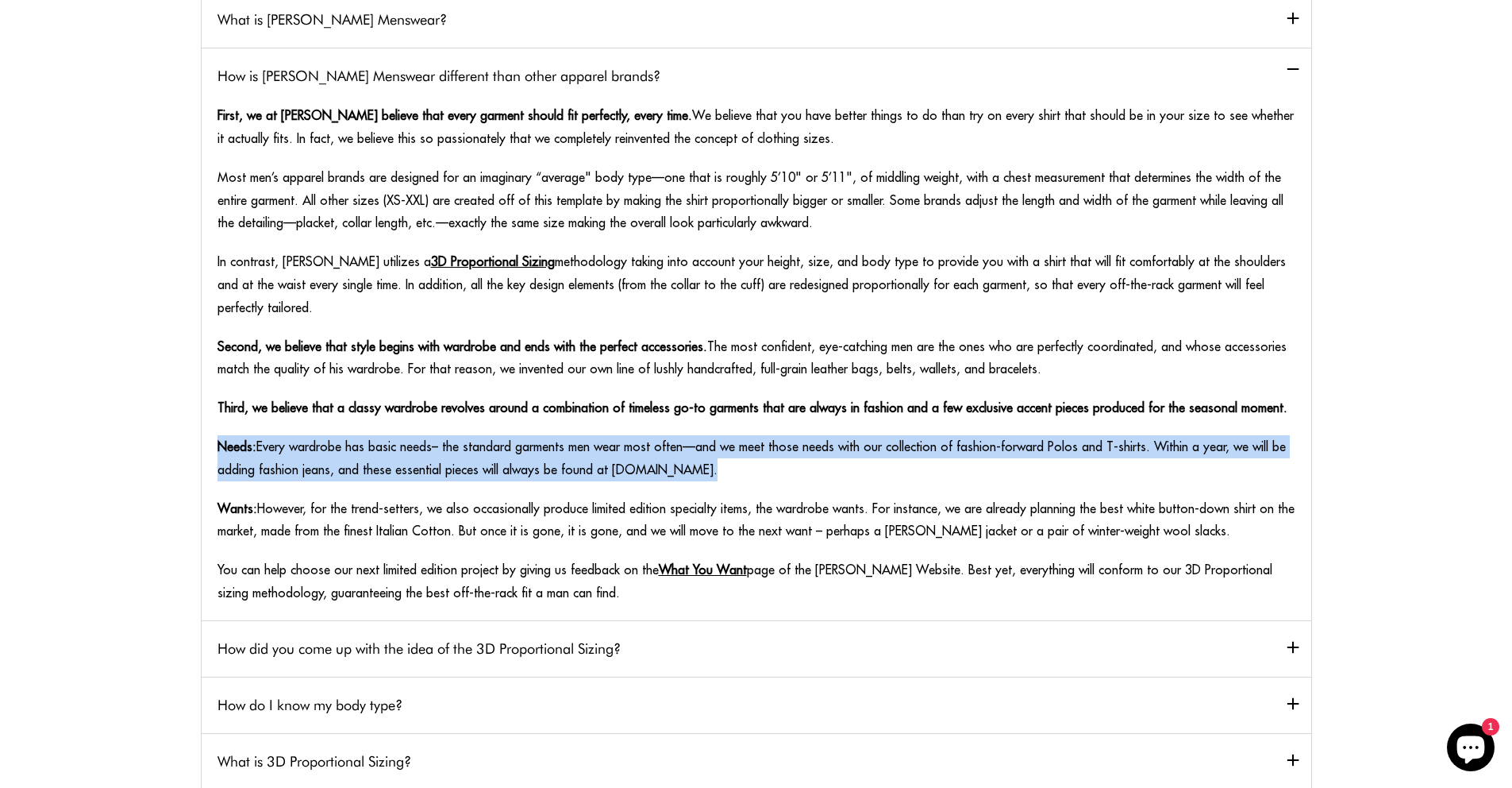
scroll to position [198, 0]
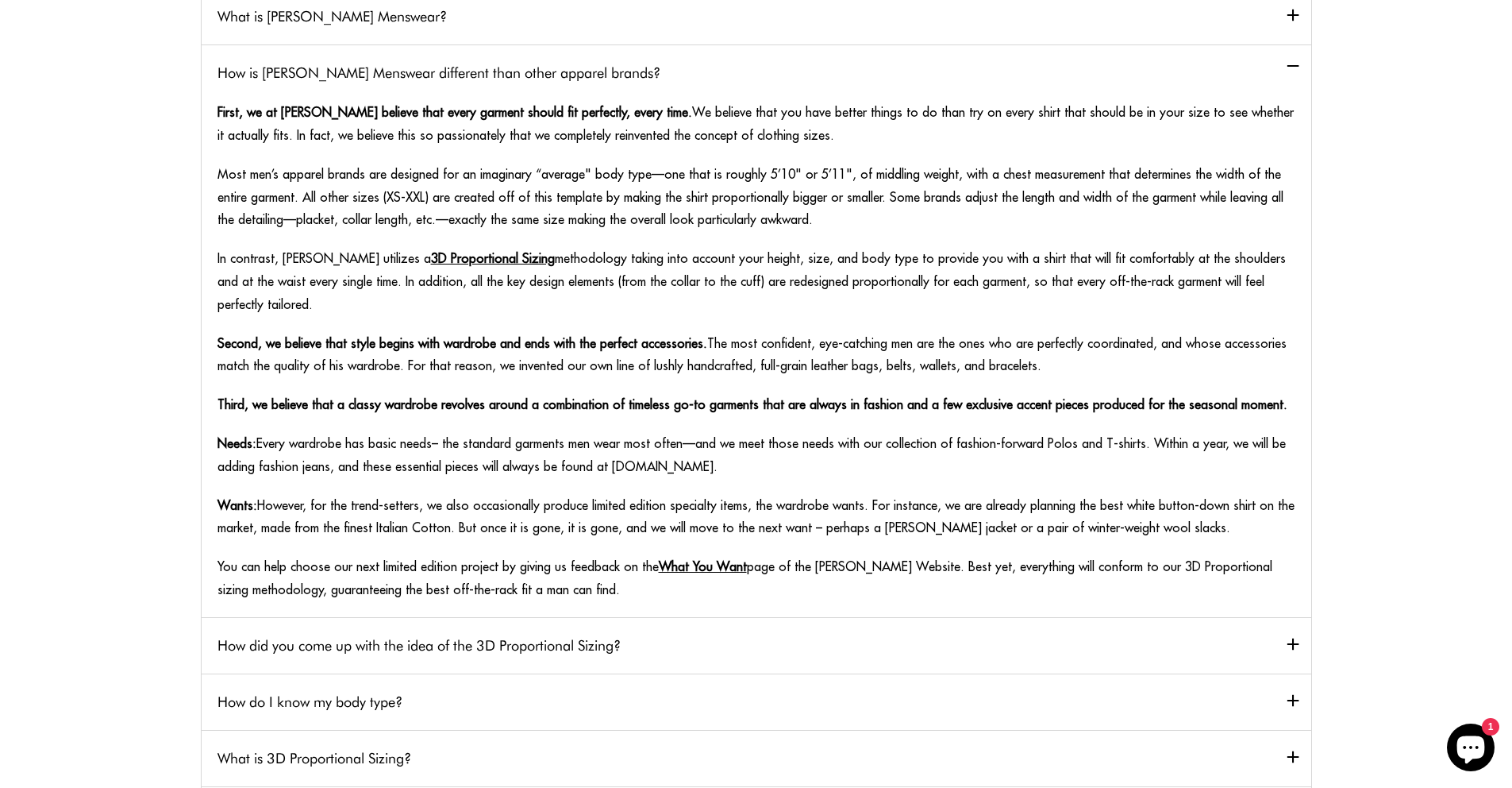
click at [463, 493] on p "Wants: However, for the trend-setters, we also occasionally produce limited edi…" at bounding box center [756, 516] width 1078 height 46
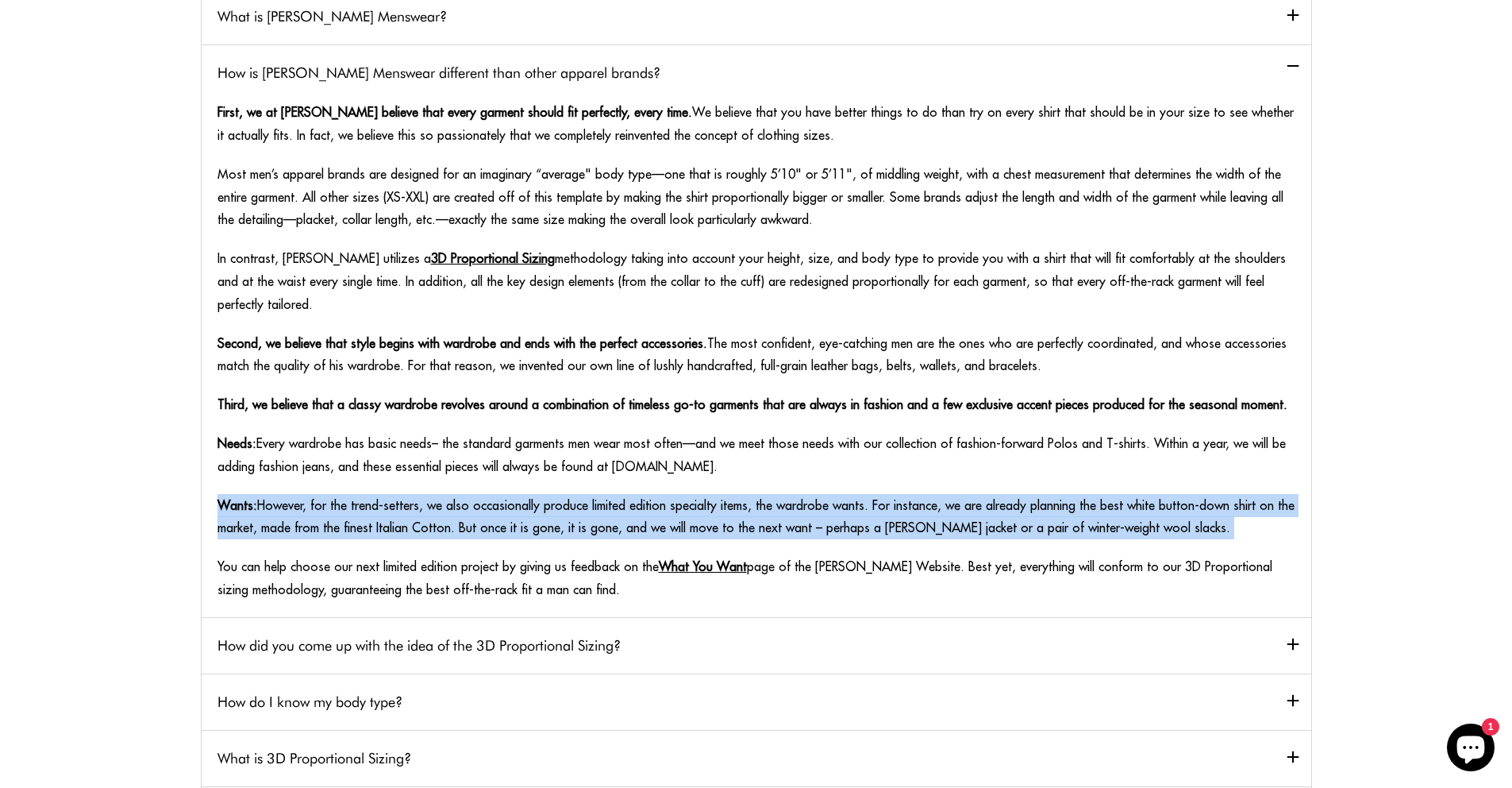
click at [463, 493] on p "Wants: However, for the trend-setters, we also occasionally produce limited edi…" at bounding box center [756, 516] width 1078 height 46
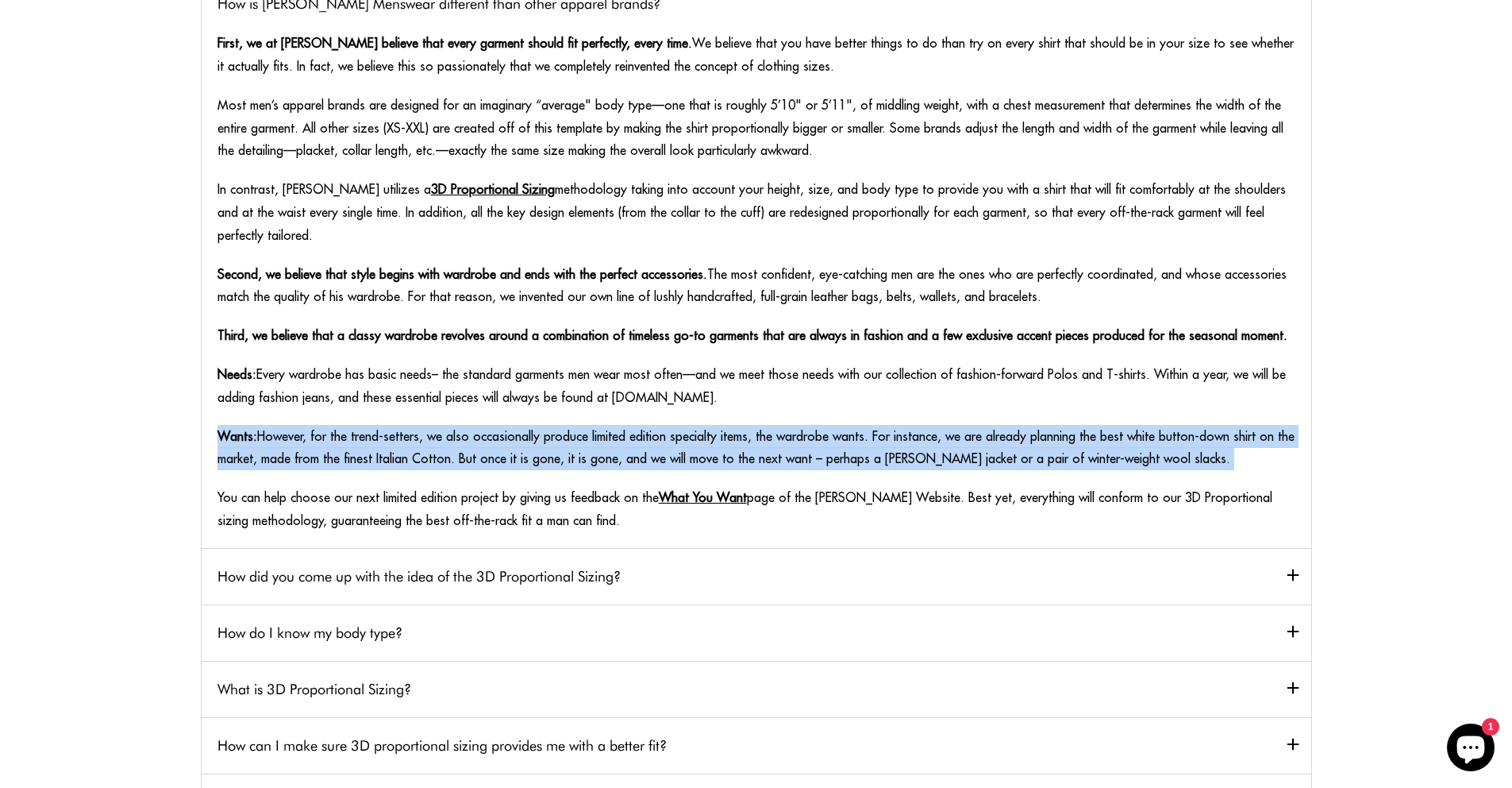
scroll to position [274, 0]
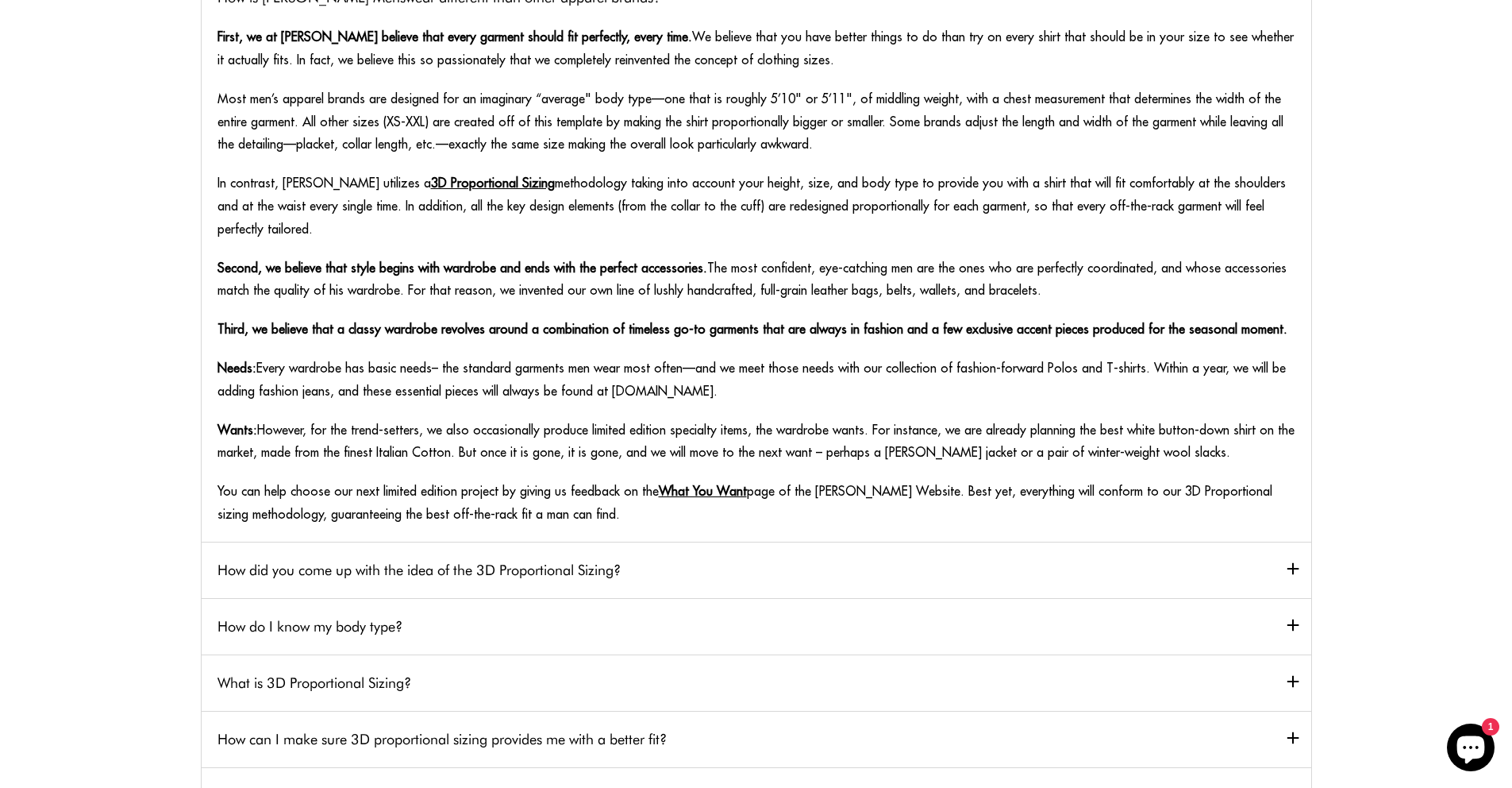
click at [463, 482] on p "You can help choose our next limited edition project by giving us feedback on t…" at bounding box center [756, 502] width 1078 height 46
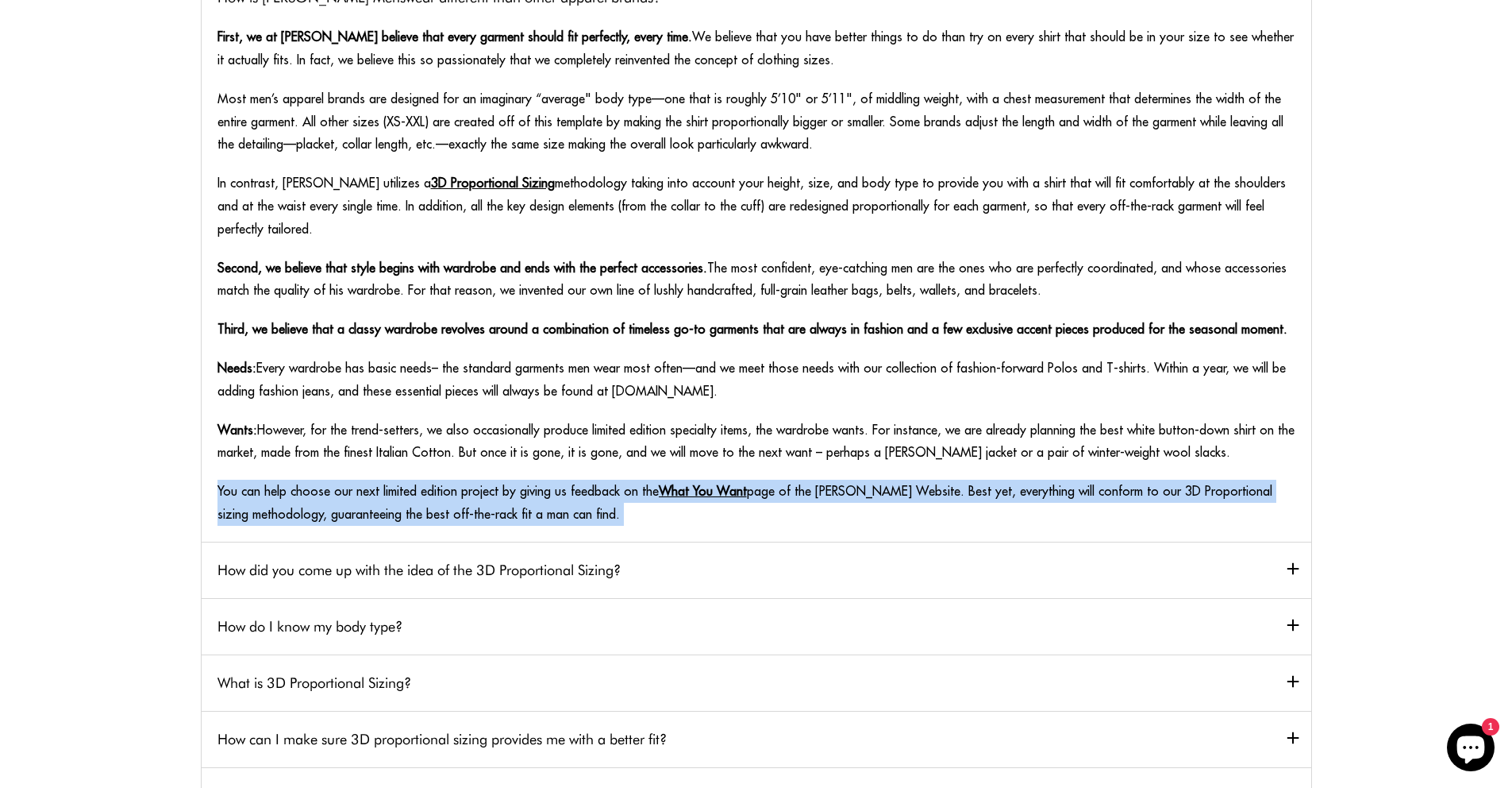
click at [463, 482] on p "You can help choose our next limited edition project by giving us feedback on t…" at bounding box center [756, 502] width 1078 height 46
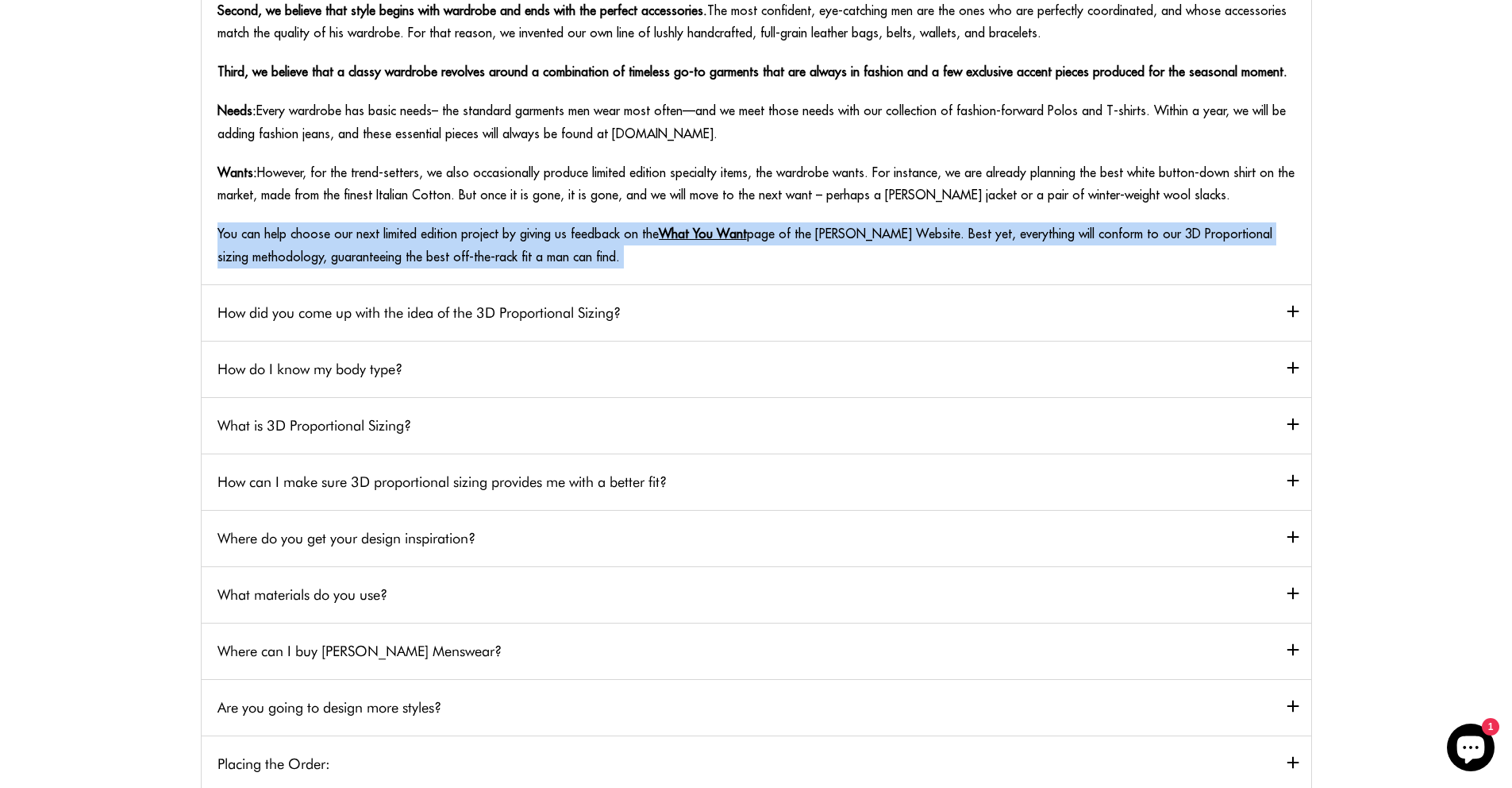
scroll to position [534, 0]
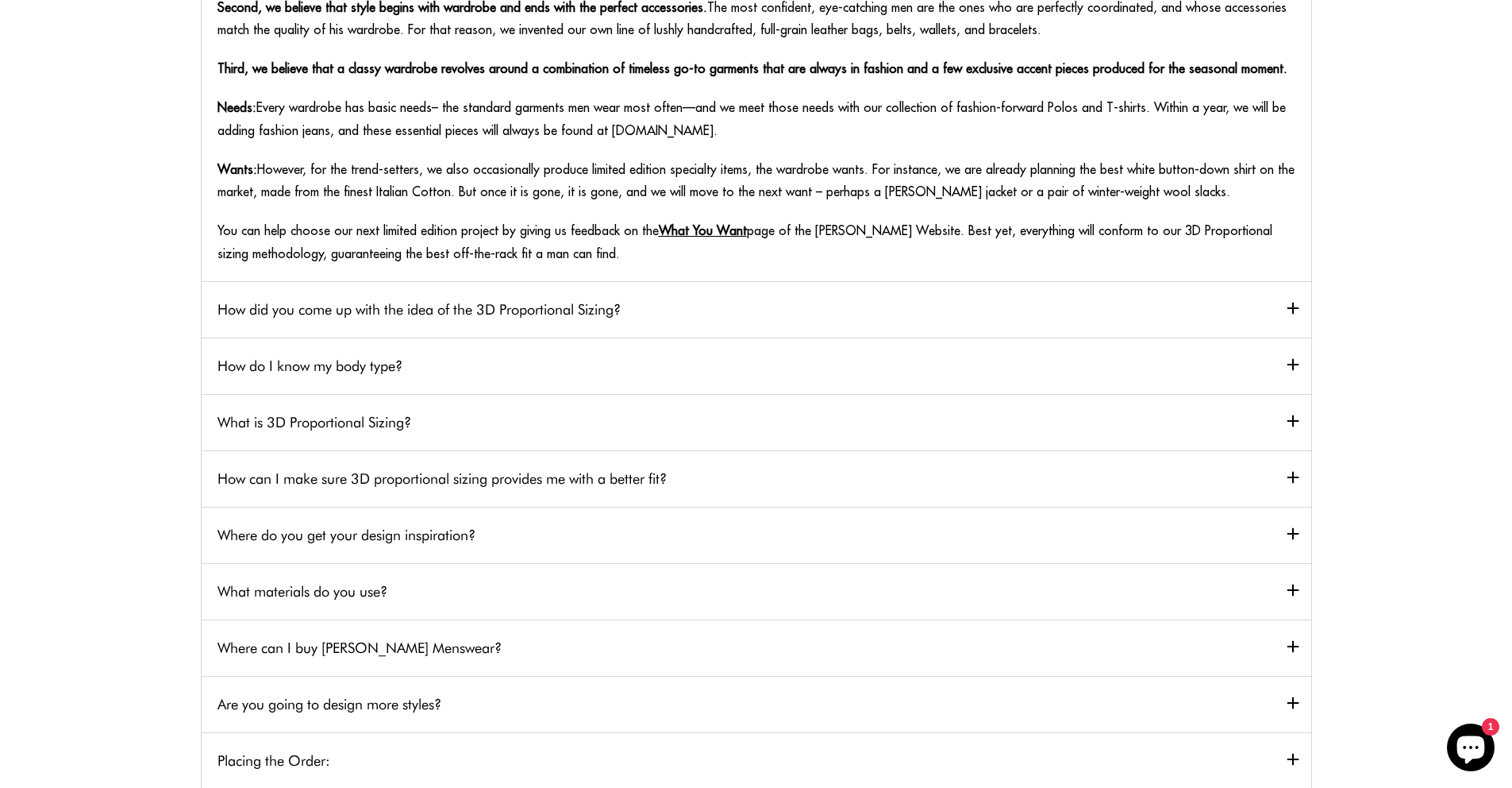
click at [458, 564] on h2 "What materials do you use?" at bounding box center [756, 591] width 1110 height 56
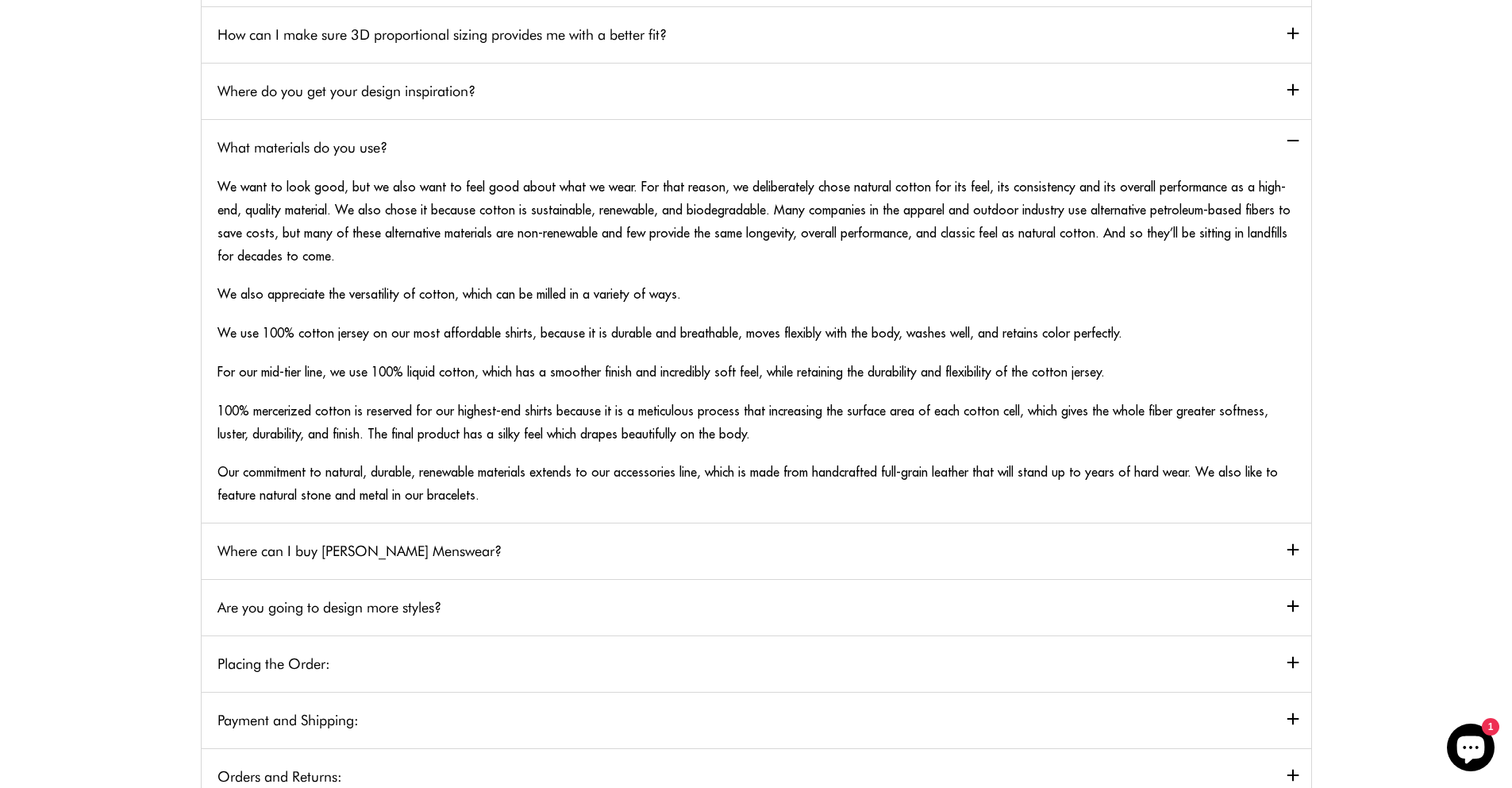
scroll to position [425, 0]
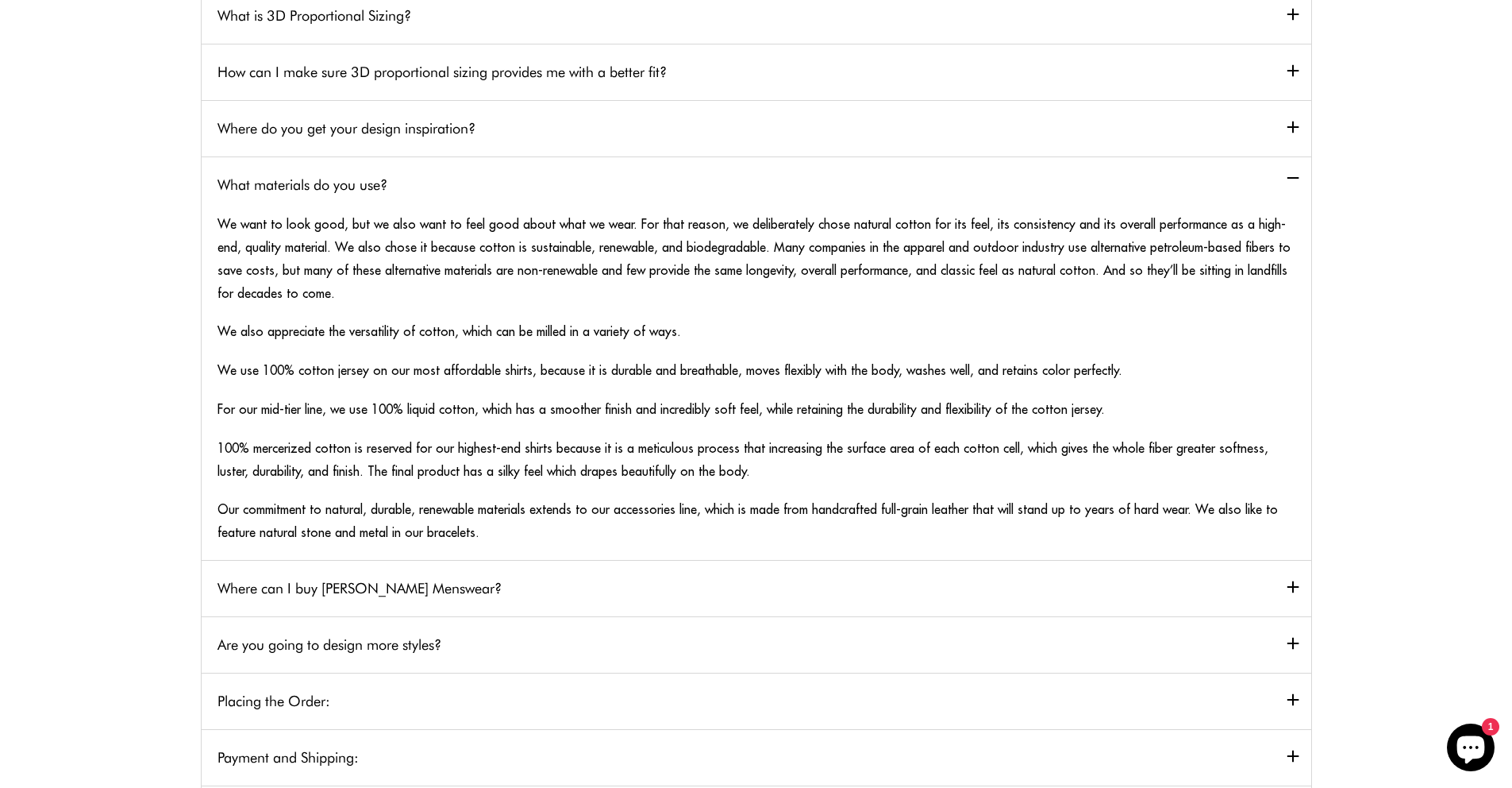
click at [651, 453] on p "100% mercerized cotton is reserved for our highest-end shirts because it is a m…" at bounding box center [756, 460] width 1078 height 46
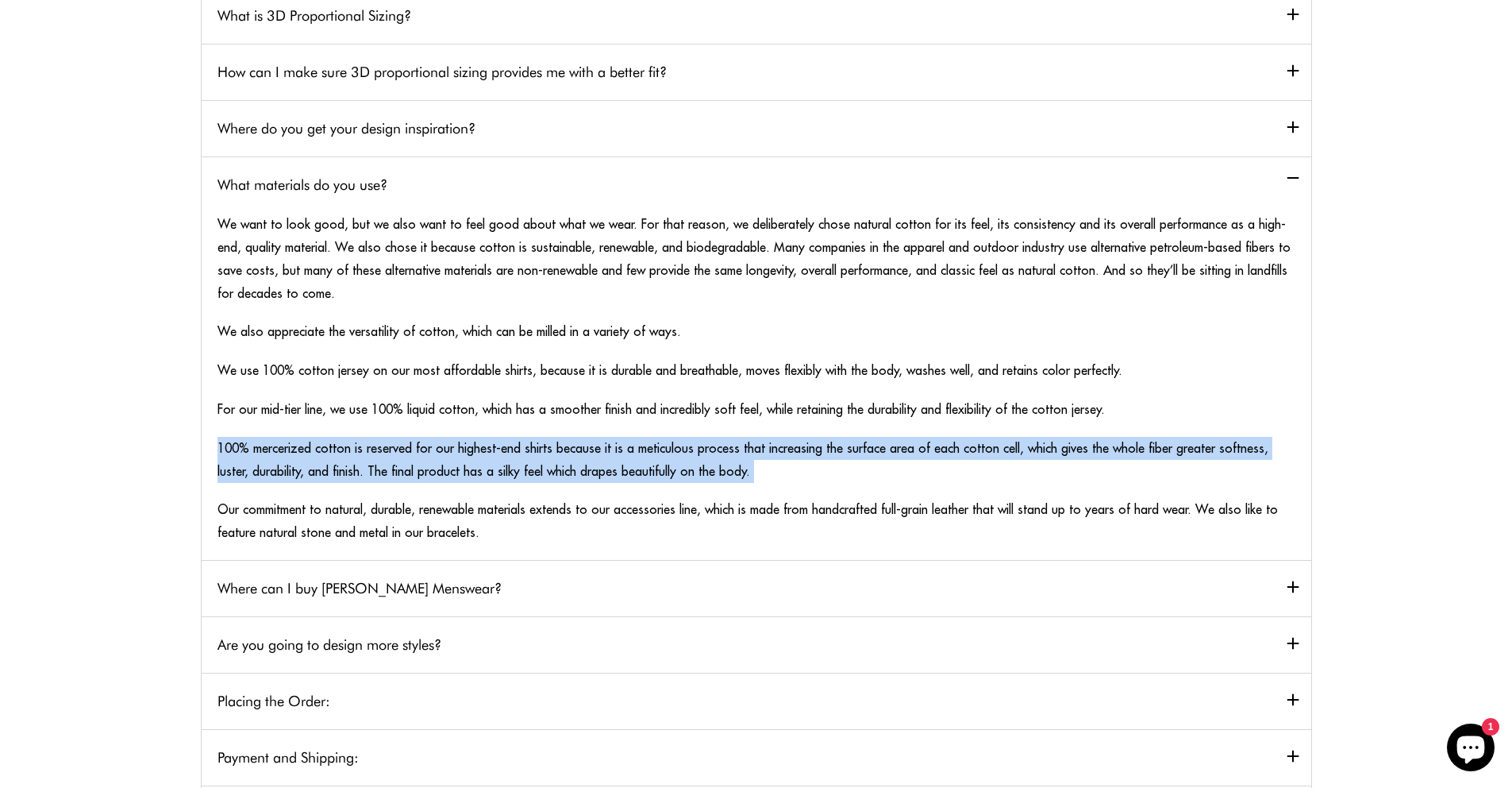
click at [651, 453] on p "100% mercerized cotton is reserved for our highest-end shirts because it is a m…" at bounding box center [756, 460] width 1078 height 46
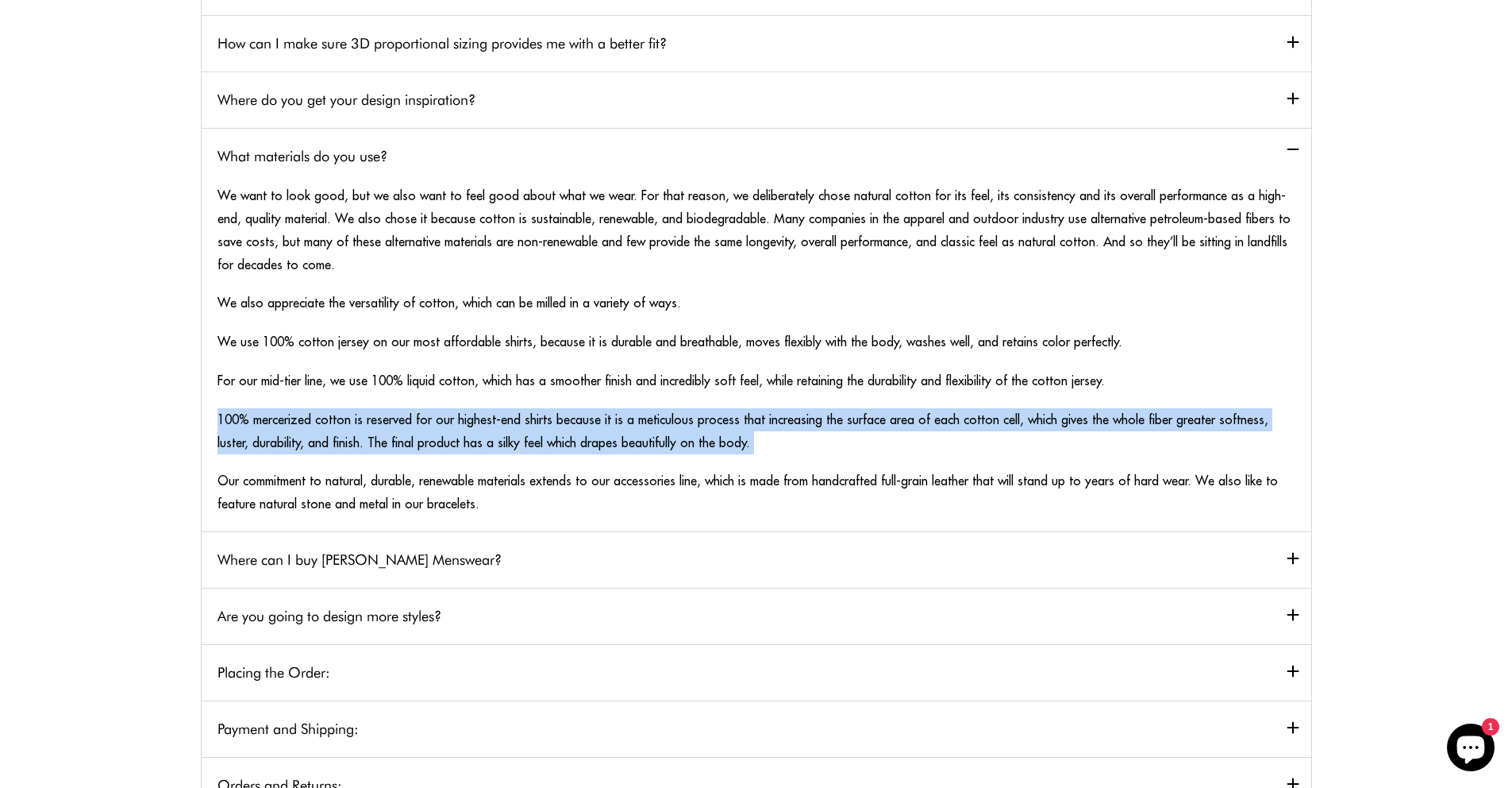
scroll to position [455, 0]
click at [651, 453] on div "We want to look good, but we also want to feel good about what we wear. For tha…" at bounding box center [756, 348] width 1078 height 331
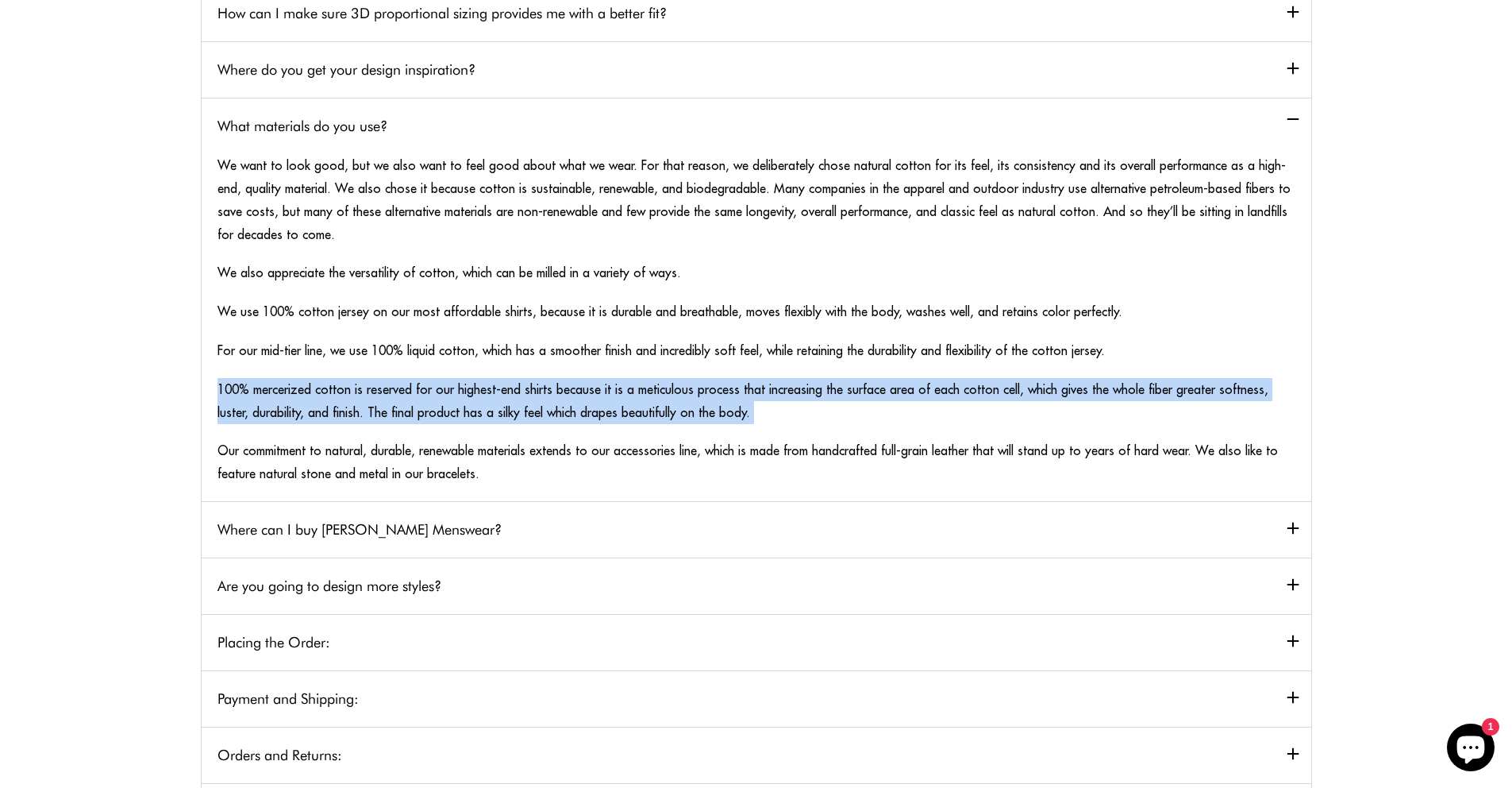
scroll to position [487, 0]
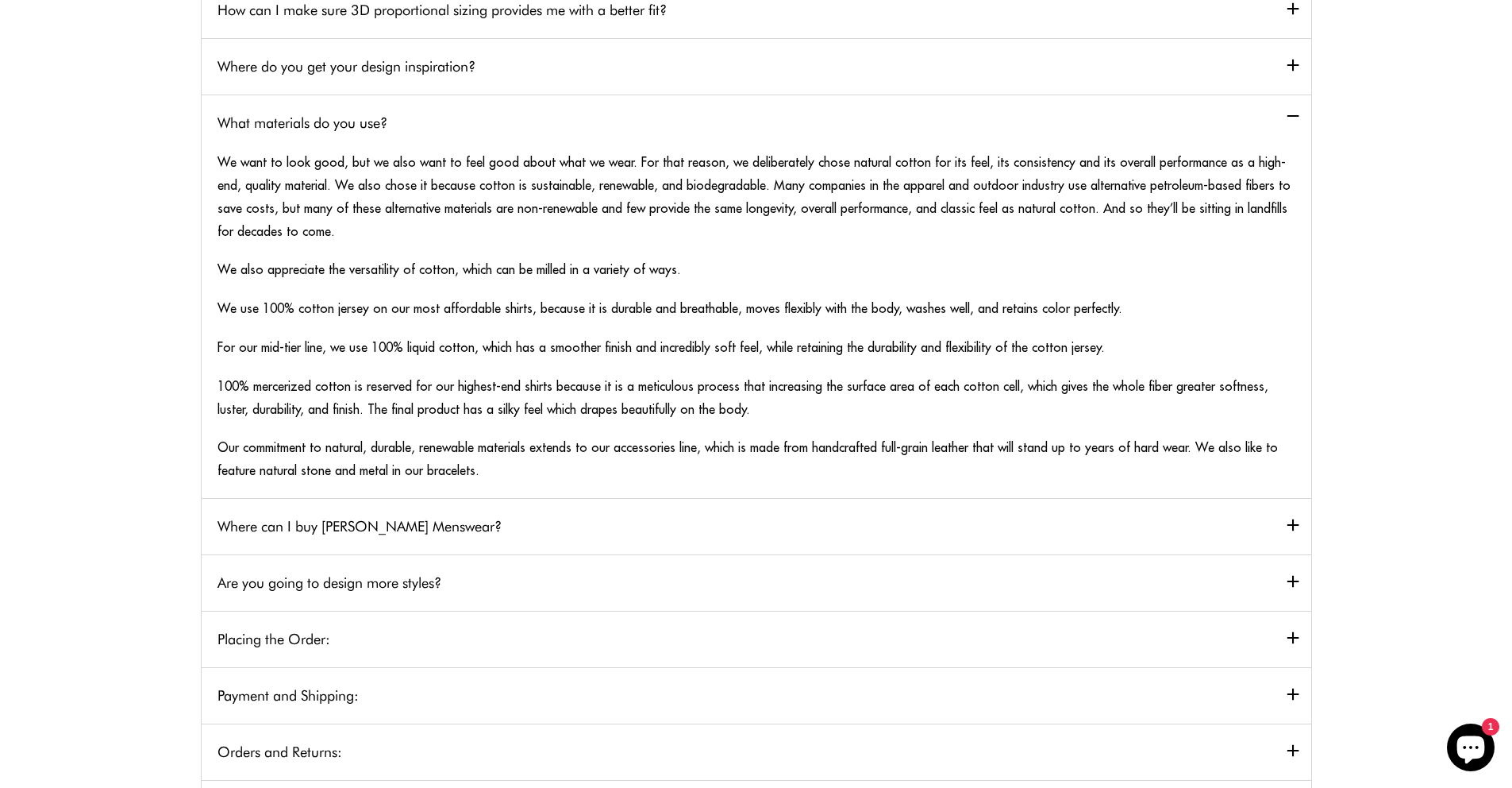
click at [651, 453] on p "Our commitment to natural, durable, renewable materials extends to our accessor…" at bounding box center [756, 459] width 1078 height 46
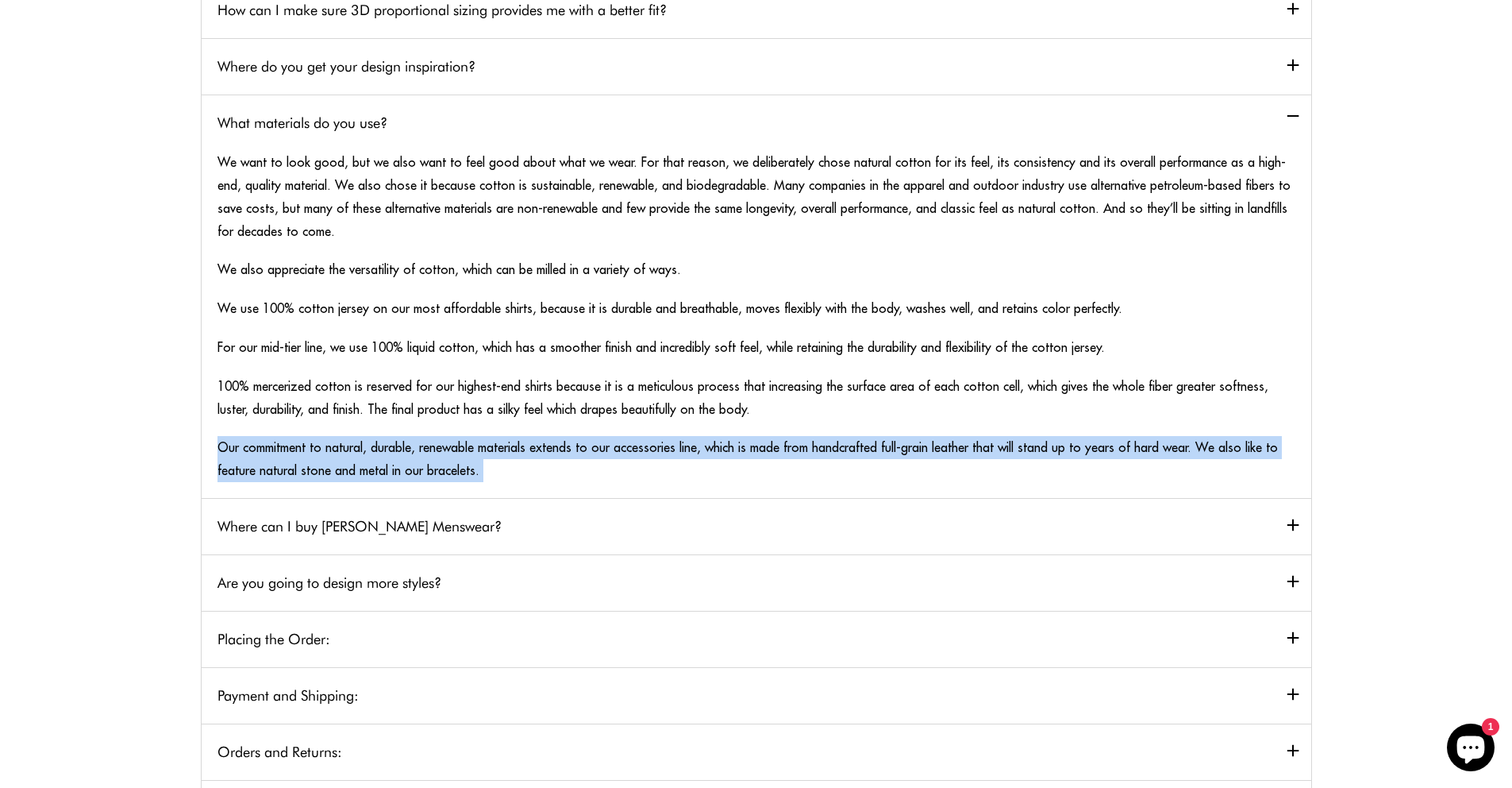
click at [651, 453] on p "Our commitment to natural, durable, renewable materials extends to our accessor…" at bounding box center [756, 459] width 1078 height 46
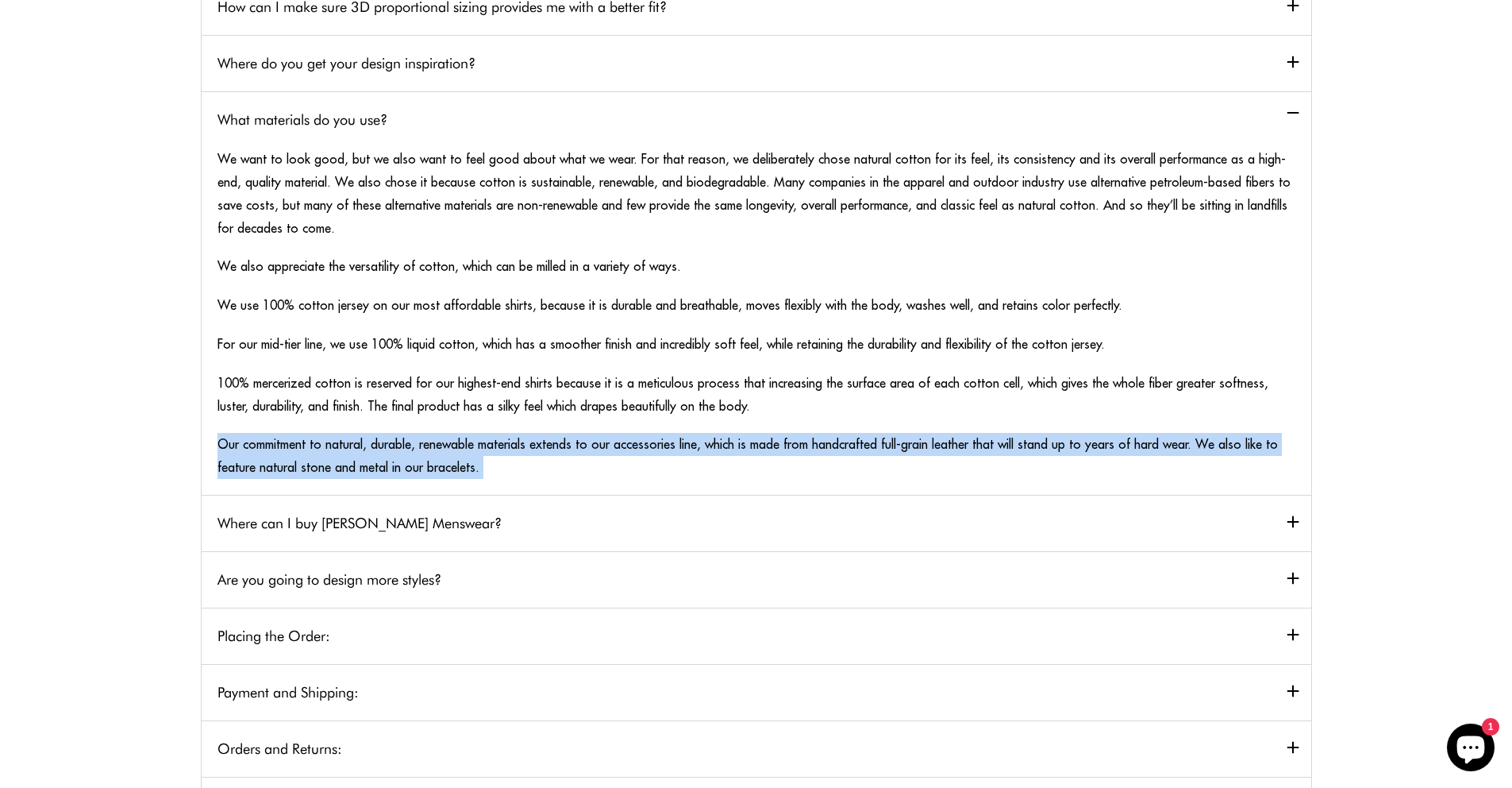
scroll to position [493, 0]
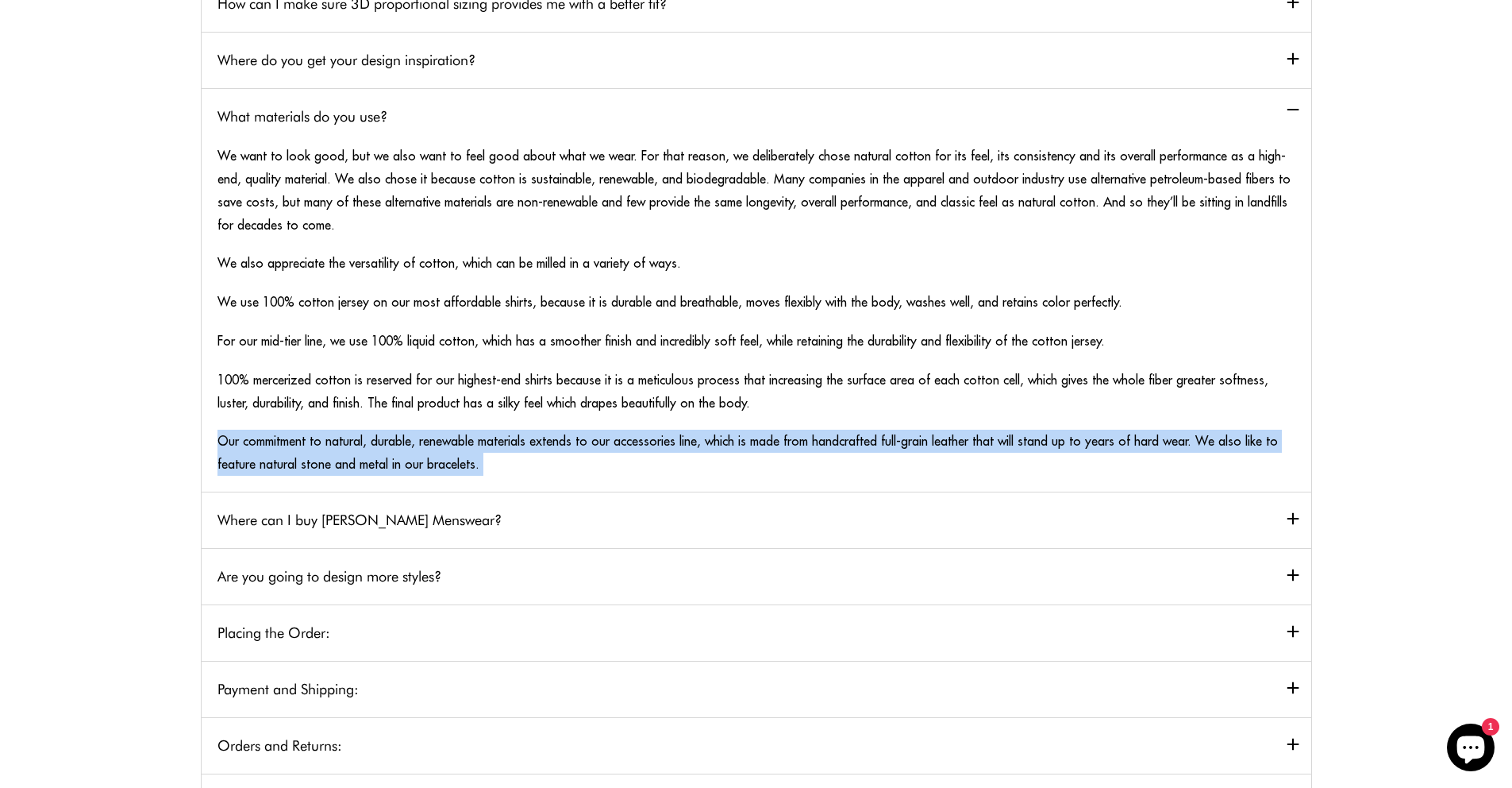
click at [686, 504] on h2 "Where can I buy Otero Menswear?" at bounding box center [756, 520] width 1110 height 56
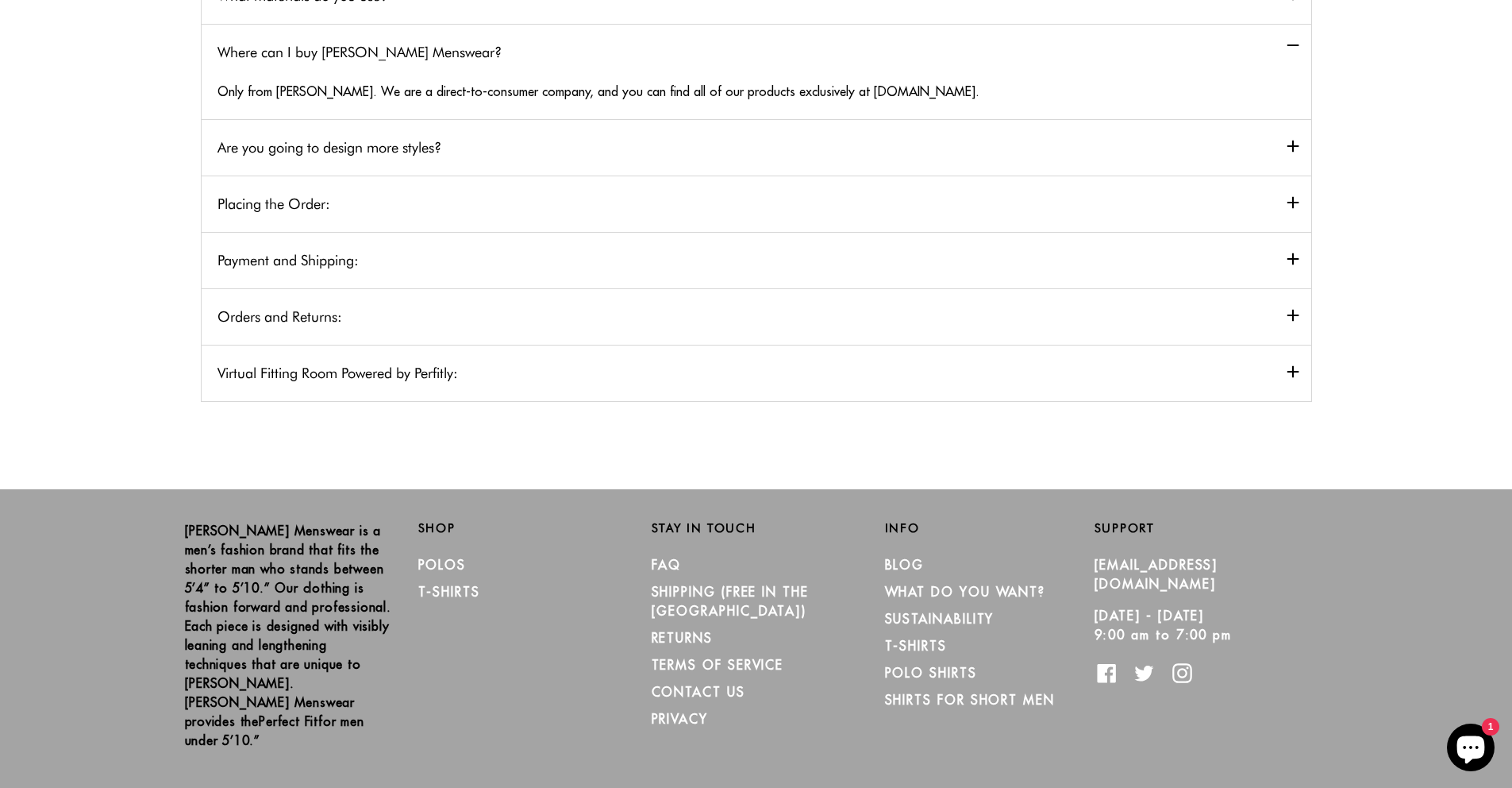
scroll to position [622, 0]
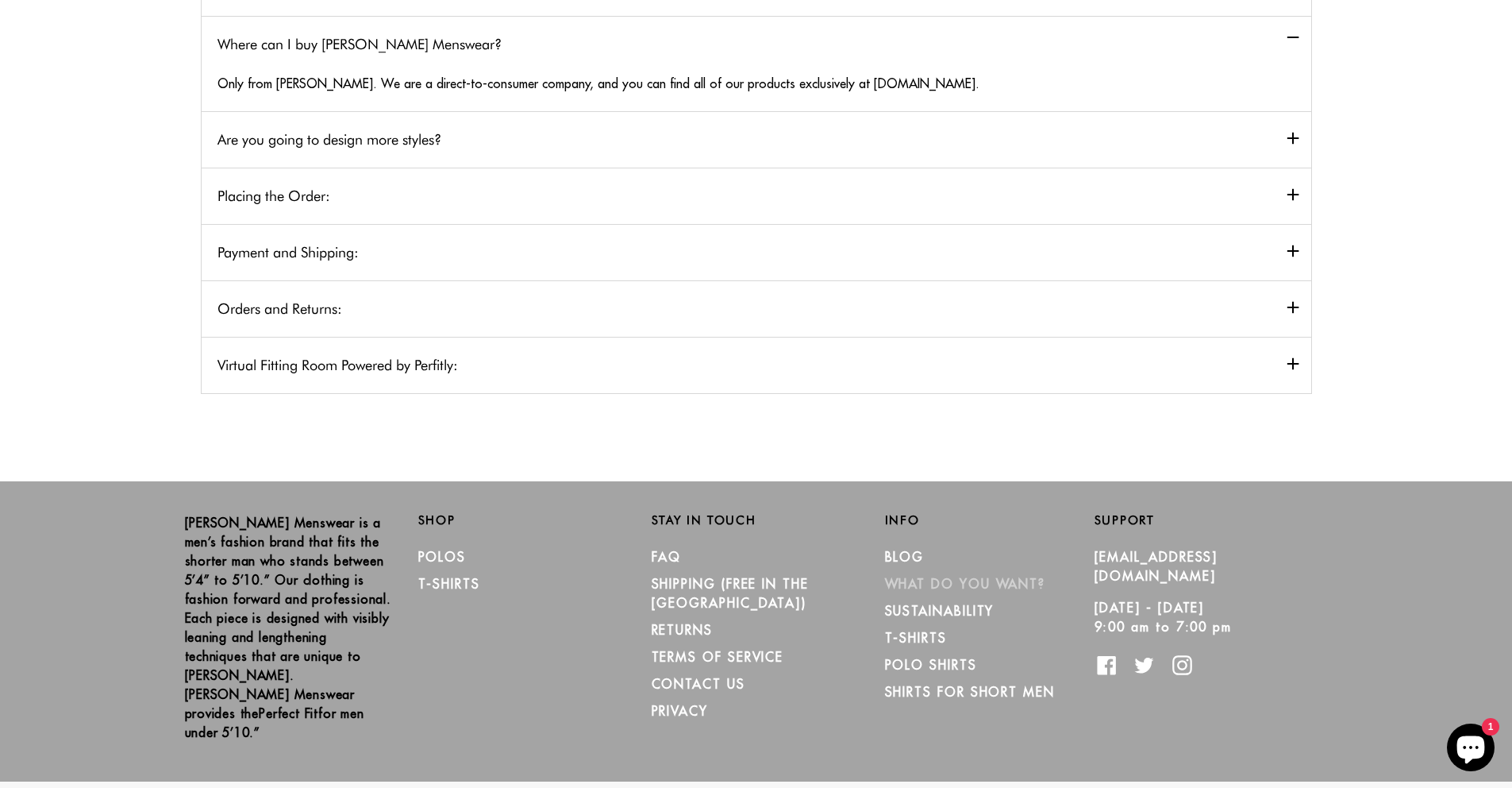
click at [901, 579] on link "What Do You Want?" at bounding box center [966, 584] width 162 height 16
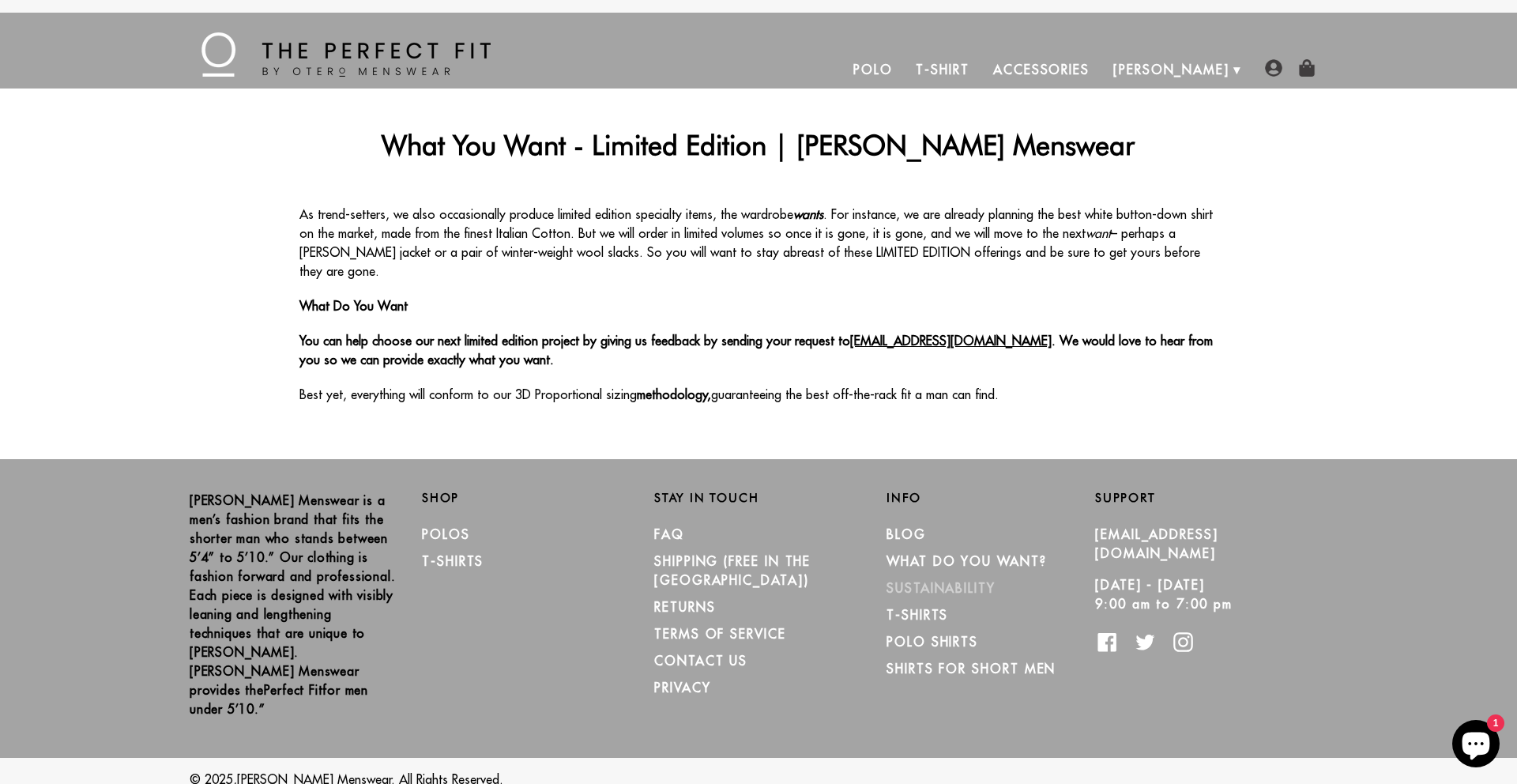
click at [933, 580] on link "Sustainability" at bounding box center [940, 588] width 109 height 16
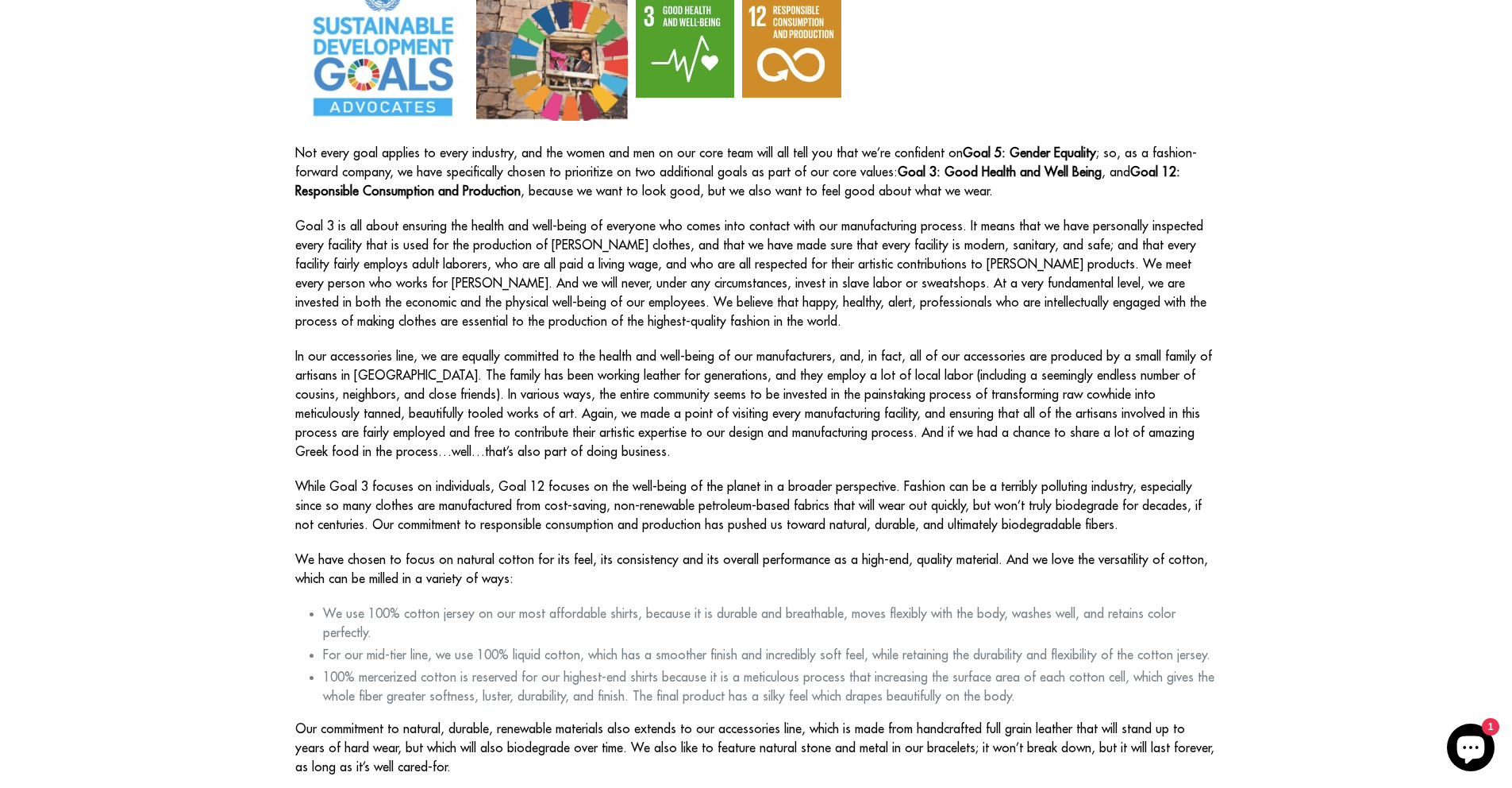
scroll to position [365, 0]
click at [562, 238] on p "Goal 3 is all about ensuring the health and well-being of everyone who comes in…" at bounding box center [756, 275] width 922 height 115
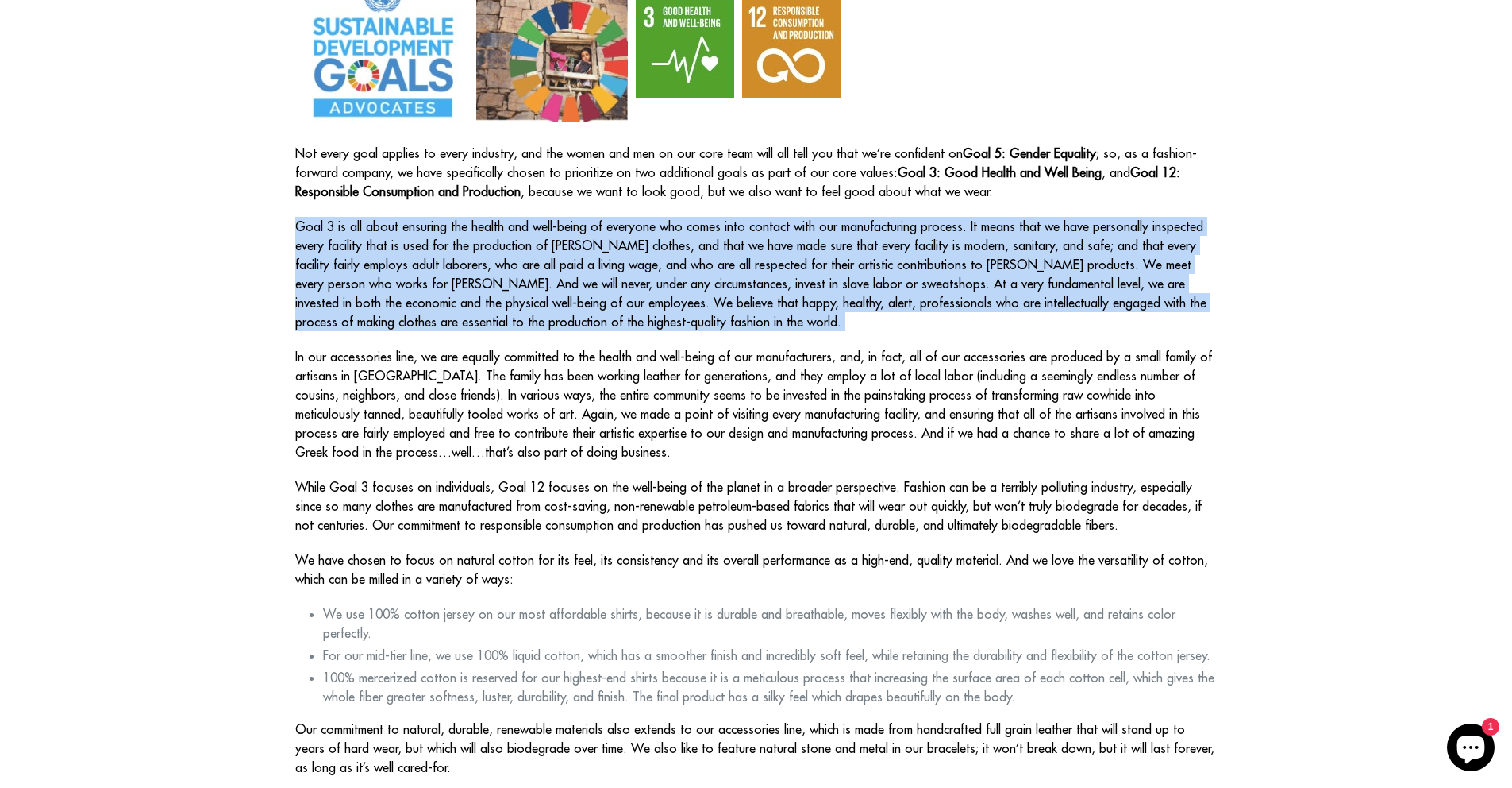
click at [562, 238] on p "Goal 3 is all about ensuring the health and well-being of everyone who comes in…" at bounding box center [756, 275] width 922 height 115
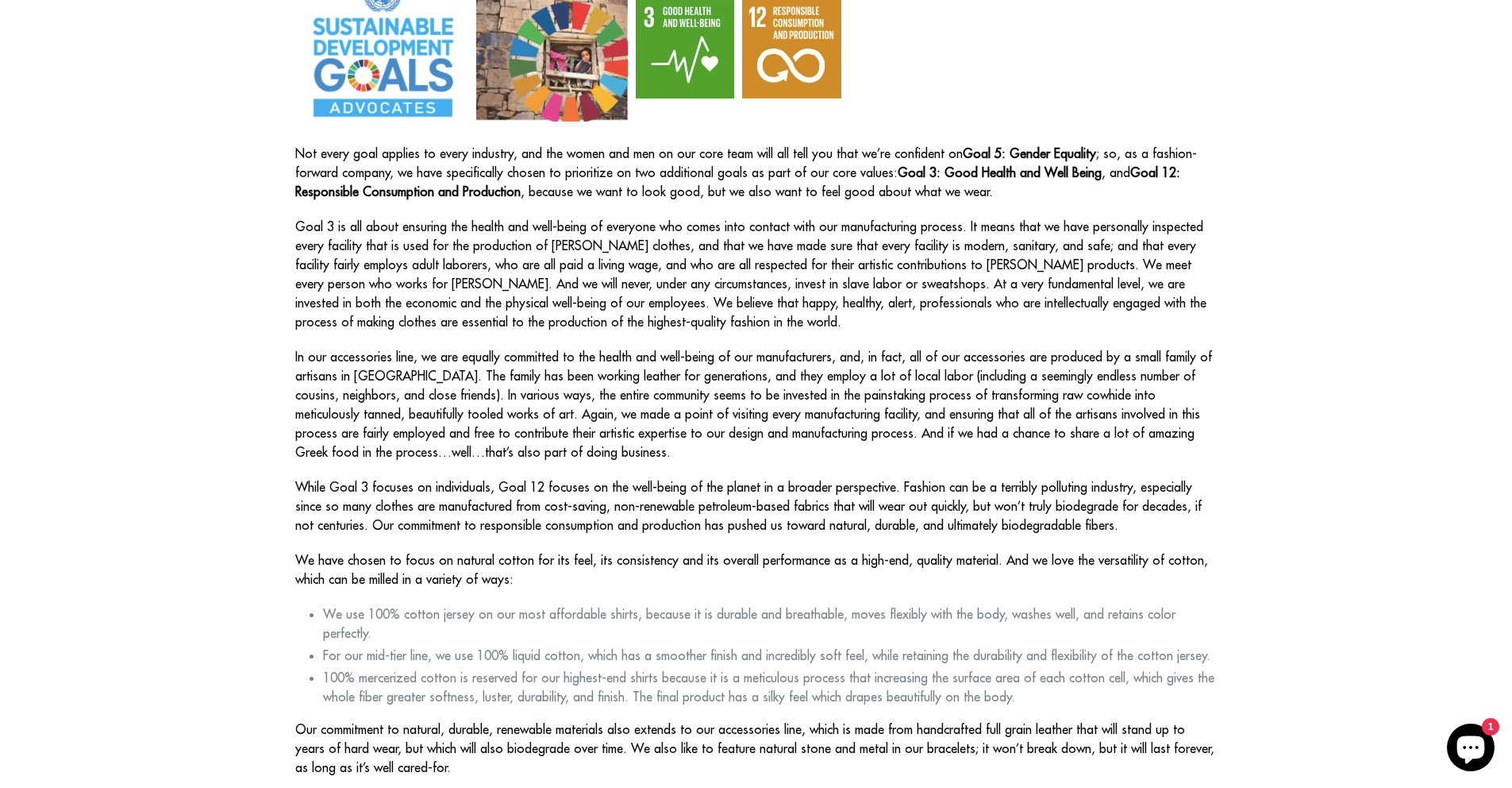
click at [594, 494] on p "While Goal 3 focuses on individuals, Goal 12 focuses on the well-being of the p…" at bounding box center [756, 506] width 922 height 57
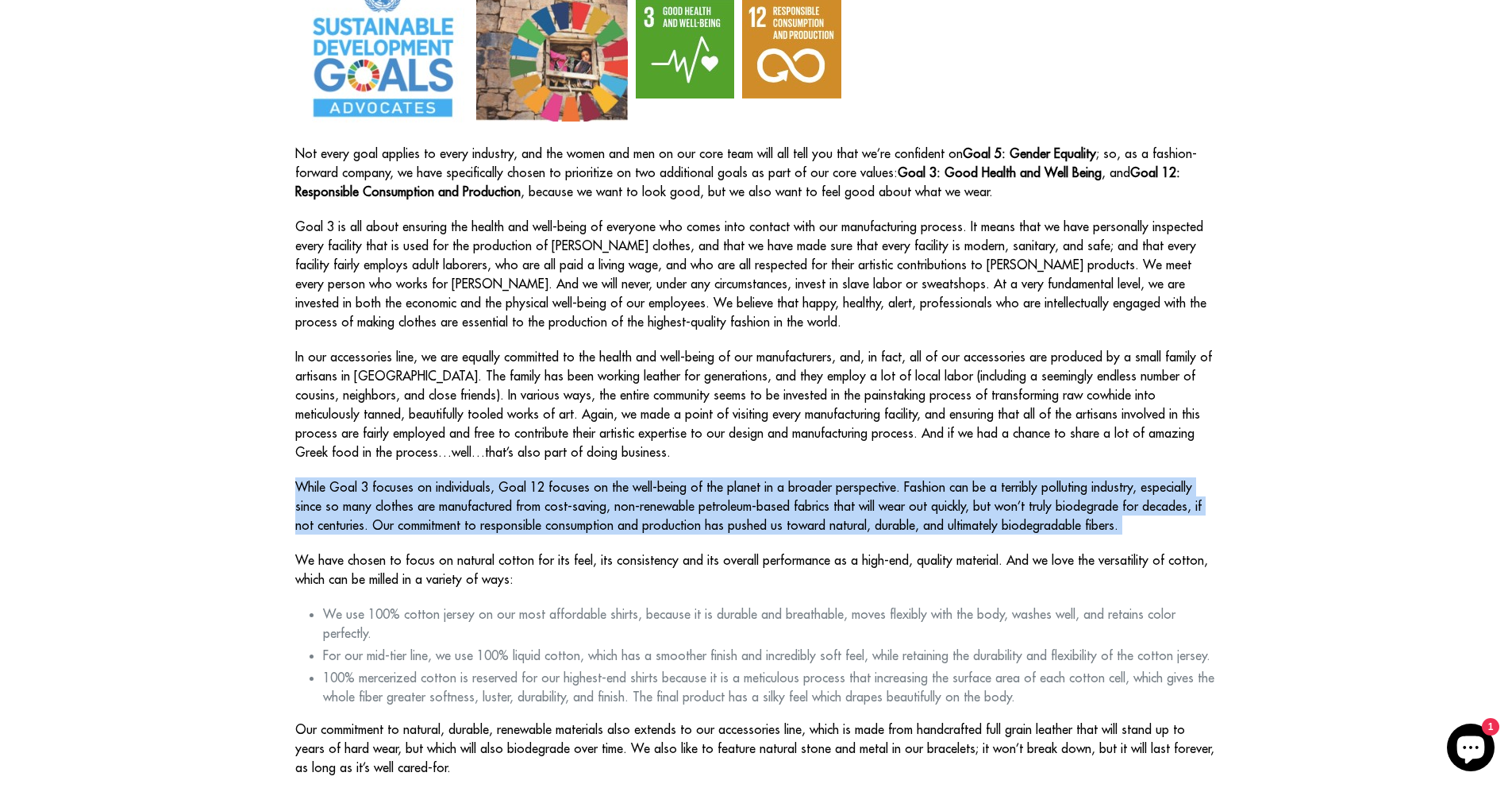
click at [594, 494] on p "While Goal 3 focuses on individuals, Goal 12 focuses on the well-being of the p…" at bounding box center [756, 506] width 922 height 57
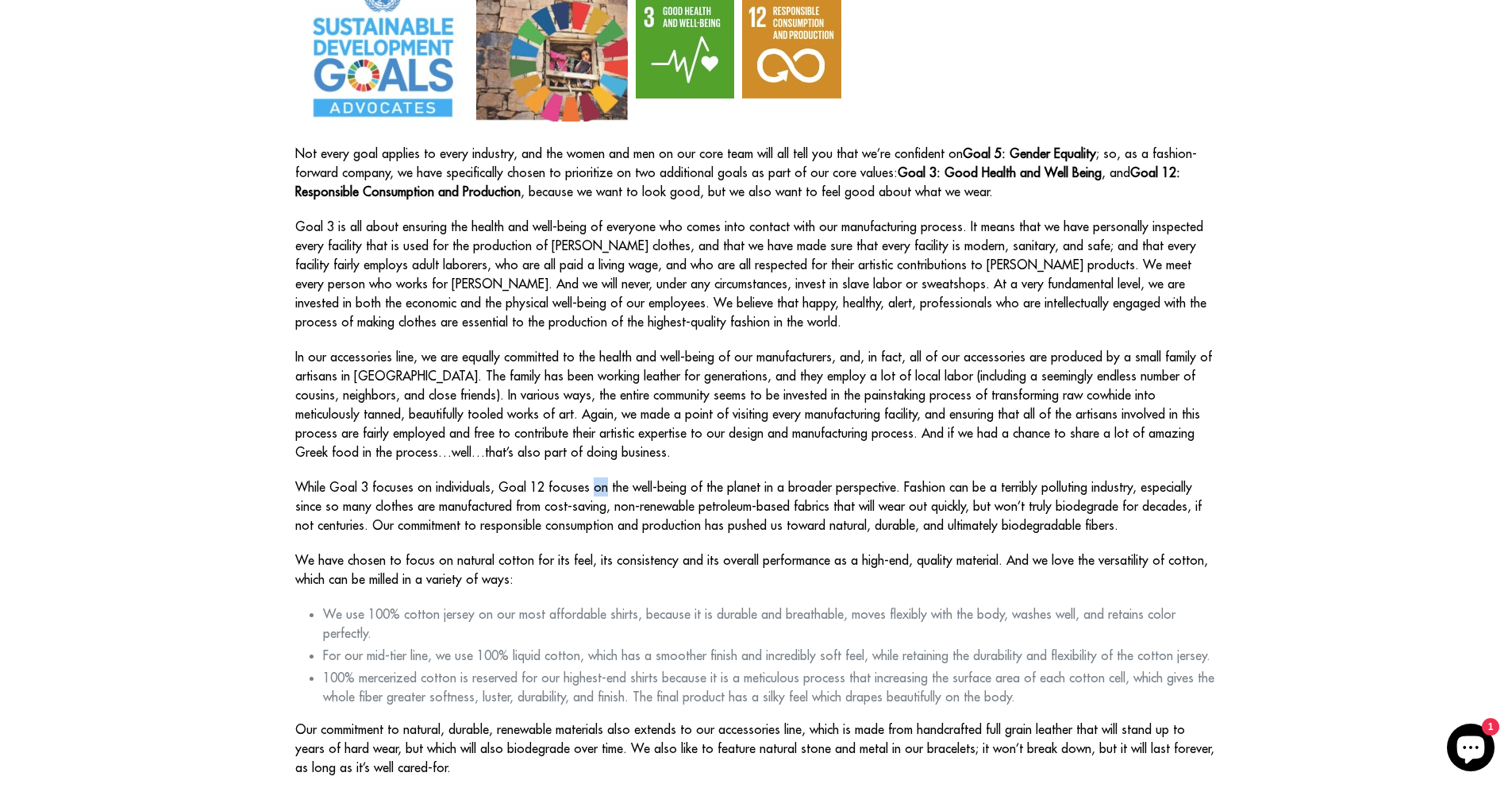
click at [594, 494] on p "While Goal 3 focuses on individuals, Goal 12 focuses on the well-being of the p…" at bounding box center [756, 506] width 922 height 57
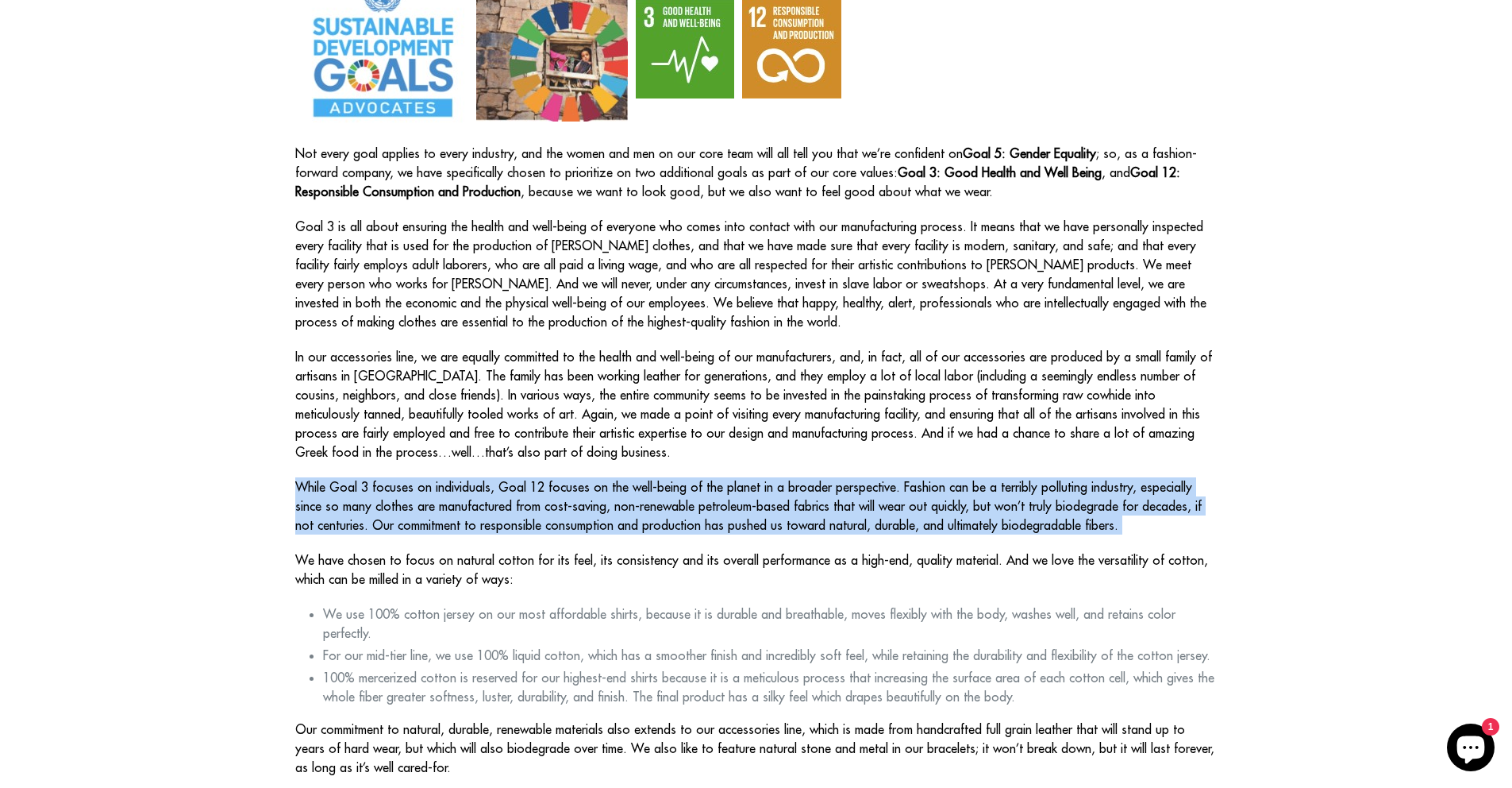
click at [594, 494] on p "While Goal 3 focuses on individuals, Goal 12 focuses on the well-being of the p…" at bounding box center [756, 506] width 922 height 57
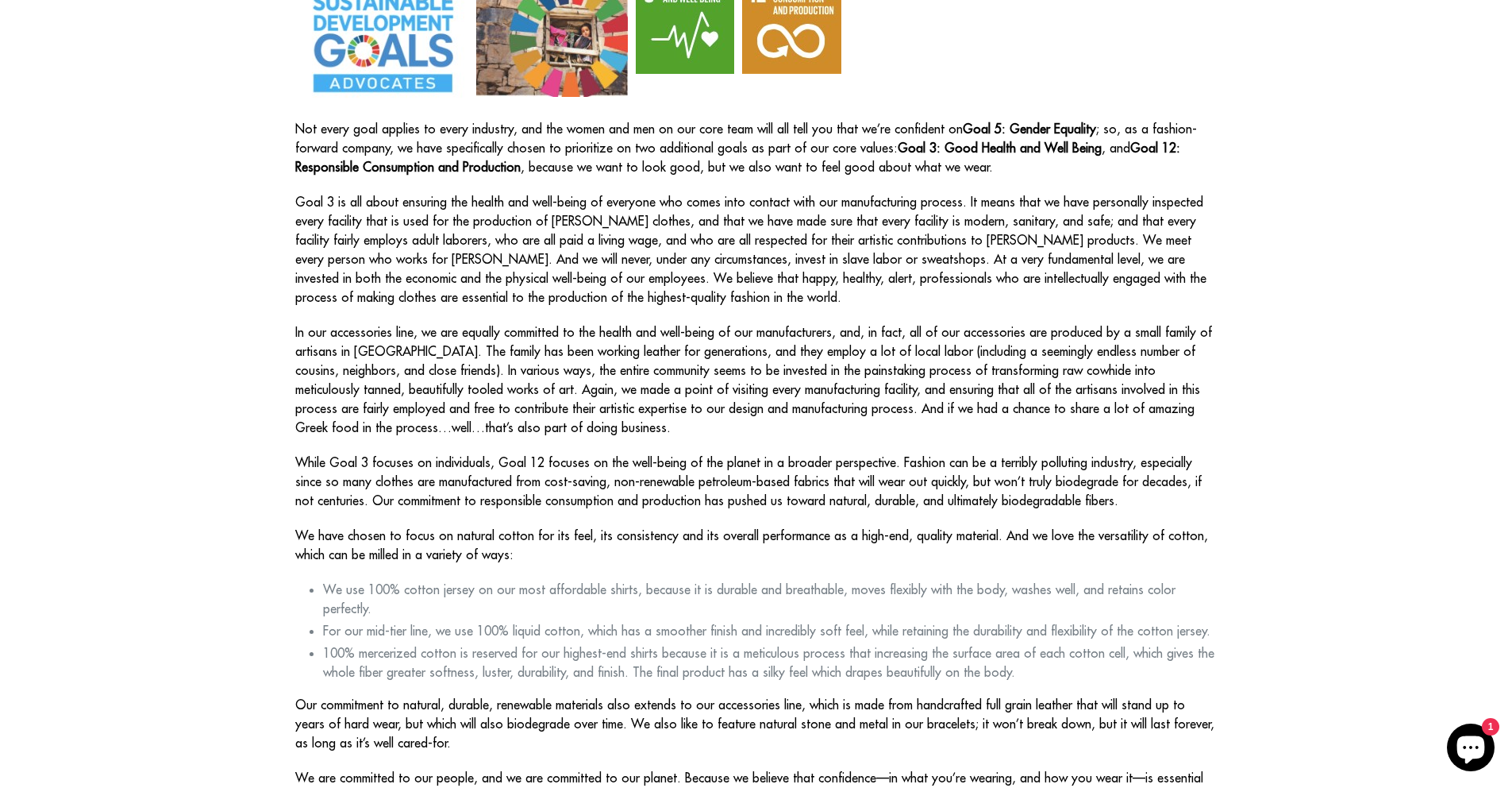
scroll to position [0, 0]
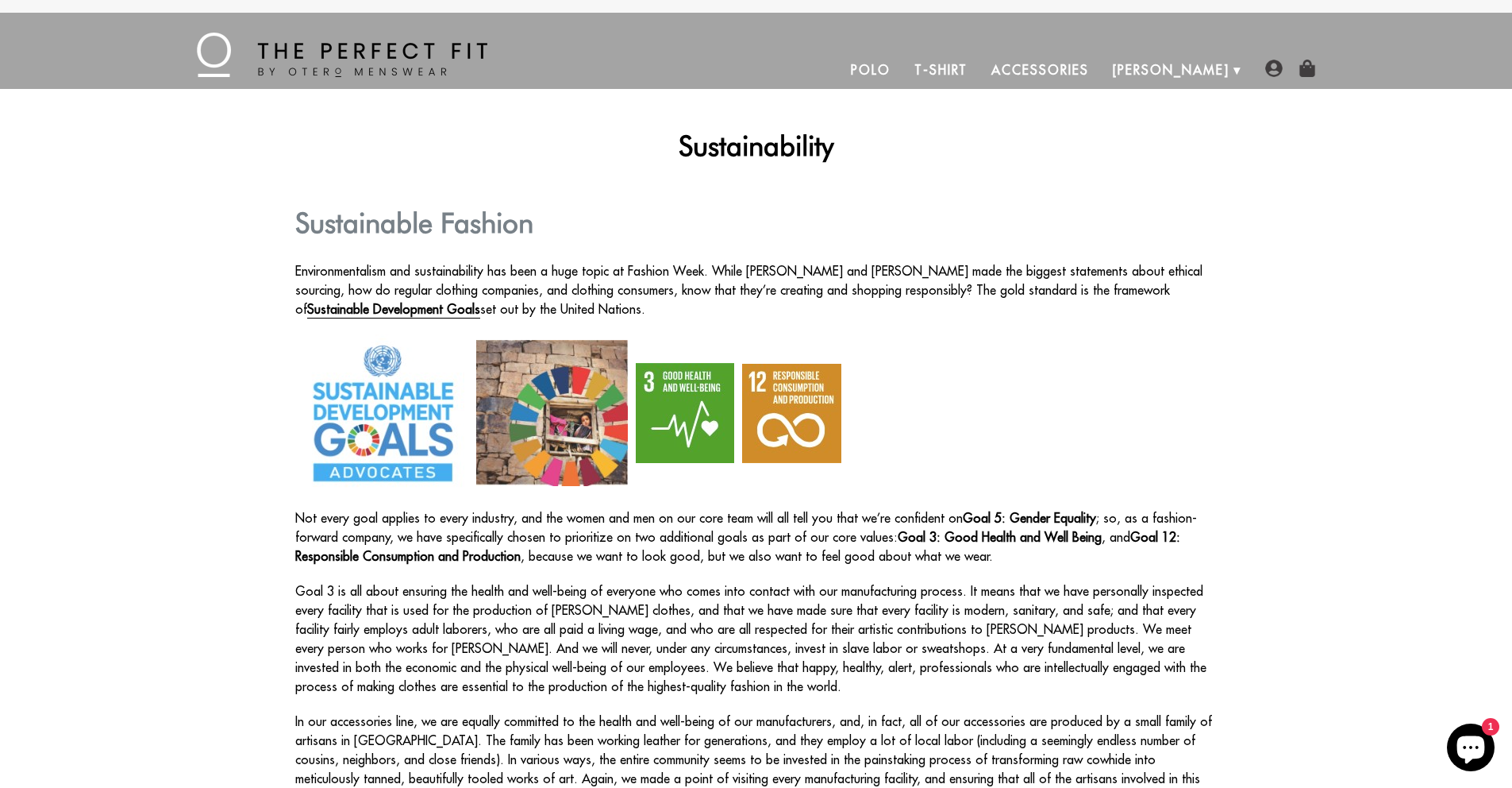
click at [980, 69] on link "T-Shirt" at bounding box center [941, 70] width 77 height 38
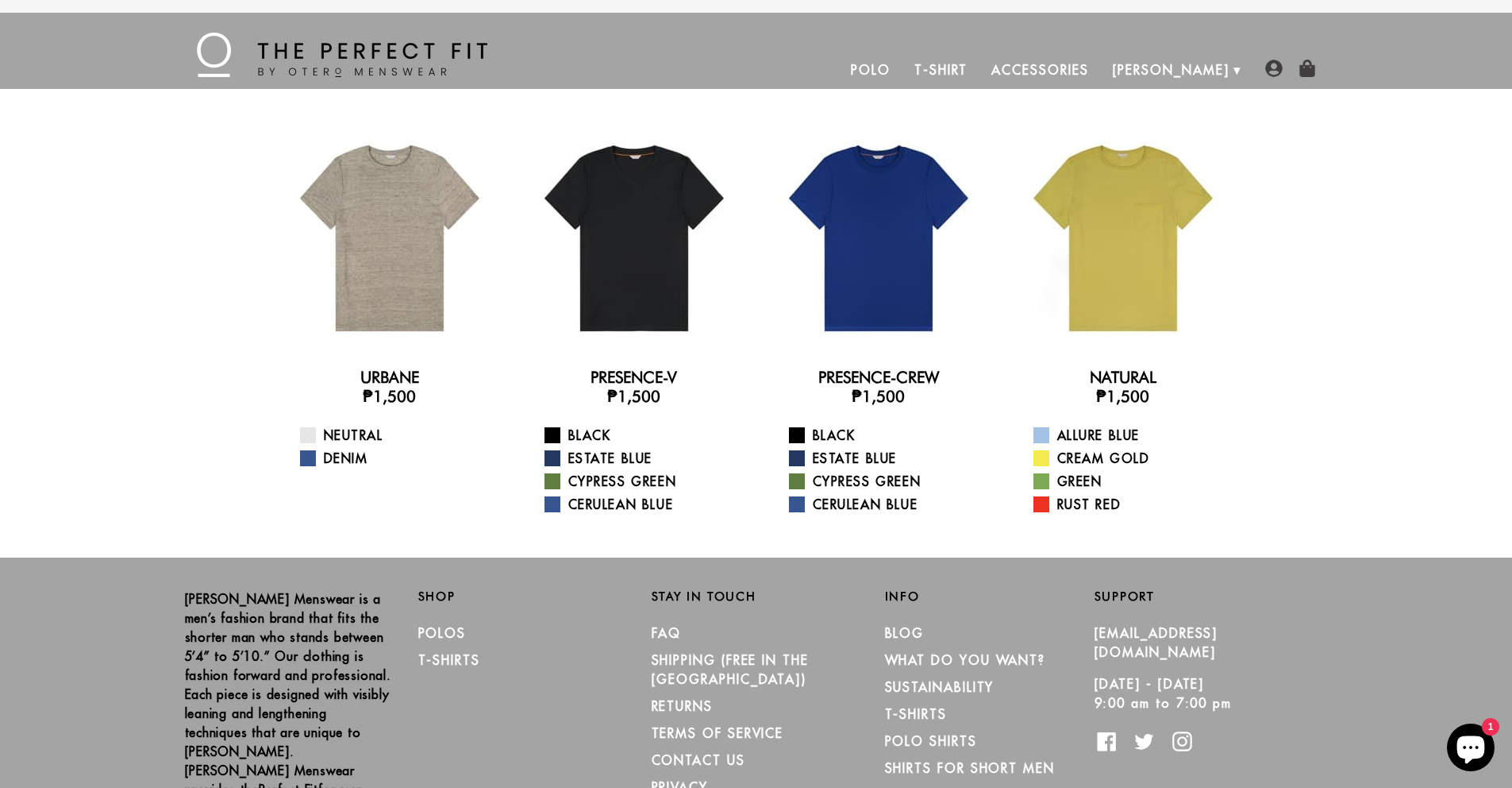
click at [1100, 76] on link "Accessories" at bounding box center [1040, 70] width 121 height 38
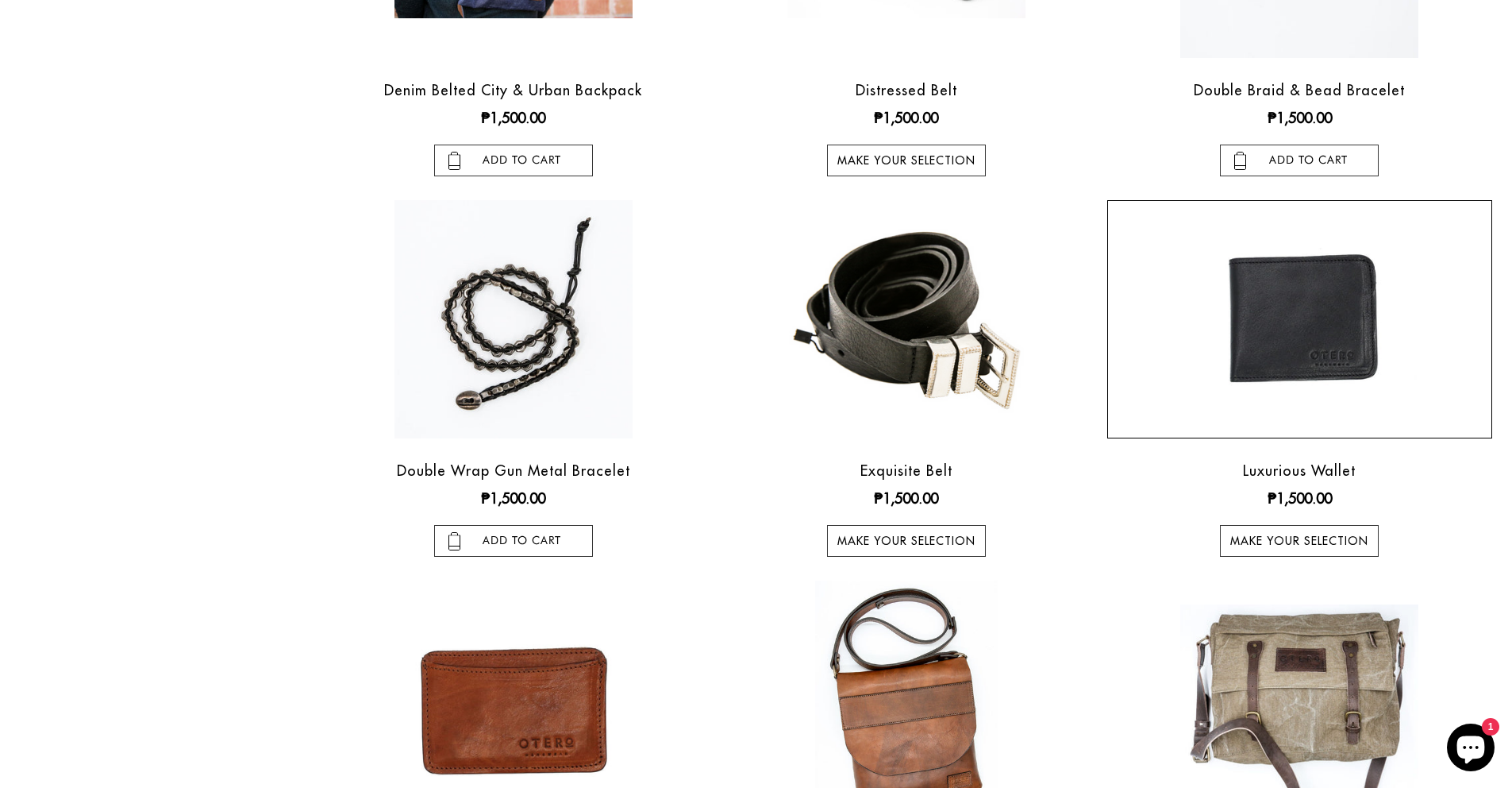
scroll to position [1352, 0]
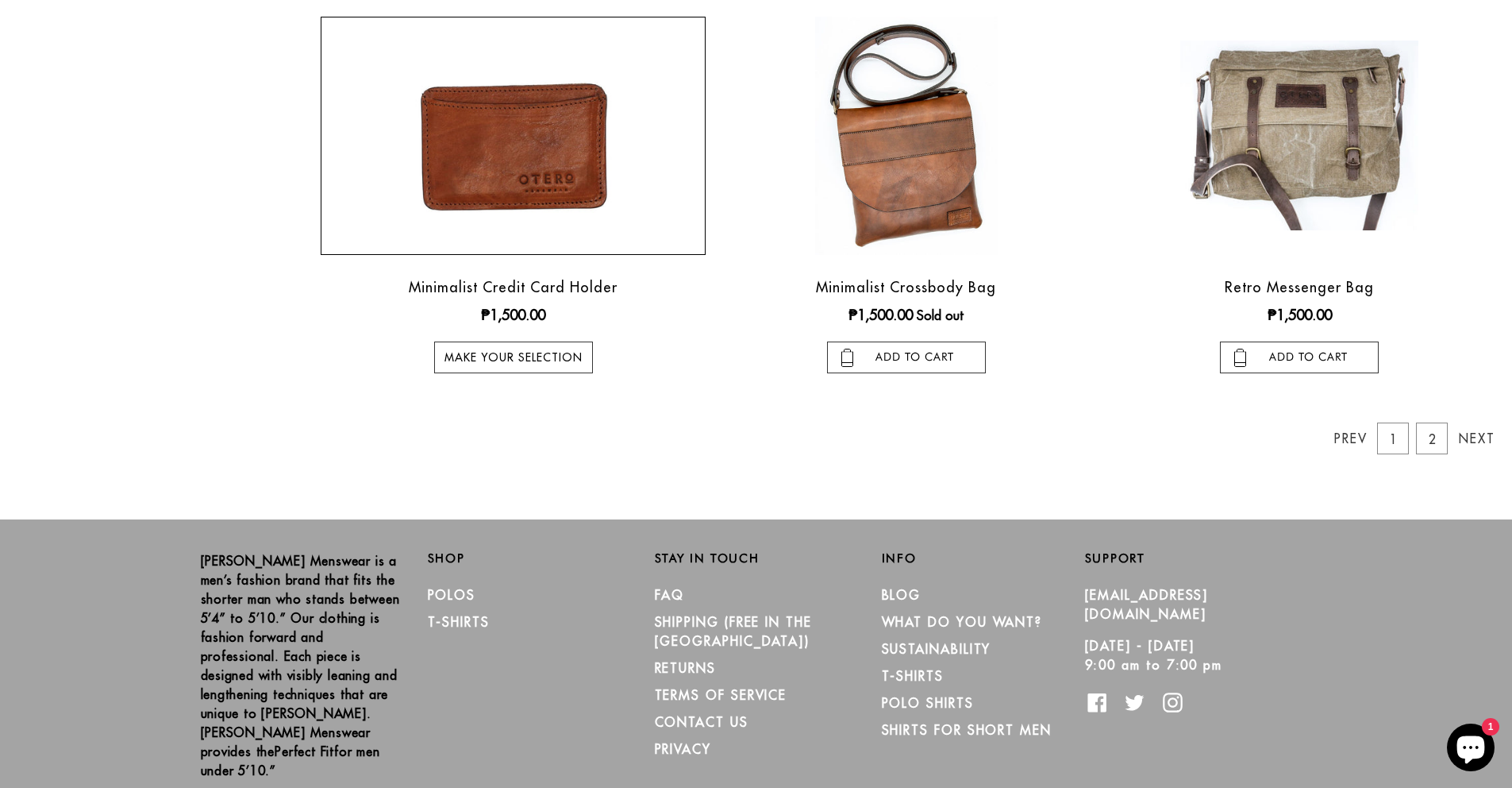
click at [567, 169] on img at bounding box center [513, 136] width 238 height 238
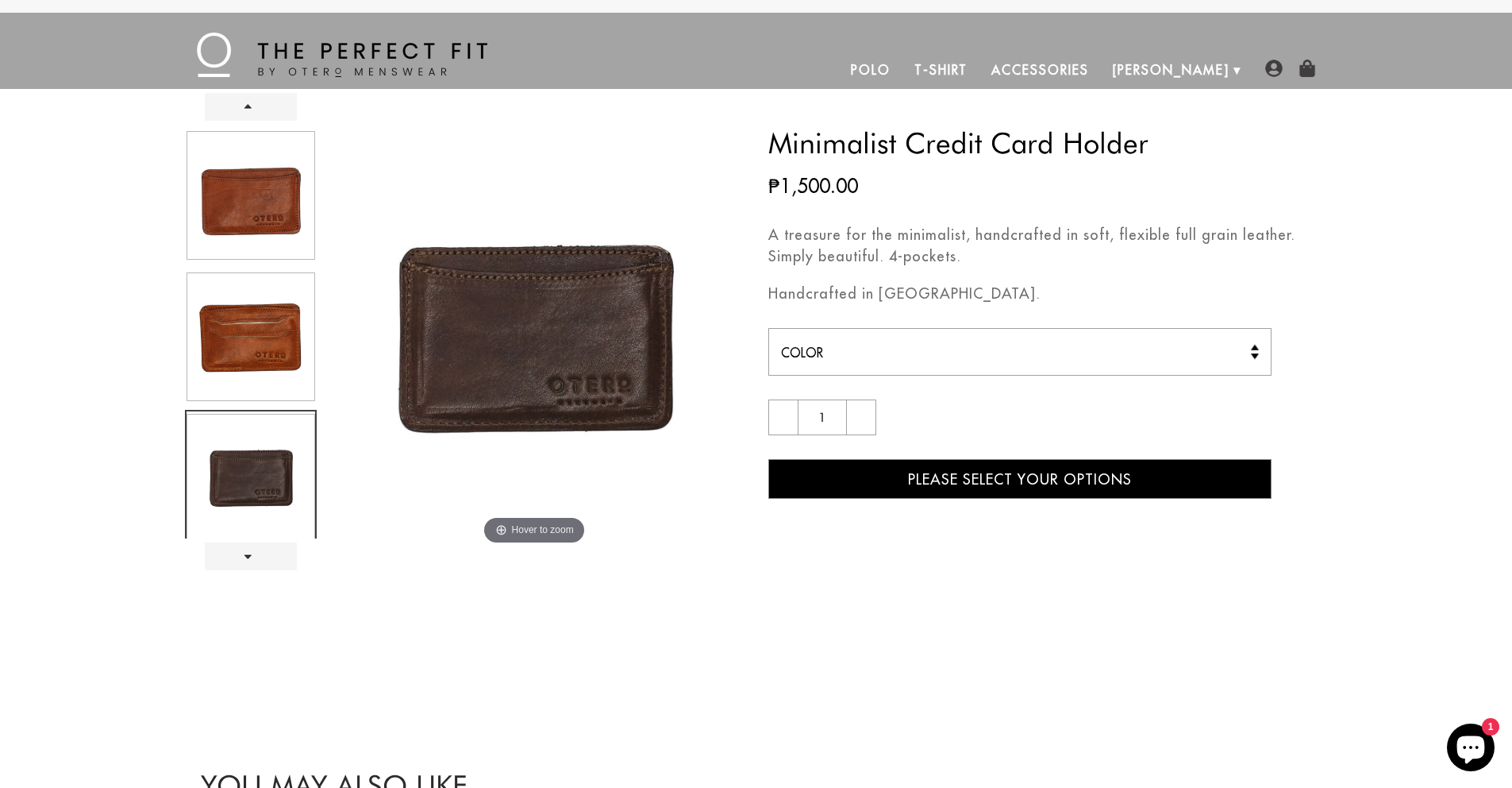
click at [883, 241] on p "A treasure for the minimalist, handcrafted in soft, flexible full grain leather…" at bounding box center [1048, 245] width 559 height 43
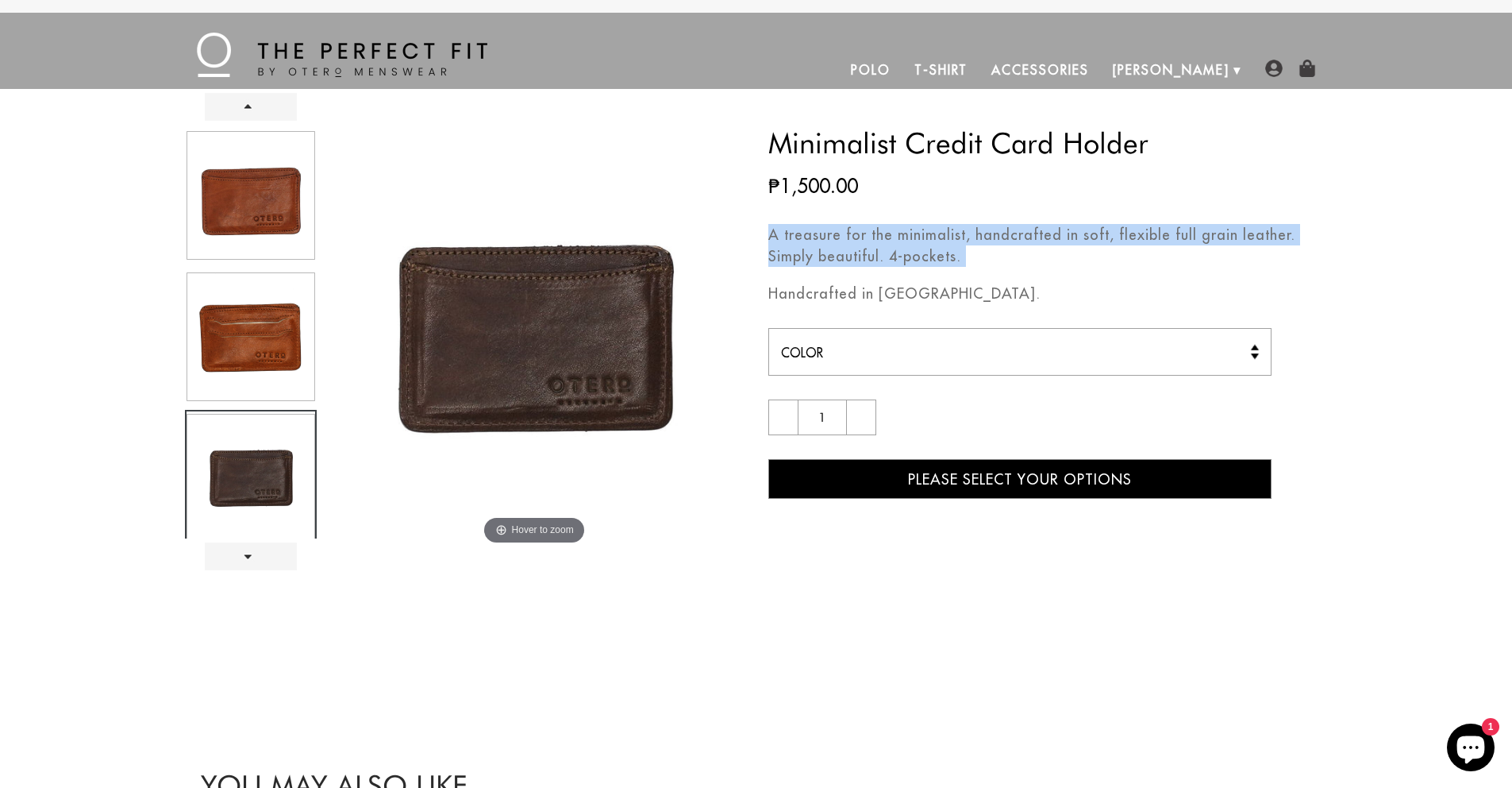
click at [883, 241] on p "A treasure for the minimalist, handcrafted in soft, flexible full grain leather…" at bounding box center [1048, 245] width 559 height 43
click at [980, 76] on link "T-Shirt" at bounding box center [941, 70] width 77 height 38
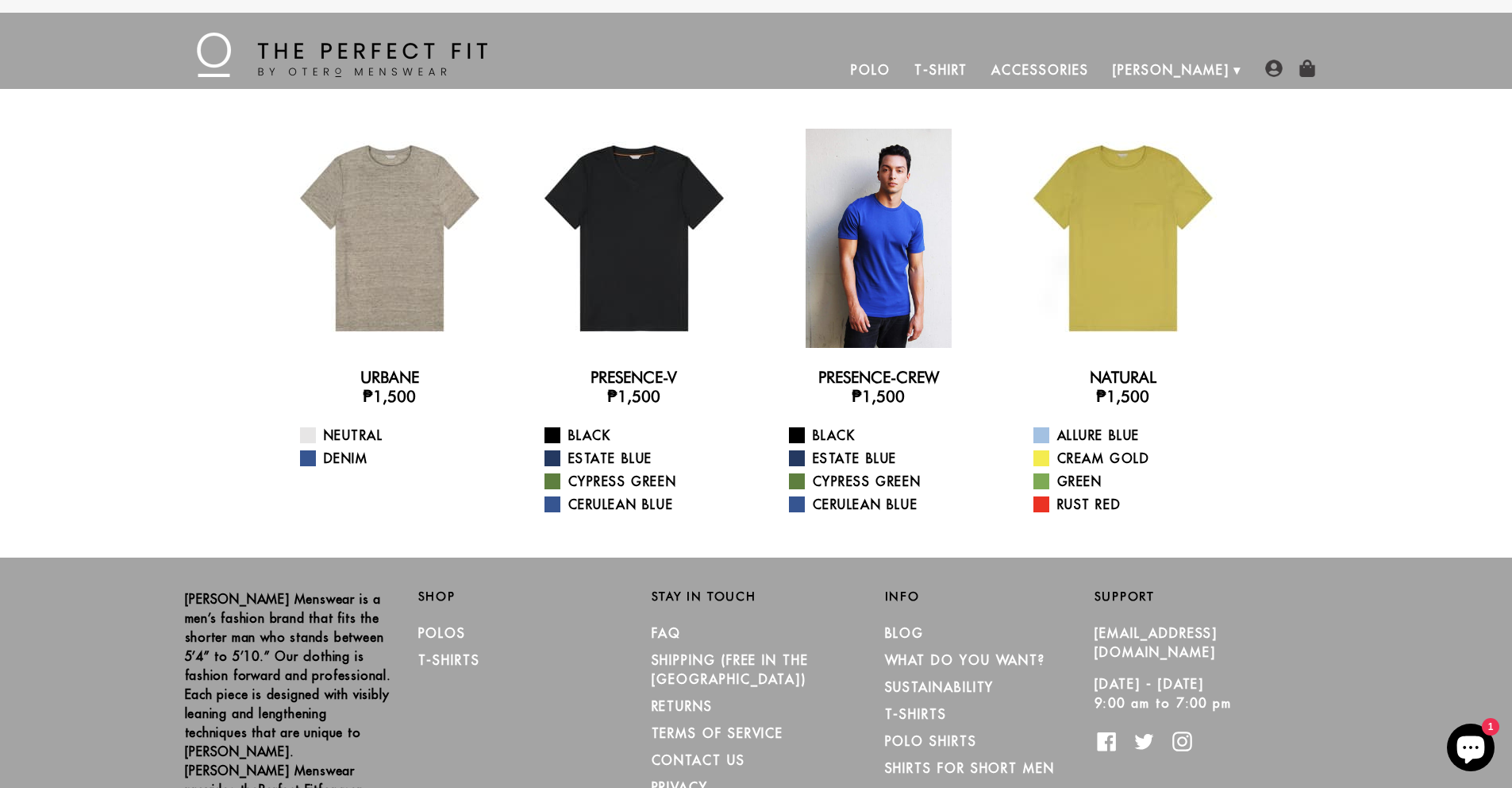
click at [908, 252] on div at bounding box center [879, 238] width 219 height 219
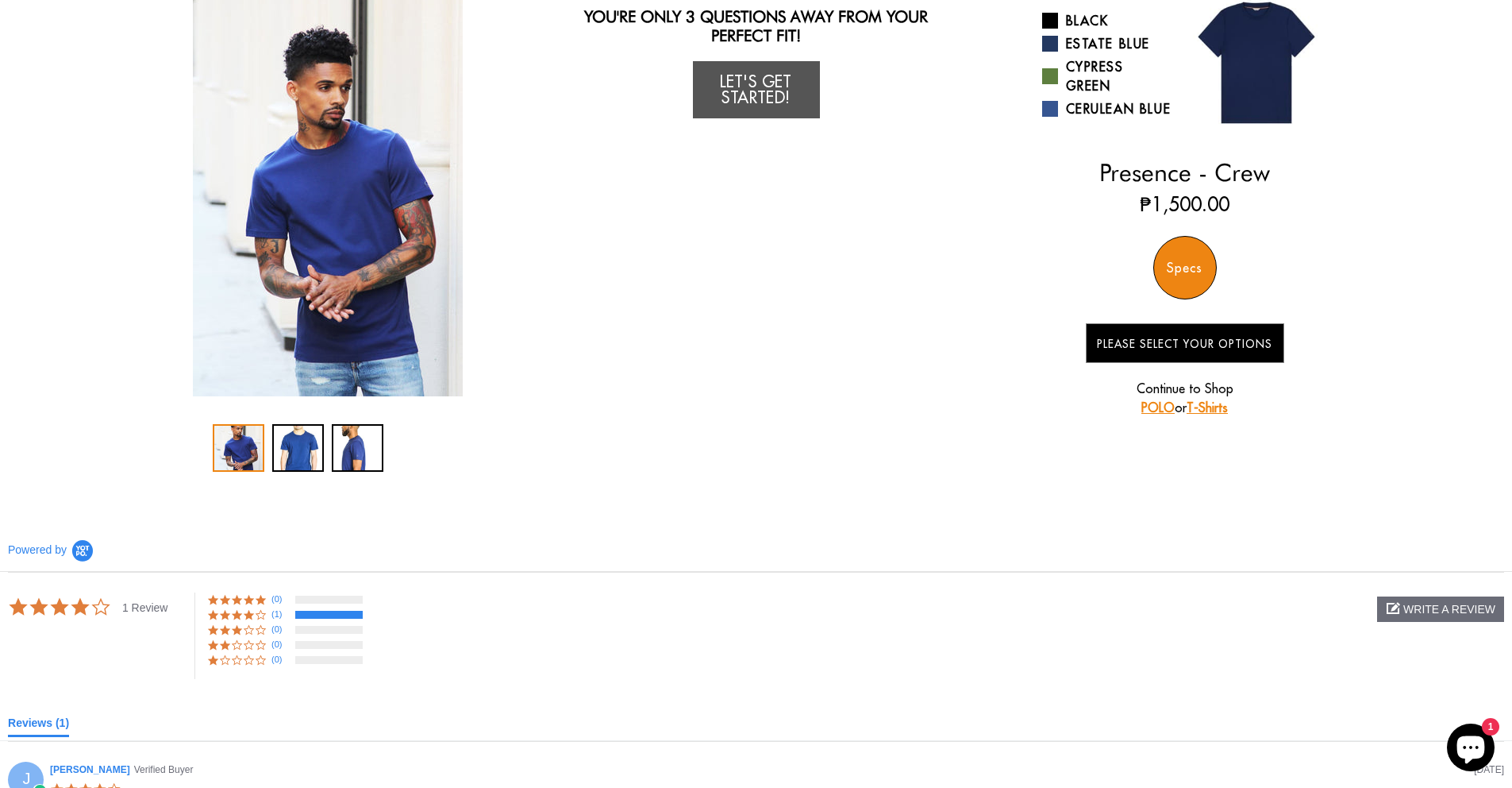
scroll to position [535, 0]
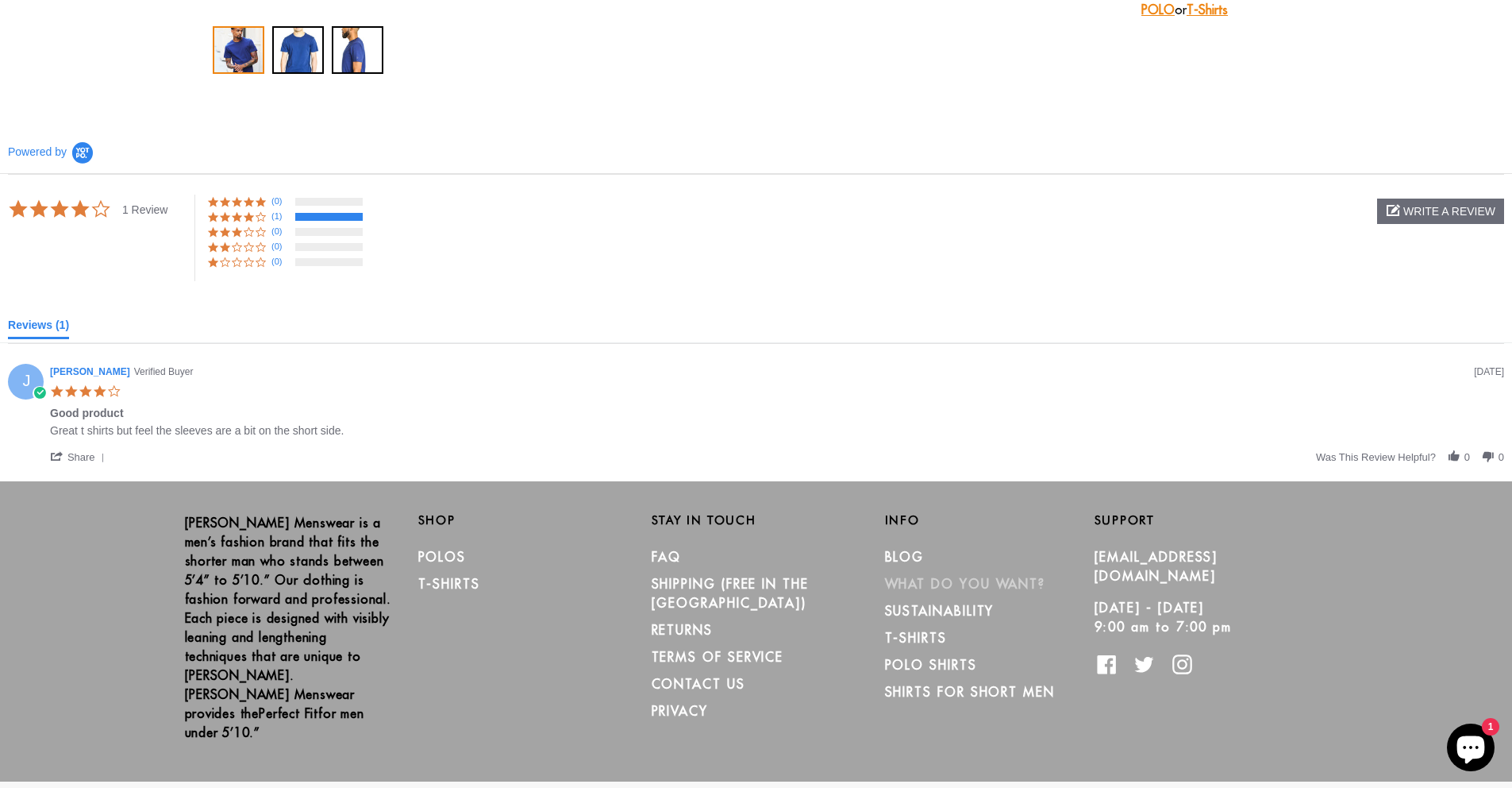
click at [919, 586] on link "What Do You Want?" at bounding box center [966, 584] width 162 height 16
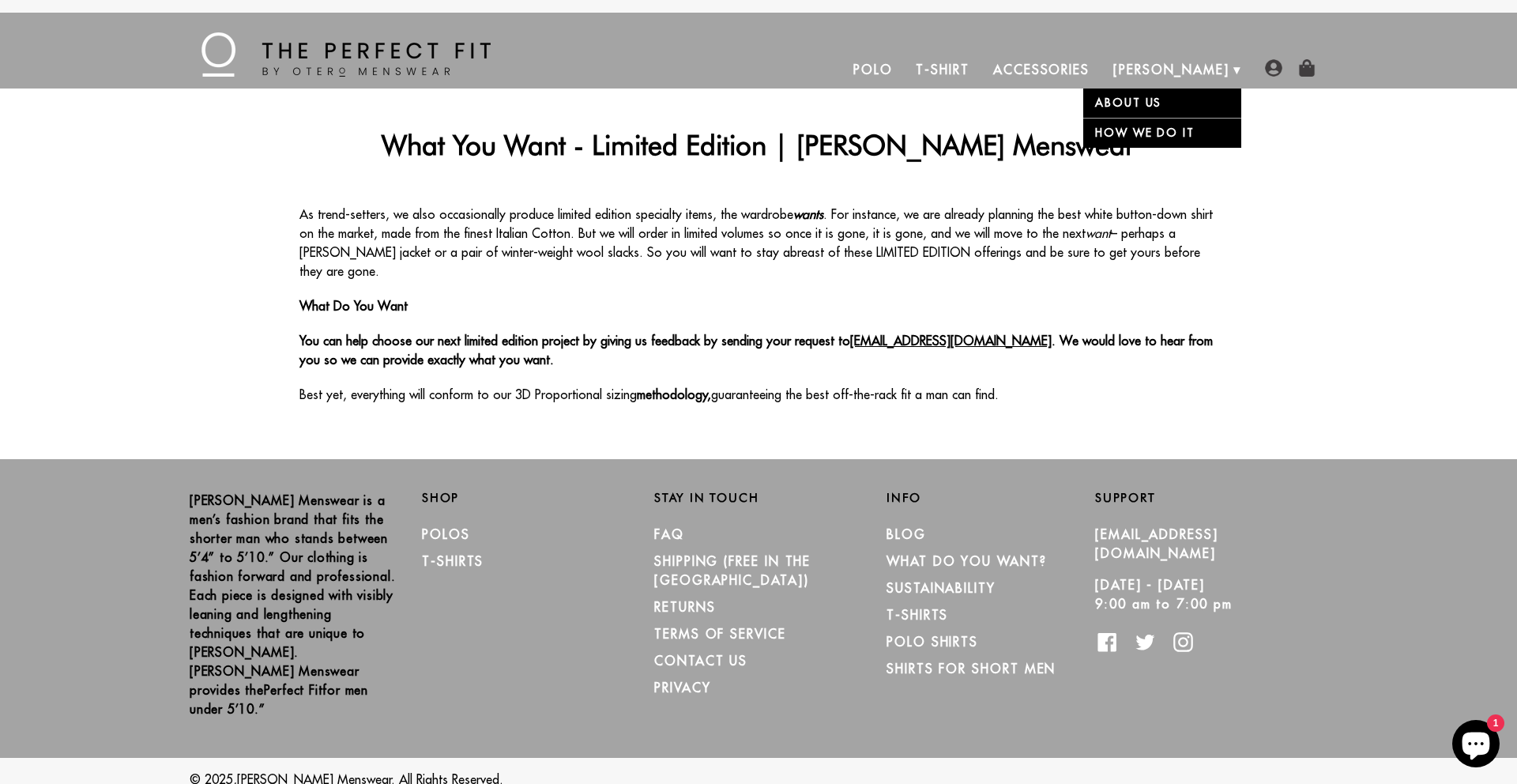
click at [1162, 105] on link "About Us" at bounding box center [1162, 103] width 158 height 29
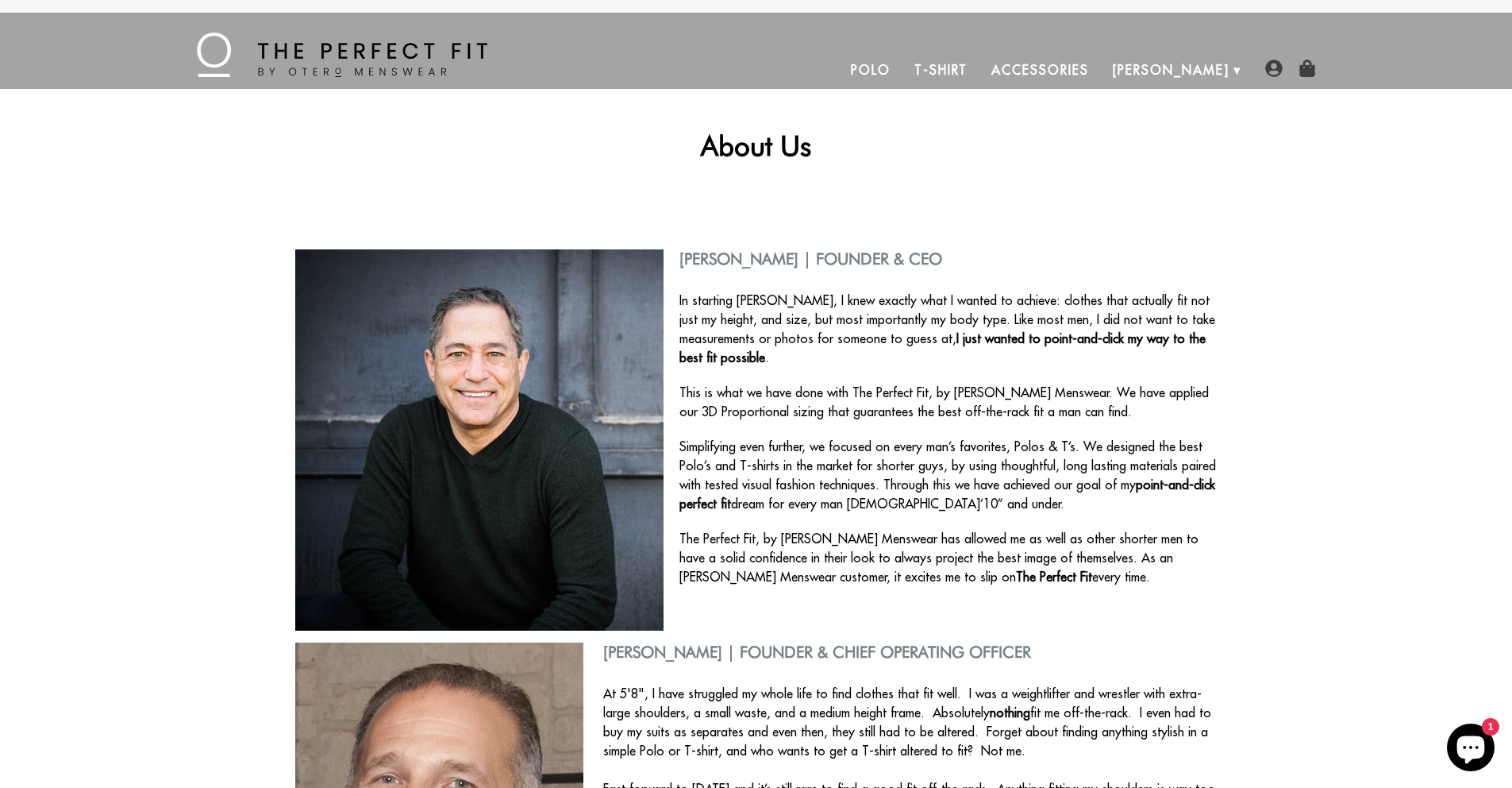
scroll to position [594, 0]
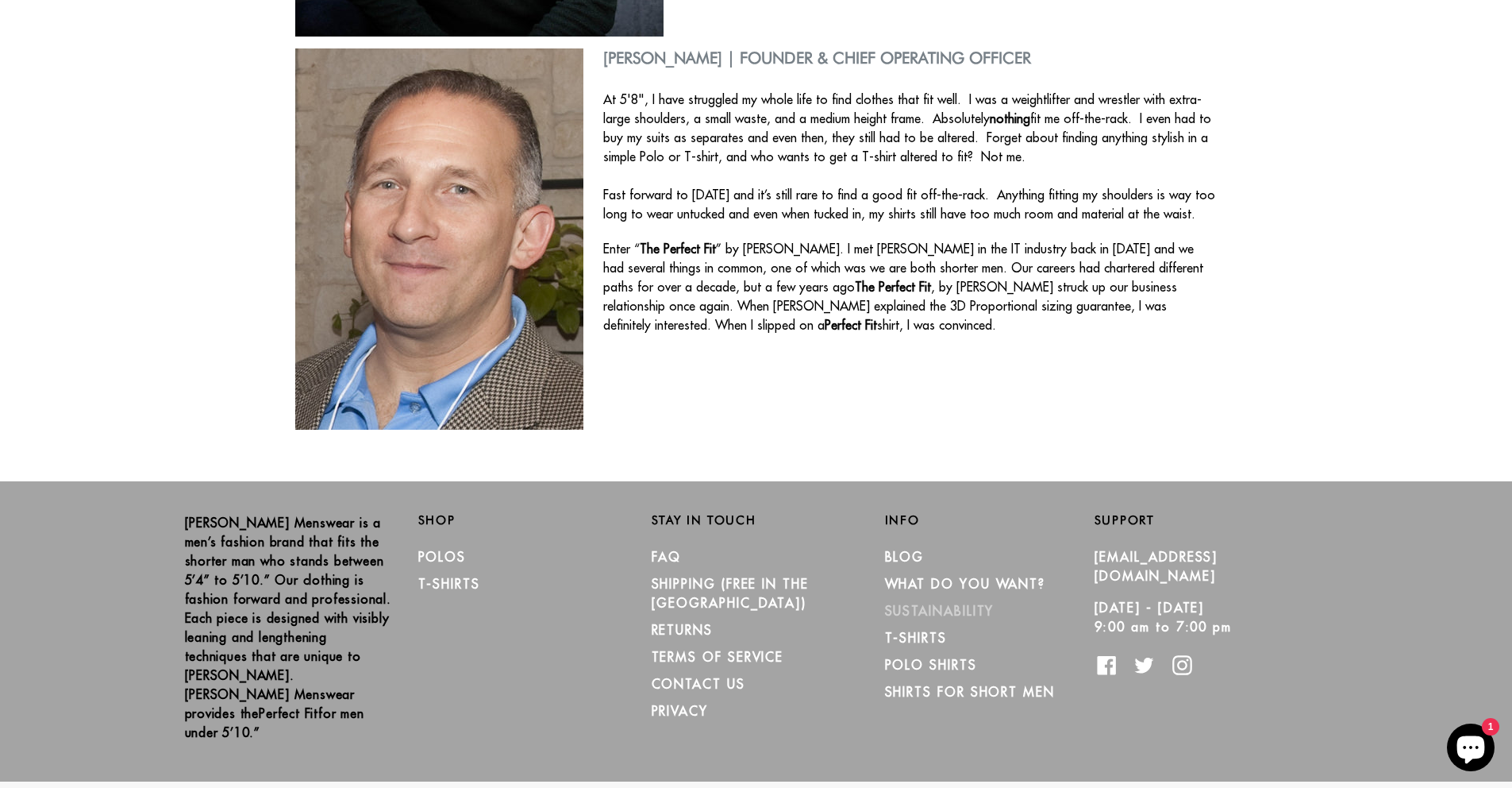
click at [927, 617] on link "Sustainability" at bounding box center [940, 611] width 109 height 16
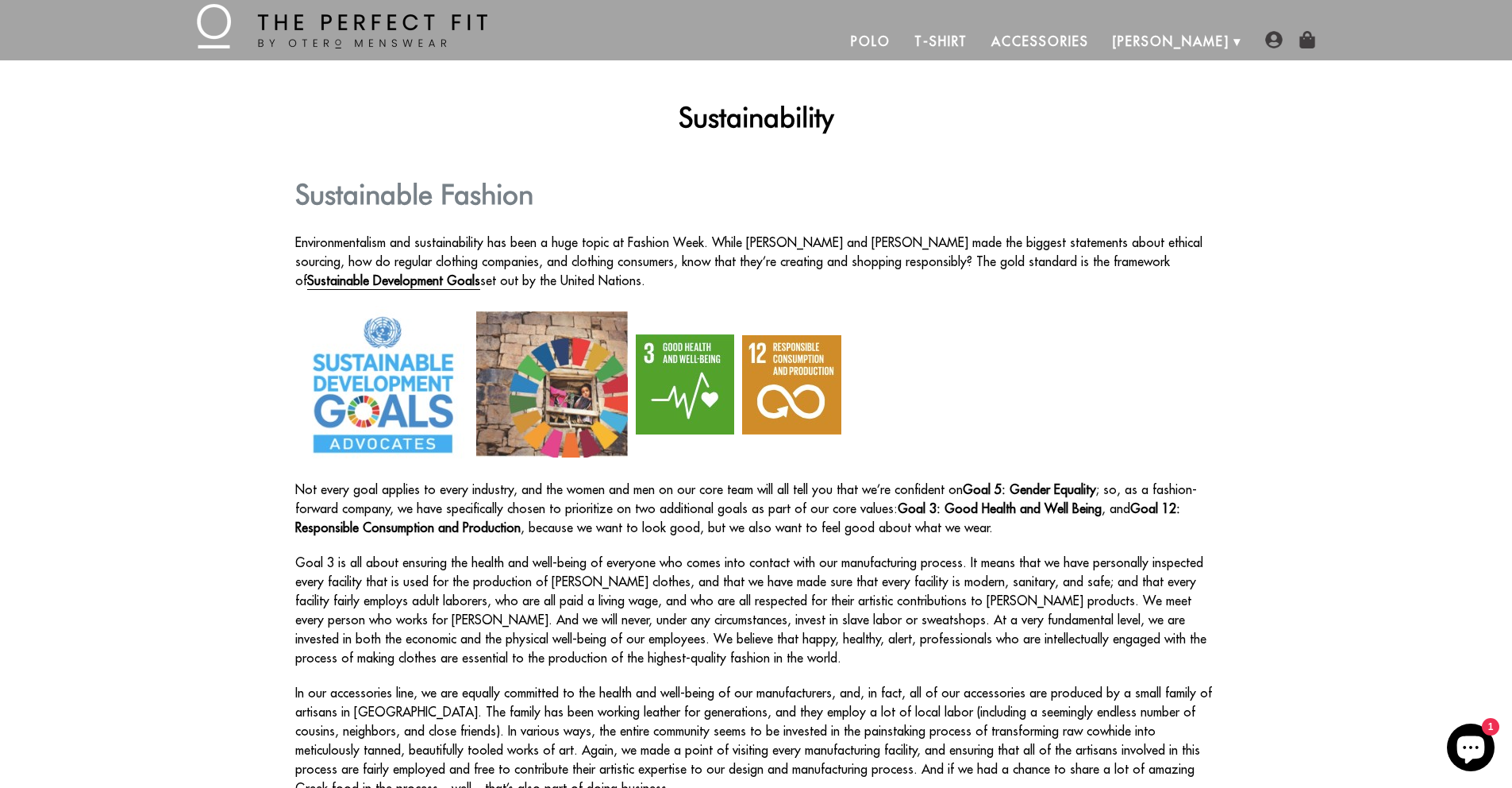
scroll to position [30, 0]
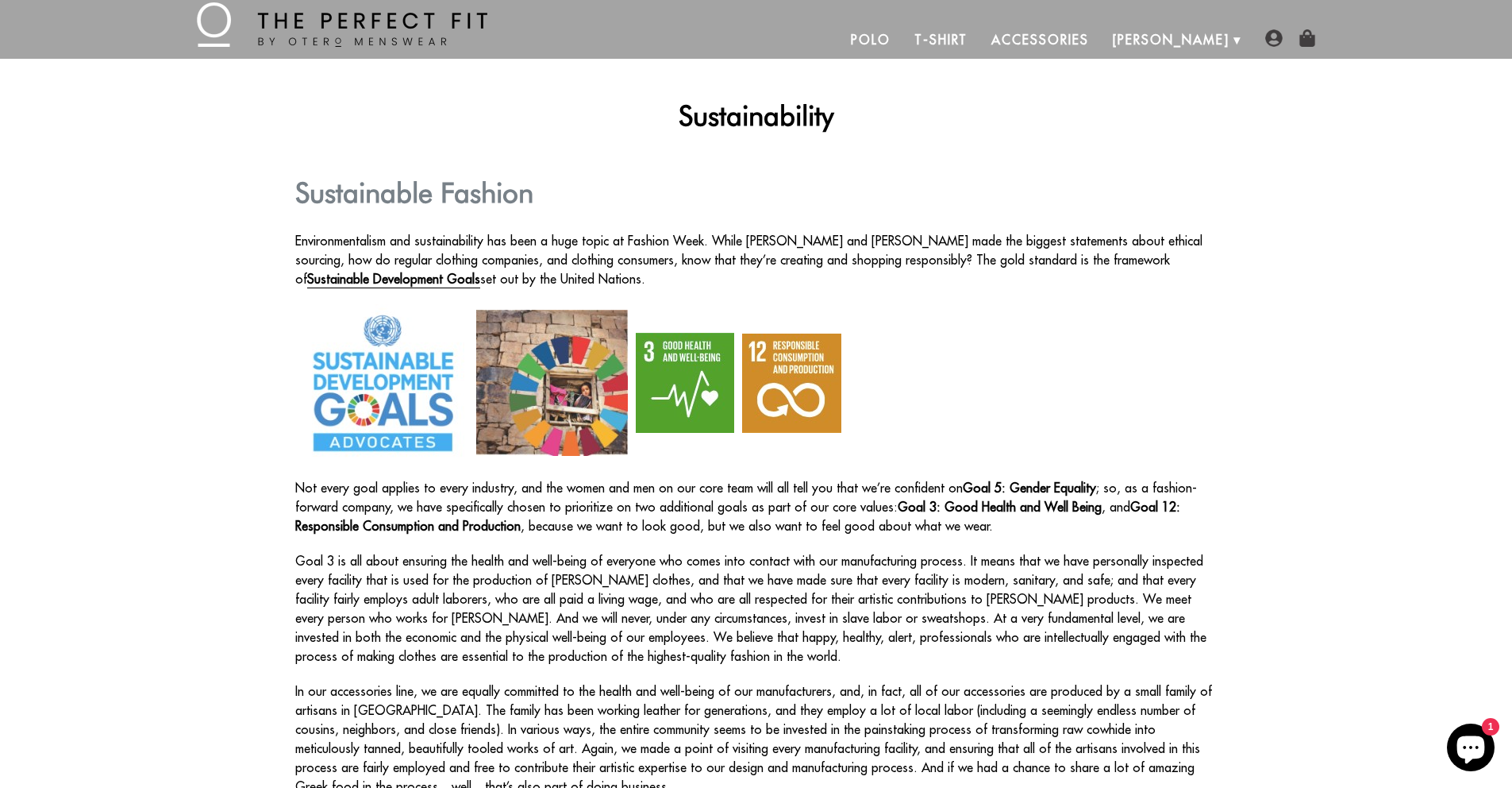
click at [709, 746] on p "In our accessories line, we are equally committed to the health and well-being …" at bounding box center [756, 738] width 922 height 115
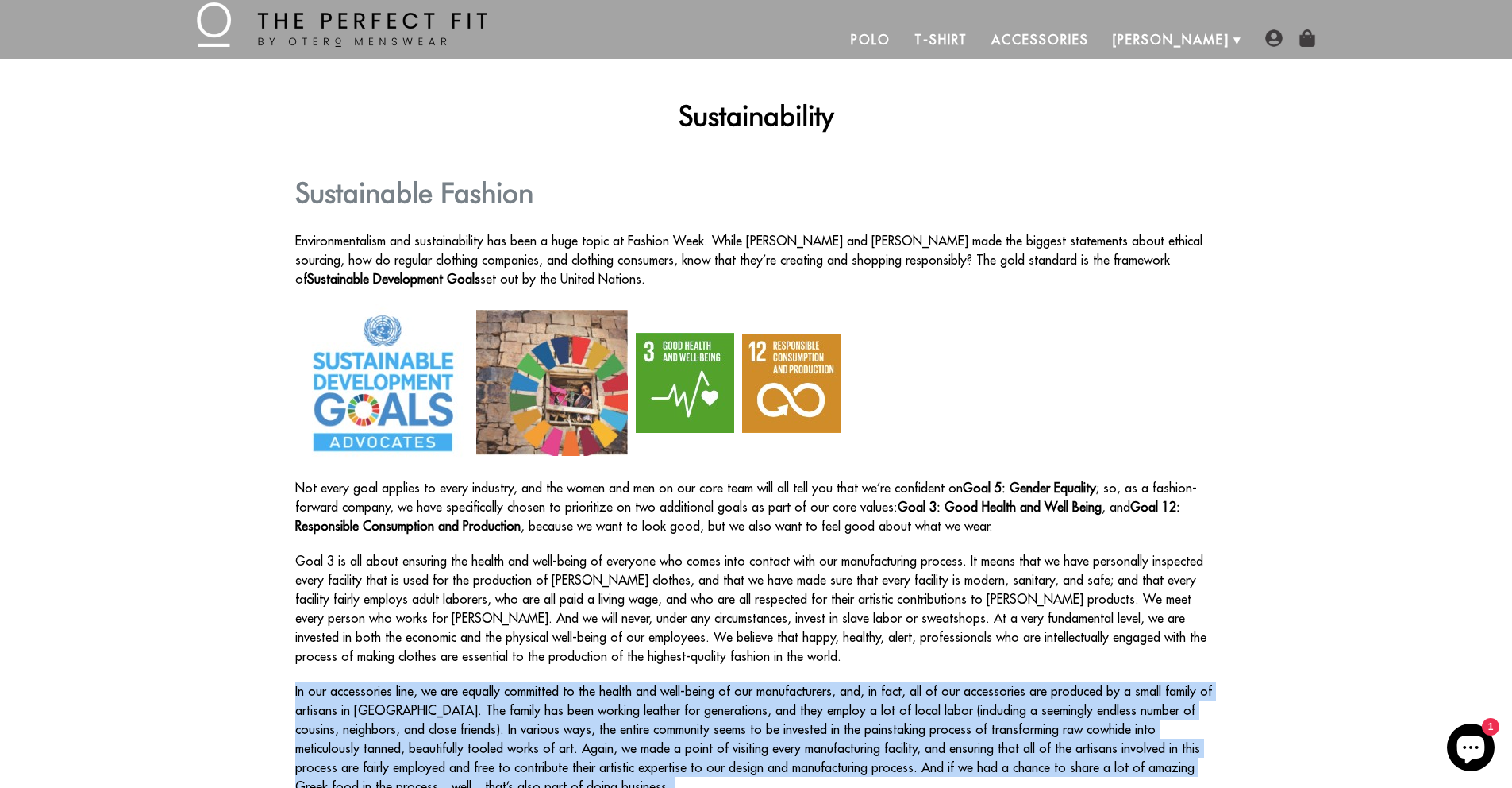
click at [709, 746] on p "In our accessories line, we are equally committed to the health and well-being …" at bounding box center [756, 738] width 922 height 115
